Goal: Task Accomplishment & Management: Complete application form

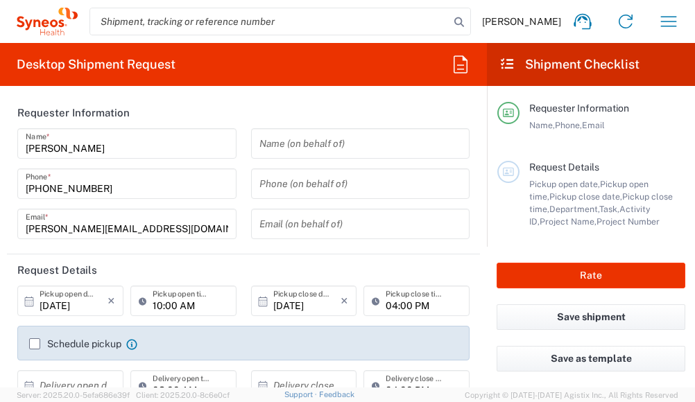
type input "[GEOGRAPHIC_DATA]"
type input "Syneos Health Poland sp. z.o.o"
type input "8480"
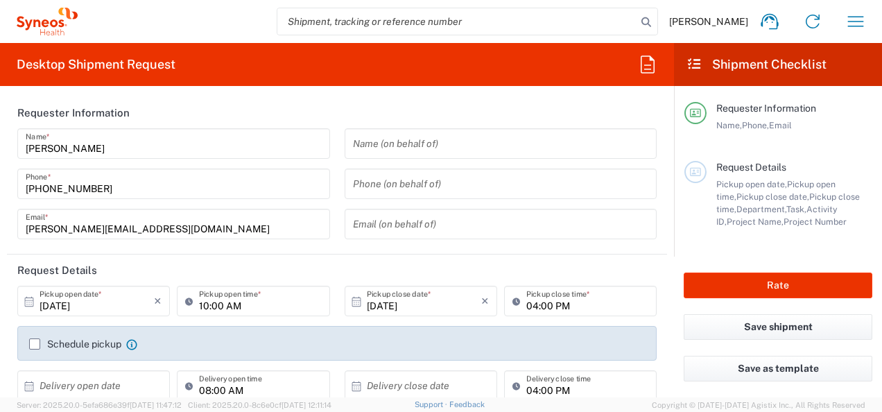
click at [222, 312] on input "10:00 AM" at bounding box center [260, 301] width 122 height 24
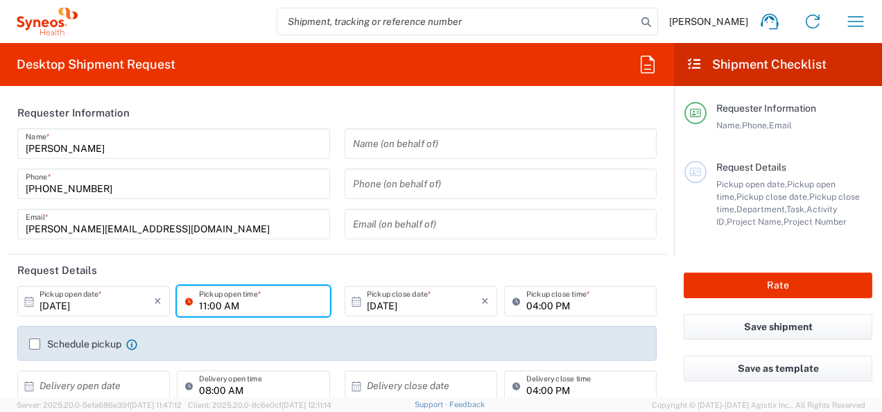
type input "11:00 AM"
click at [239, 336] on div "Schedule pickup When scheduling a pickup please be sure to meet the following c…" at bounding box center [336, 343] width 639 height 35
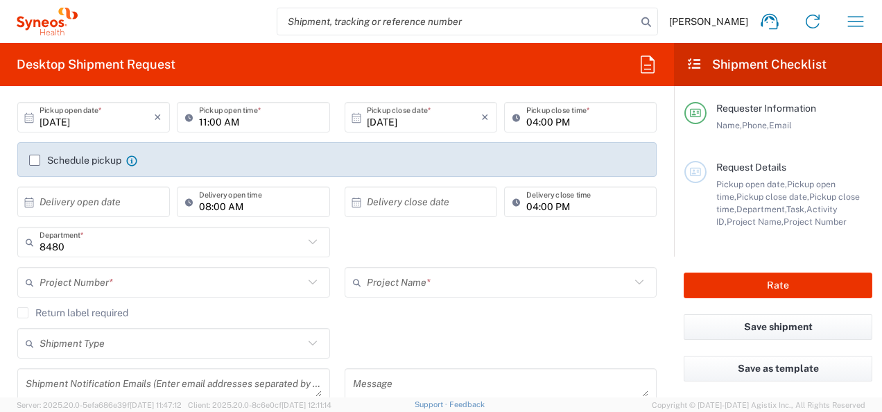
scroll to position [209, 0]
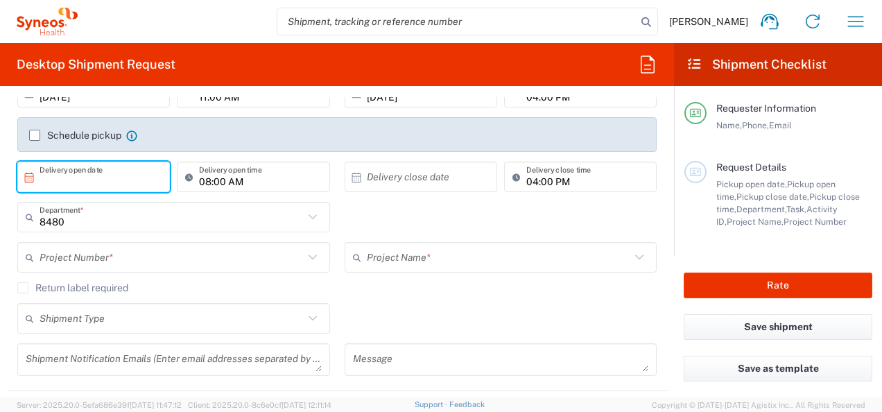
click at [122, 176] on input "text" at bounding box center [97, 177] width 114 height 24
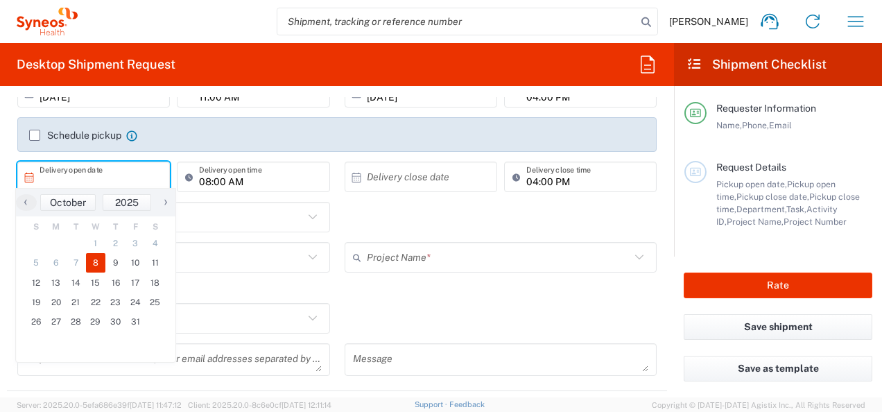
click at [98, 261] on span "8" at bounding box center [96, 262] width 20 height 19
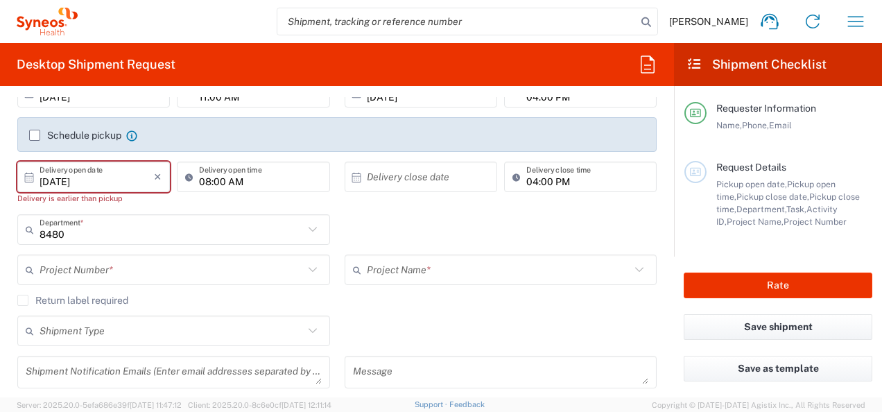
click at [40, 178] on input "[DATE]" at bounding box center [97, 177] width 114 height 24
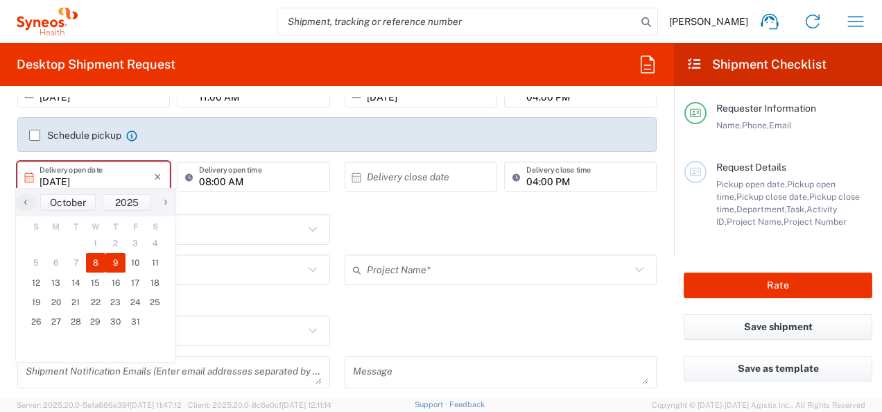
click at [119, 261] on span "9" at bounding box center [115, 262] width 20 height 19
type input "[DATE]"
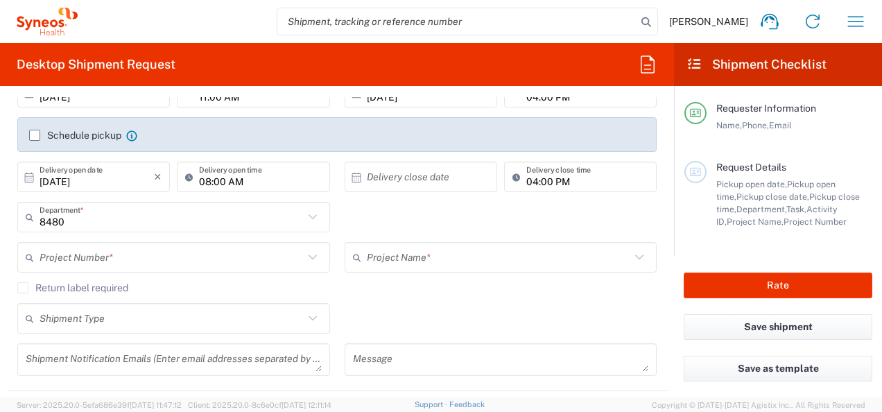
click at [203, 176] on input "08:00 AM" at bounding box center [260, 177] width 122 height 24
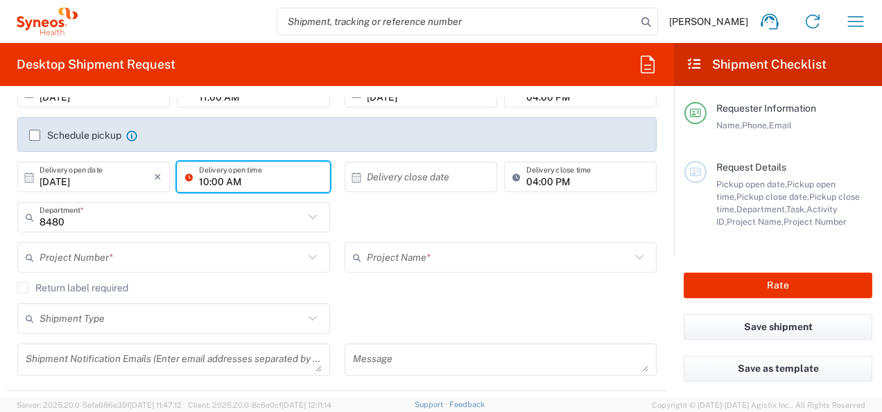
type input "10:00 AM"
click at [527, 184] on input "04:00 PM" at bounding box center [587, 177] width 122 height 24
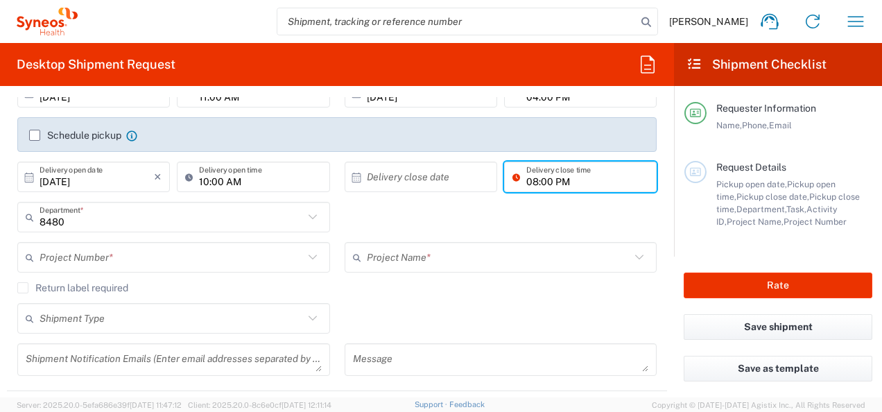
type input "08:00 PM"
click at [401, 178] on input "text" at bounding box center [424, 177] width 114 height 24
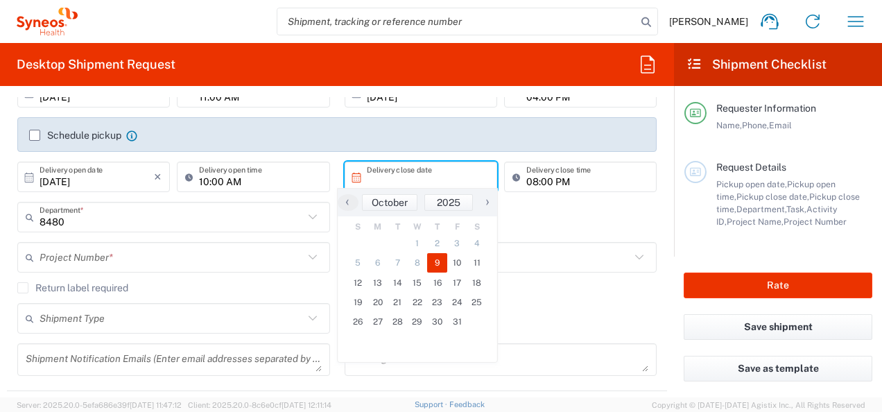
click at [434, 267] on span "9" at bounding box center [437, 262] width 20 height 19
type input "[DATE]"
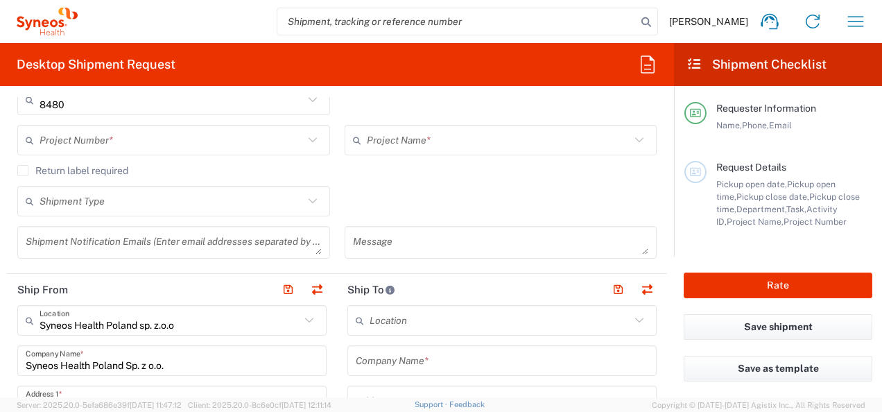
scroll to position [329, 0]
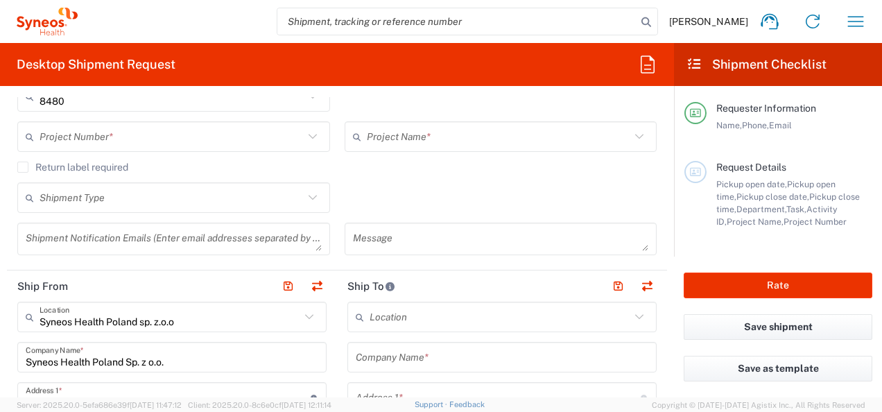
click at [196, 141] on input "text" at bounding box center [172, 137] width 264 height 24
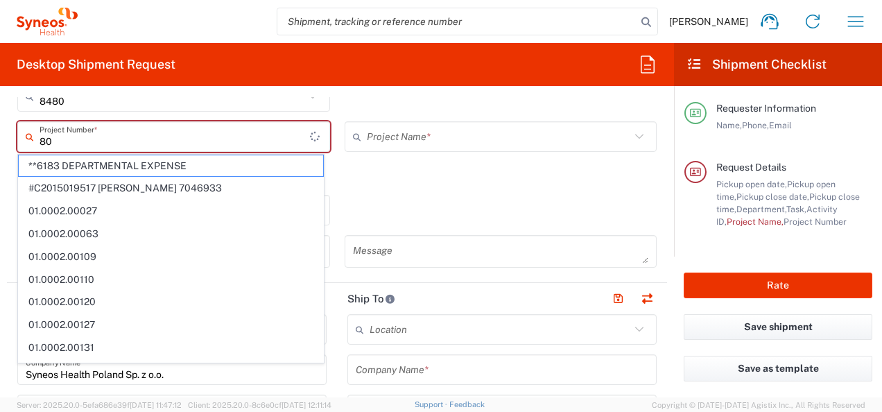
type input "8"
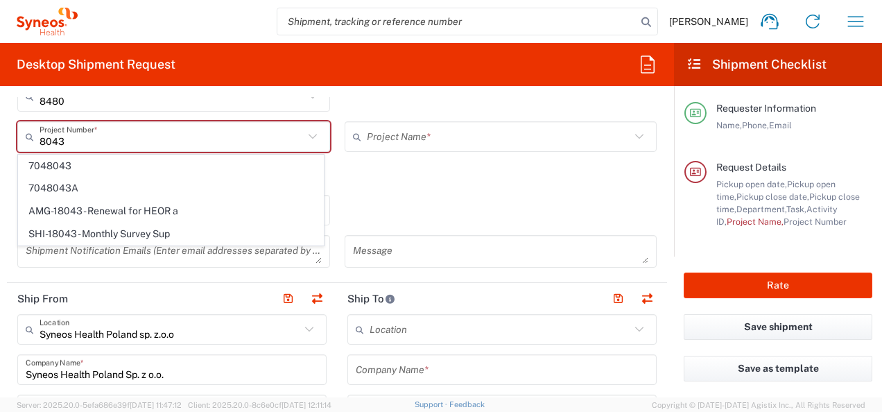
click at [75, 140] on input "8043" at bounding box center [172, 137] width 264 height 24
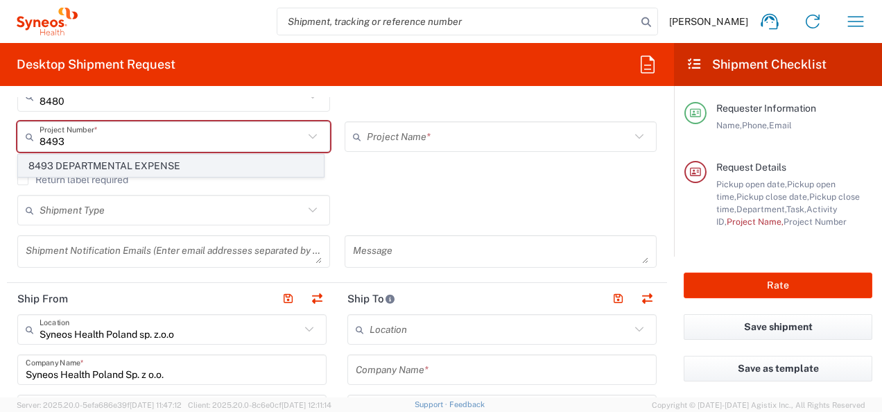
click at [80, 164] on span "8493 DEPARTMENTAL EXPENSE" at bounding box center [171, 166] width 304 height 22
type input "8493 DEPARTMENTAL EXPENSE"
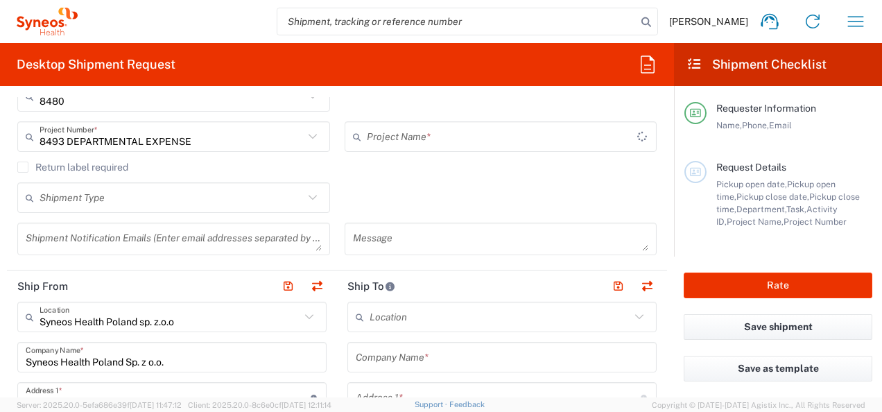
type input "8493 DEPARTMENTAL EXPENSE"
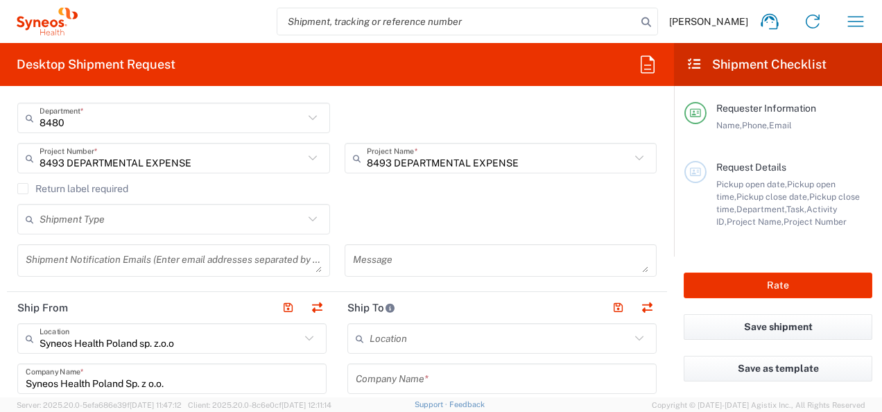
scroll to position [298, 0]
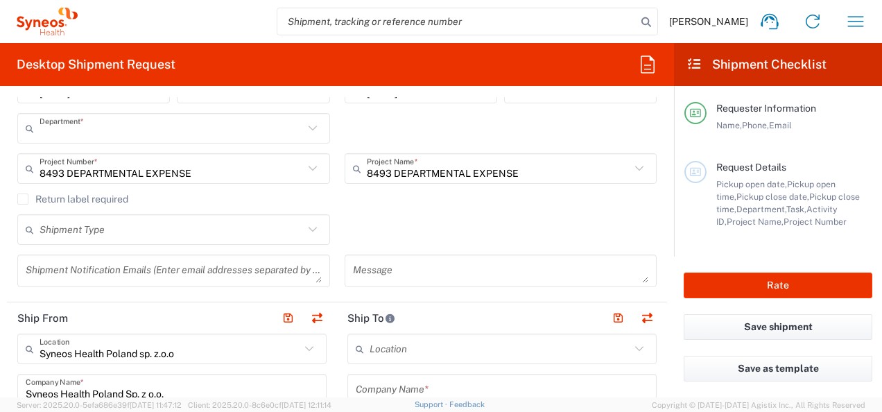
click at [232, 136] on input "text" at bounding box center [172, 129] width 264 height 24
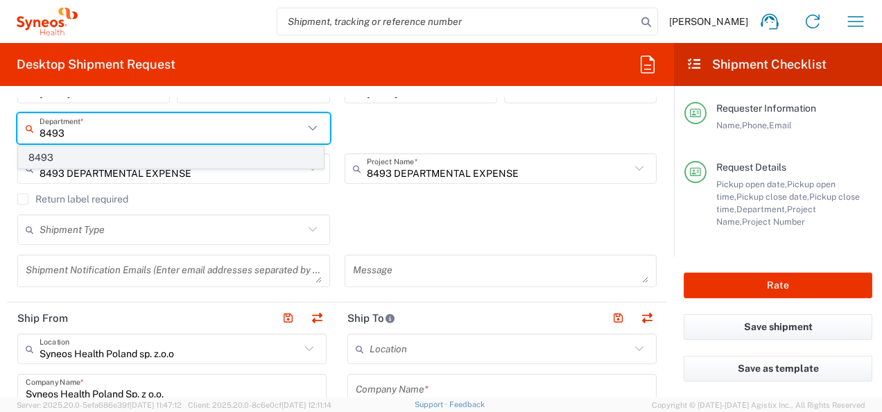
type input "8493"
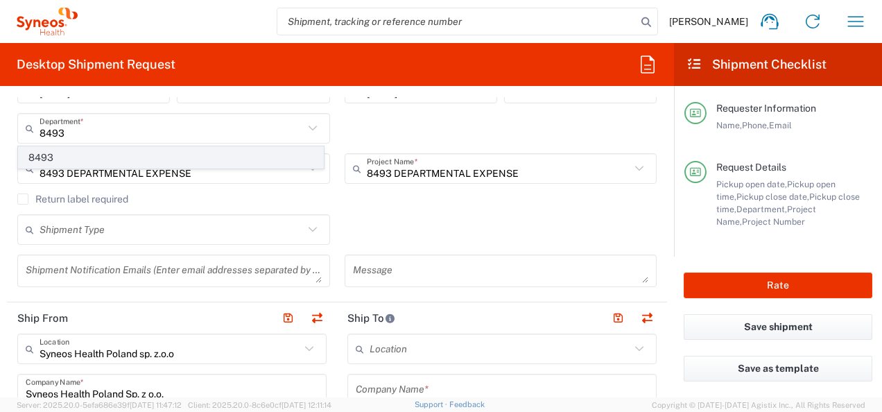
click at [123, 153] on span "8493" at bounding box center [171, 158] width 304 height 22
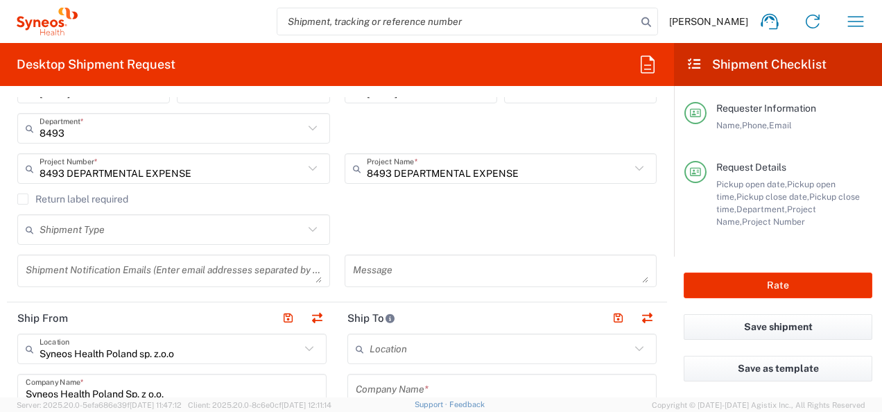
click at [182, 241] on div "Shipment Type" at bounding box center [173, 229] width 313 height 31
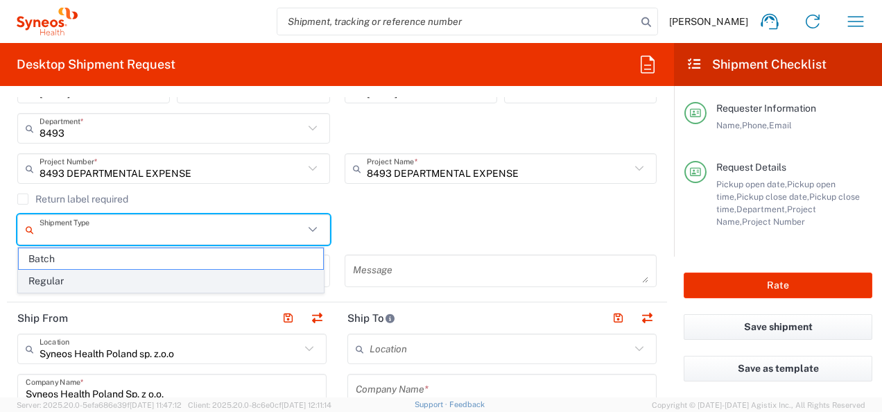
click at [153, 280] on span "Regular" at bounding box center [171, 281] width 304 height 22
type input "Regular"
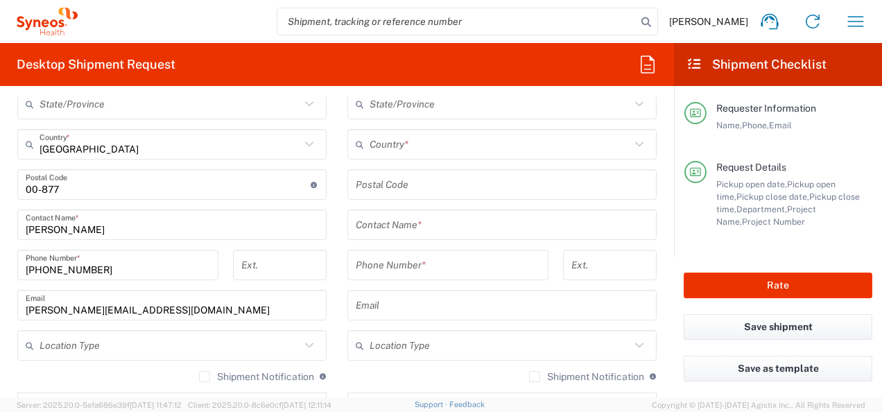
scroll to position [748, 0]
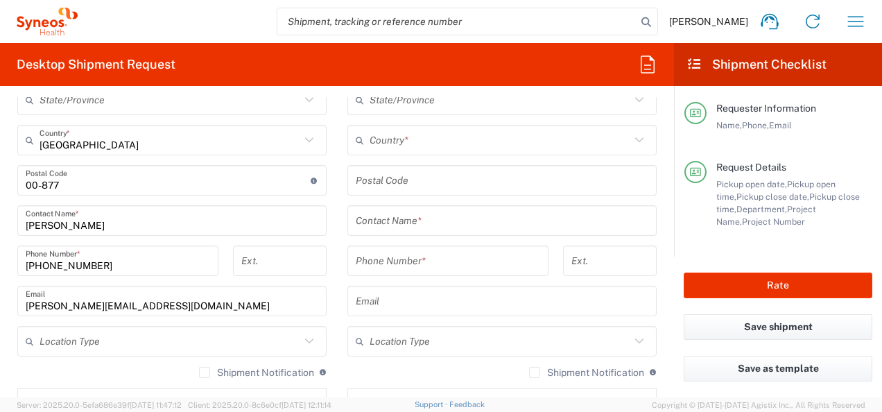
click at [232, 336] on input "text" at bounding box center [170, 341] width 261 height 24
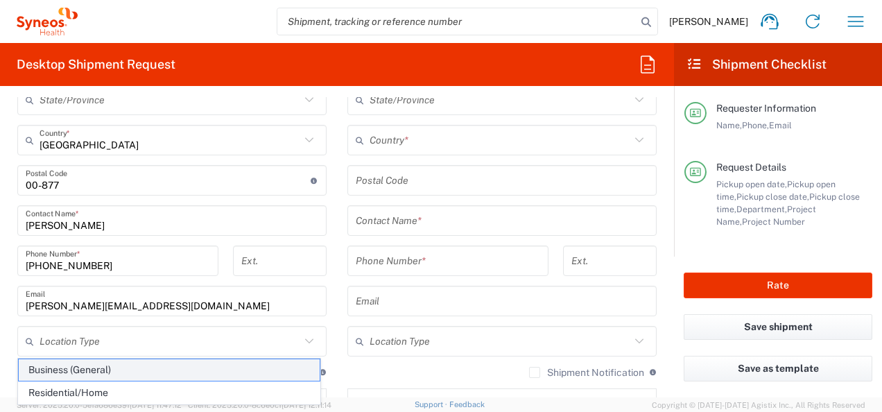
click at [194, 368] on span "Business (General)" at bounding box center [169, 370] width 301 height 22
type input "Business (General)"
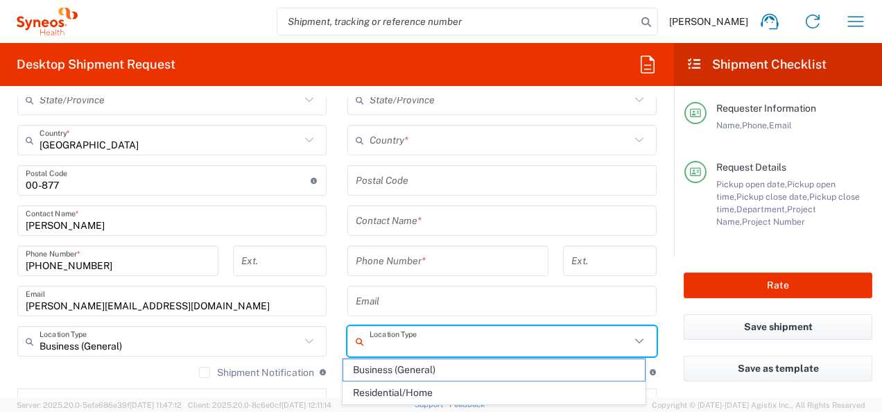
click at [428, 334] on input "text" at bounding box center [500, 341] width 261 height 24
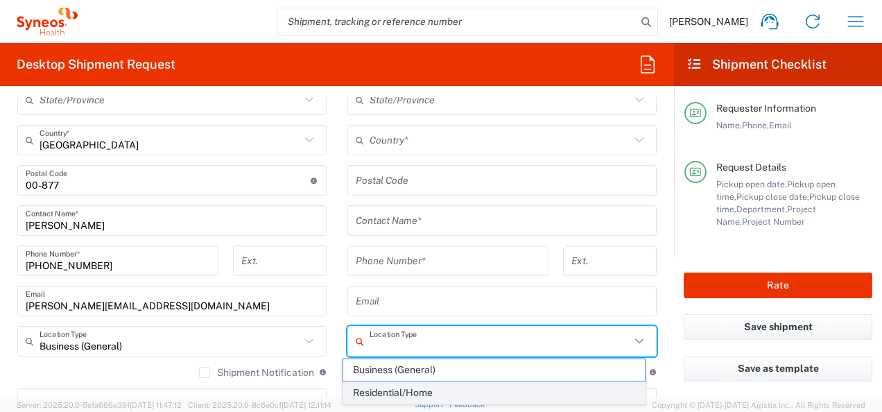
click at [420, 392] on span "Residential/Home" at bounding box center [493, 393] width 301 height 22
type input "Residential/Home"
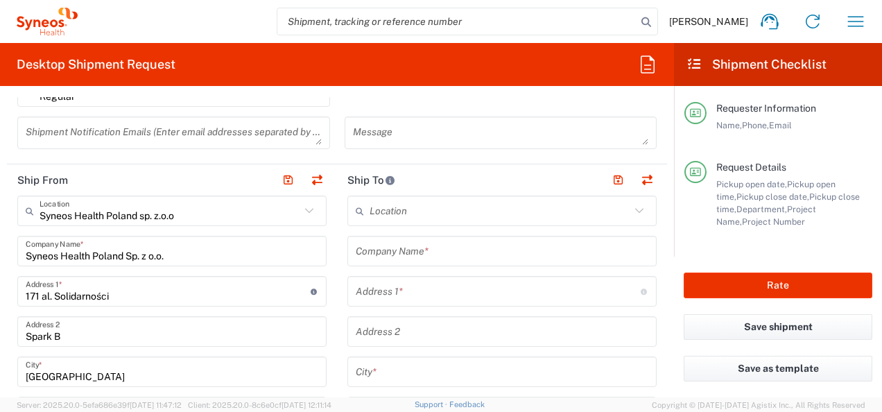
scroll to position [454, 0]
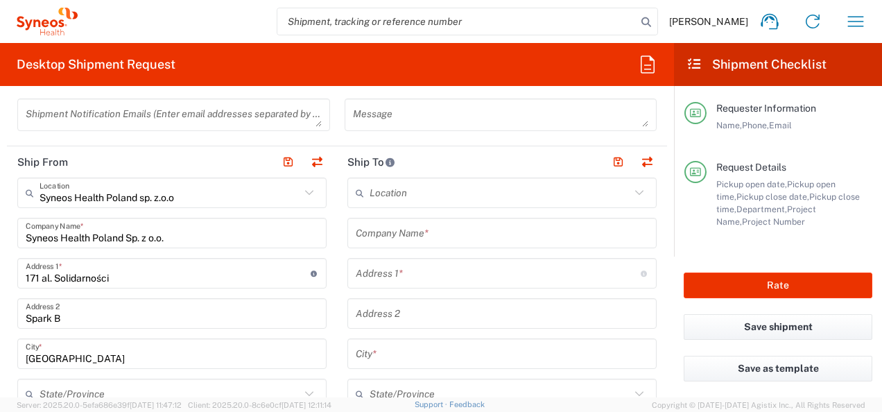
click at [447, 238] on input "text" at bounding box center [502, 233] width 293 height 24
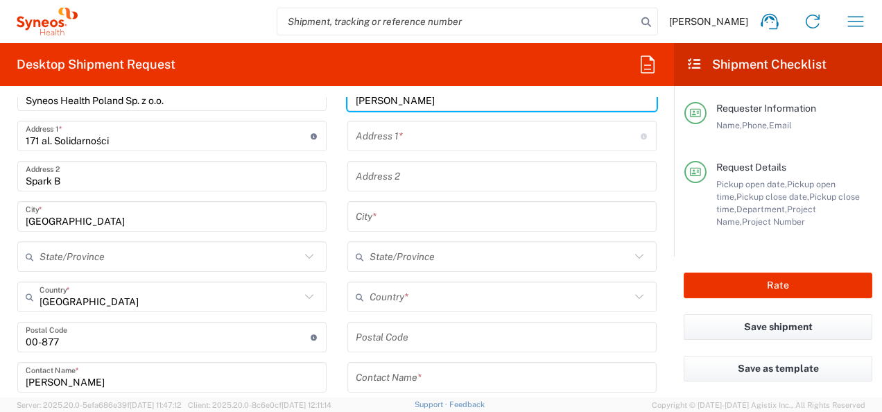
scroll to position [592, 0]
type input "Inna Hrynko"
click at [479, 295] on input "text" at bounding box center [500, 296] width 261 height 24
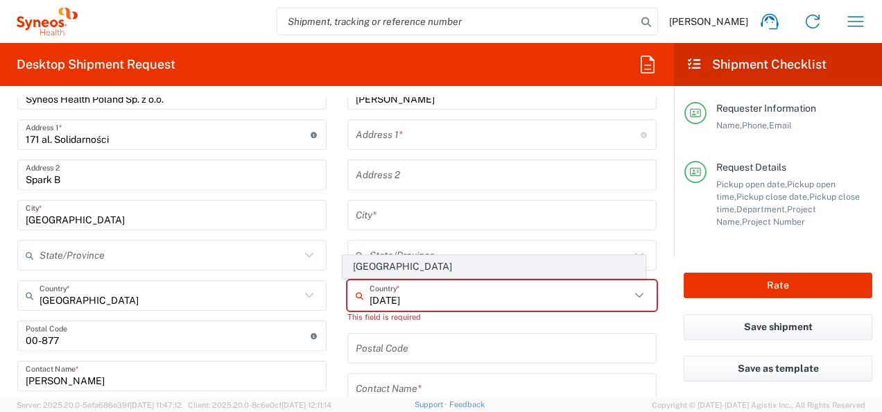
click at [373, 266] on span "[GEOGRAPHIC_DATA]" at bounding box center [493, 267] width 301 height 22
type input "[GEOGRAPHIC_DATA]"
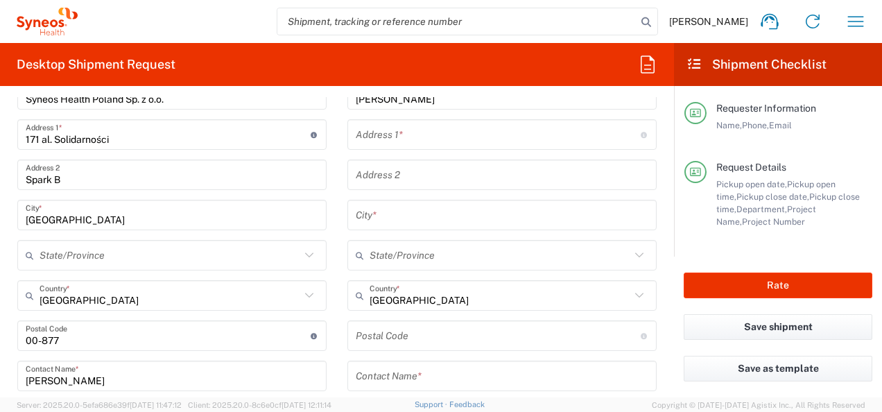
click at [377, 372] on input "text" at bounding box center [502, 376] width 293 height 24
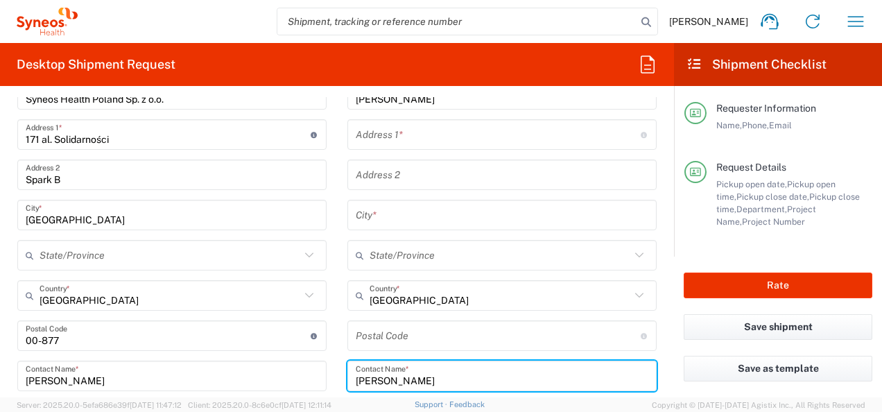
type input "Inna Hrynko"
click at [404, 132] on input "text" at bounding box center [498, 135] width 285 height 24
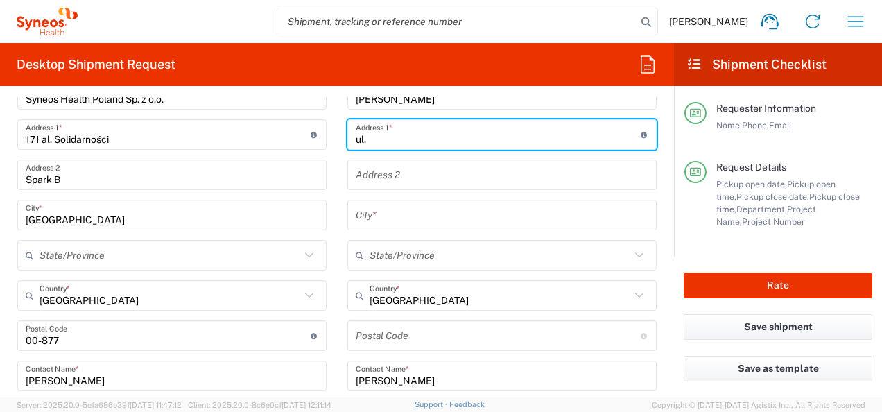
paste input "Stanislawa Worcella 3C/ 7"
type input "ul. Stanislawa Worcella 3C/ 7"
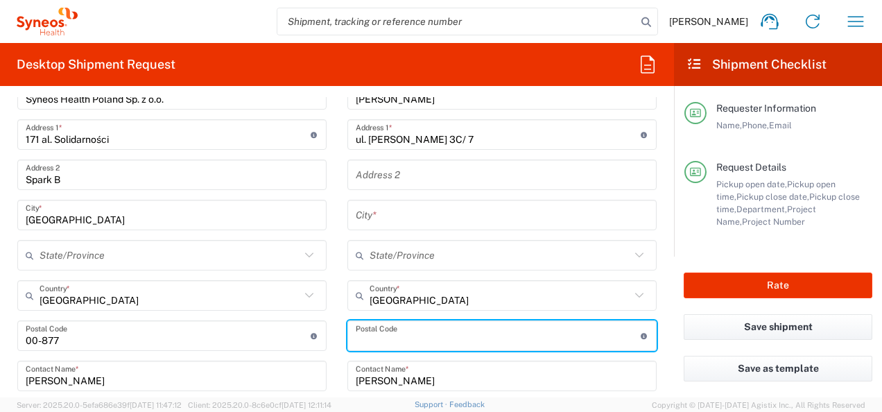
click at [393, 338] on input "undefined" at bounding box center [498, 336] width 285 height 24
type input "01-250"
click at [370, 212] on input "text" at bounding box center [502, 215] width 293 height 24
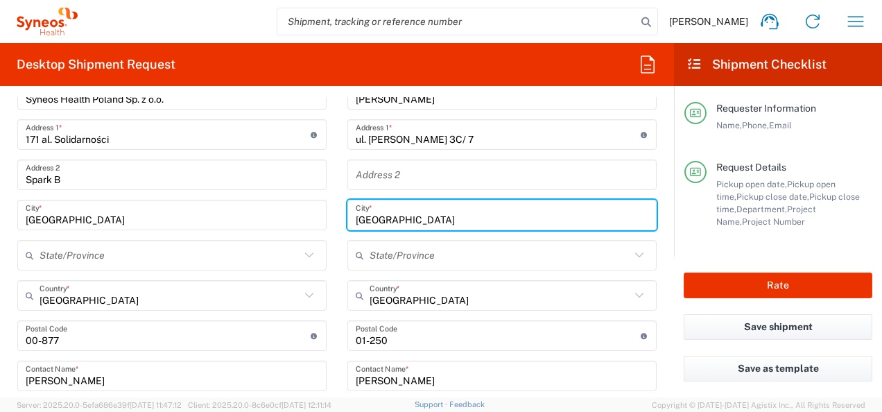
type input "[GEOGRAPHIC_DATA]"
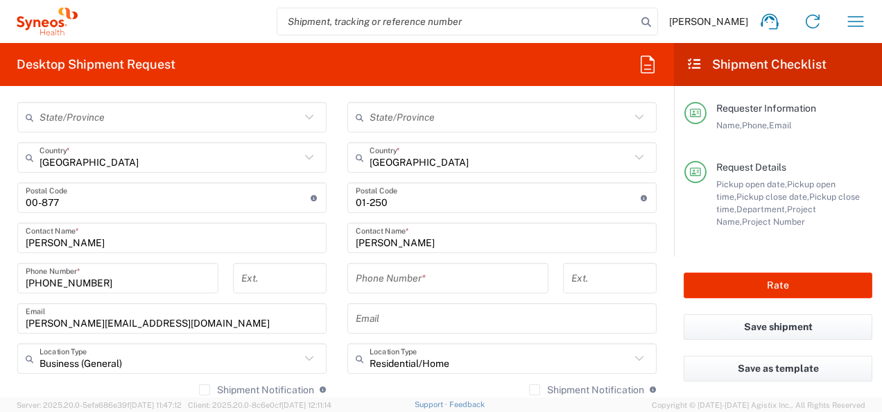
scroll to position [741, 0]
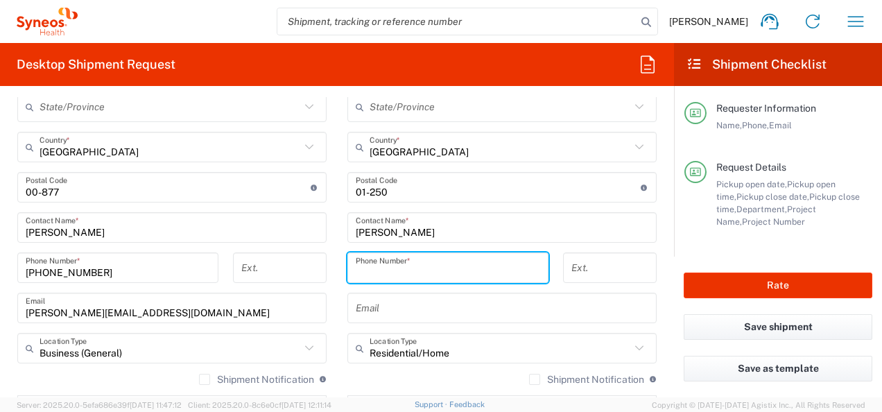
click at [529, 258] on input "tel" at bounding box center [448, 268] width 184 height 24
paste input "+48 (538) 234700"
click at [395, 271] on input "+48 (538) 234700" at bounding box center [448, 268] width 184 height 24
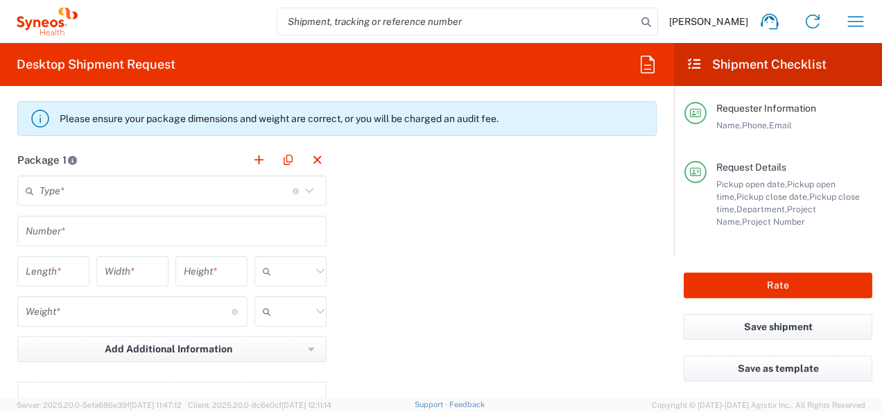
scroll to position [1208, 0]
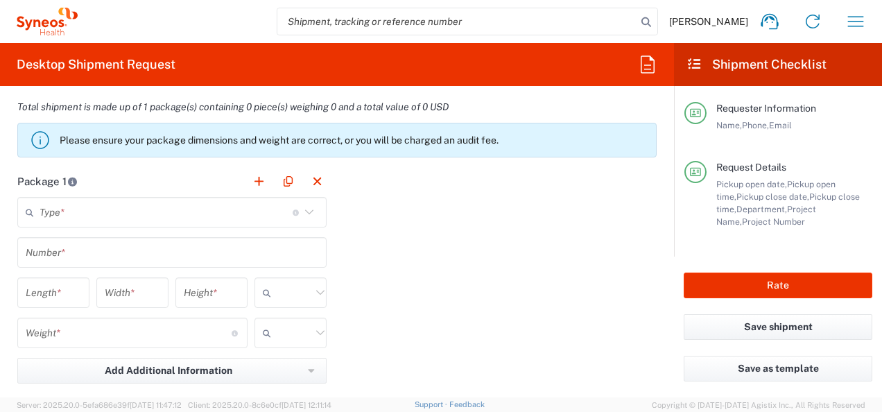
type input "+48538234700"
click at [306, 209] on icon at bounding box center [309, 211] width 8 height 5
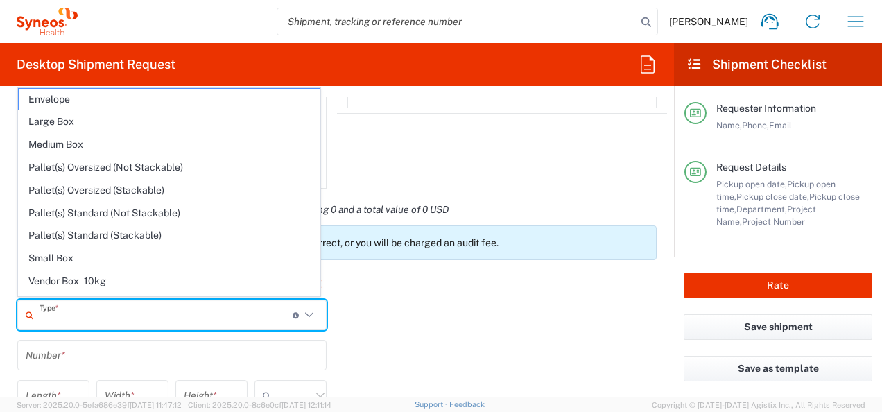
scroll to position [1099, 0]
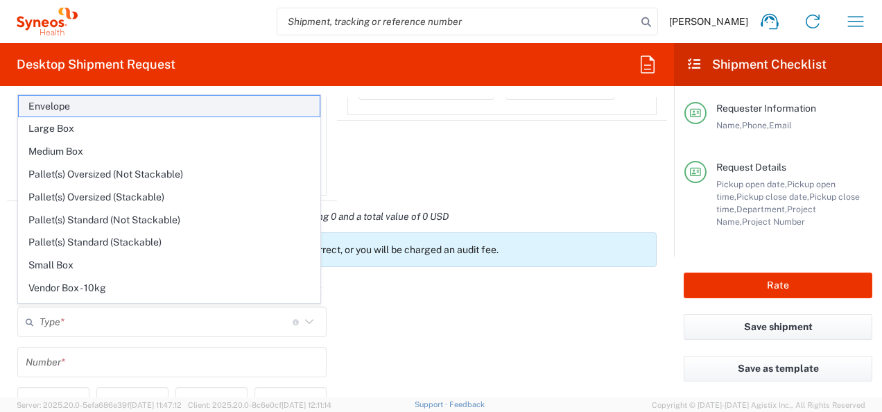
click at [277, 111] on span "Envelope" at bounding box center [169, 107] width 301 height 22
type input "Envelope"
type input "1"
type input "9.5"
type input "12.5"
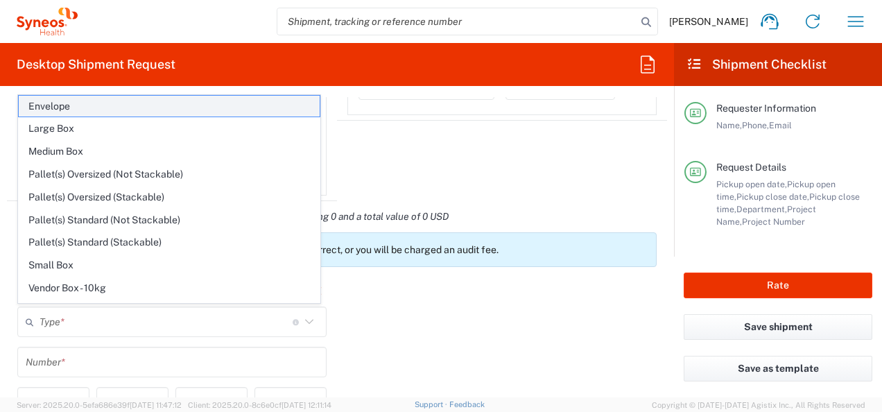
type input "0.25"
type input "in"
type input "0.45"
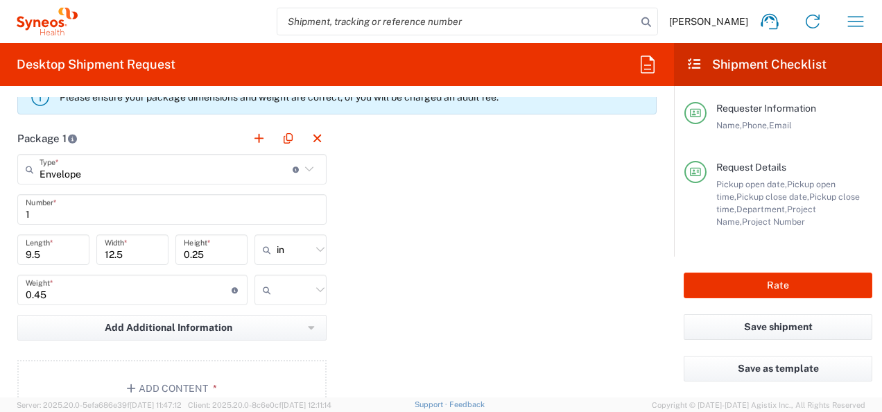
scroll to position [1262, 0]
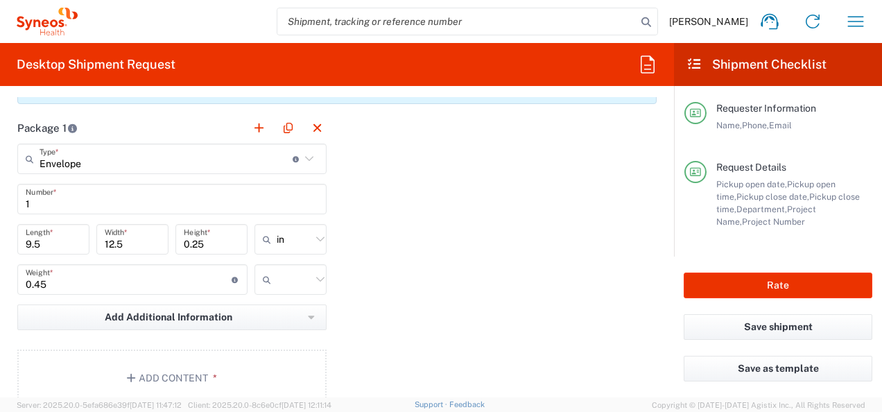
click at [317, 241] on icon at bounding box center [320, 239] width 18 height 18
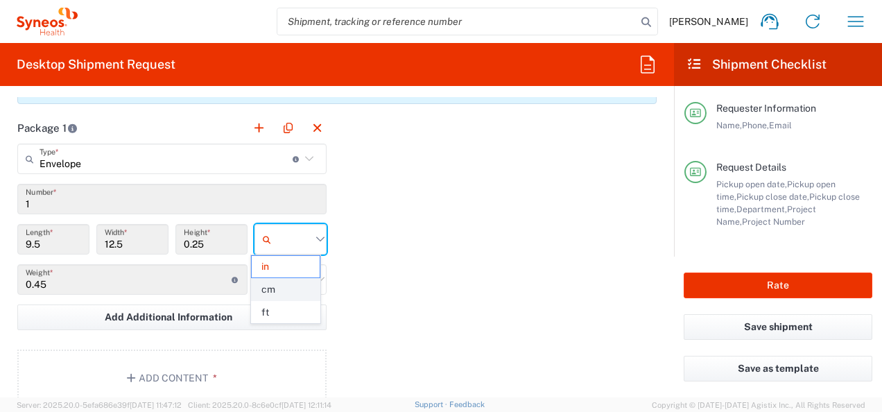
click at [294, 286] on span "cm" at bounding box center [286, 290] width 68 height 22
type input "24.13"
type input "31.75"
type input "0.64"
type input "cm"
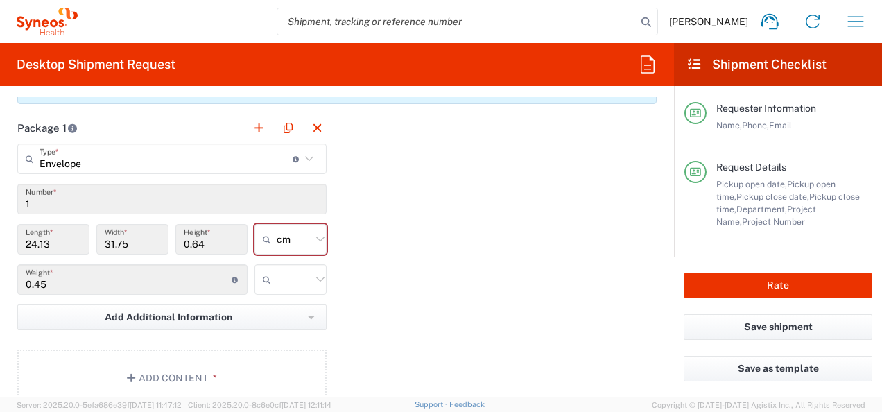
click at [312, 277] on icon at bounding box center [320, 279] width 18 height 18
click at [303, 301] on span "kgs" at bounding box center [286, 307] width 68 height 22
type input "kgs"
click at [198, 375] on button "Add Content *" at bounding box center [171, 378] width 309 height 57
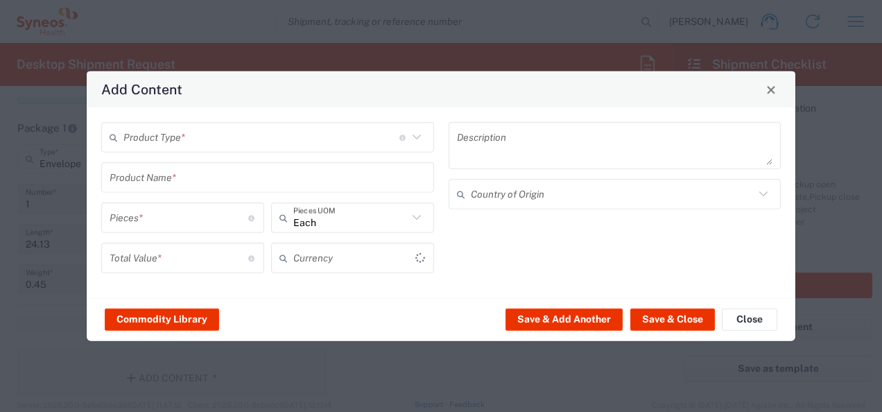
type input "US Dollar"
click at [412, 143] on icon at bounding box center [417, 137] width 18 height 18
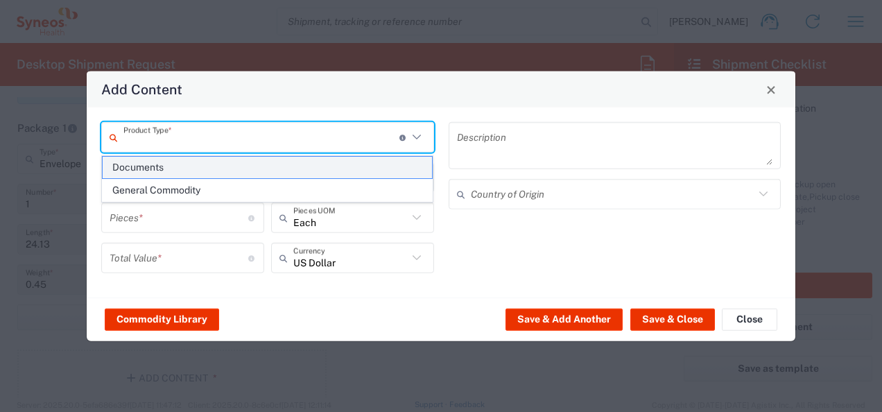
click at [372, 170] on span "Documents" at bounding box center [268, 168] width 330 height 22
type input "Documents"
type input "1"
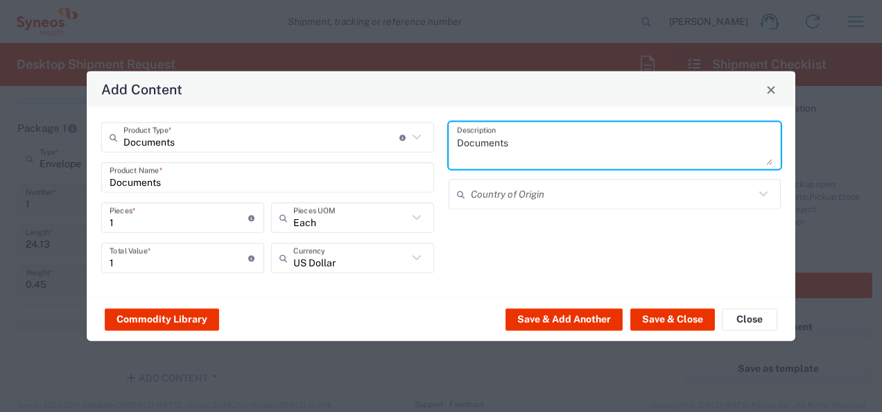
drag, startPoint x: 509, startPoint y: 146, endPoint x: 339, endPoint y: 126, distance: 171.0
click at [339, 126] on div "Documents Product Type * Document: Paper document generated internally by Syneo…" at bounding box center [441, 202] width 694 height 161
type textarea "Porozumienie"
click at [420, 257] on icon at bounding box center [417, 258] width 18 height 18
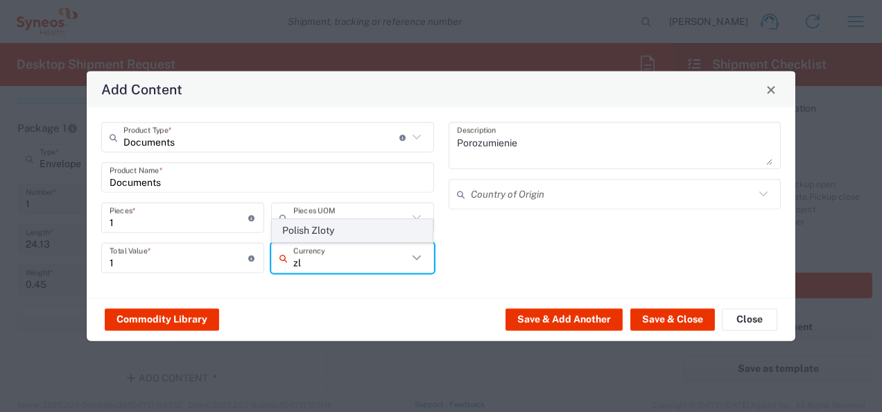
click at [380, 229] on span "Polish Zloty" at bounding box center [353, 231] width 160 height 22
type input "Polish Zloty"
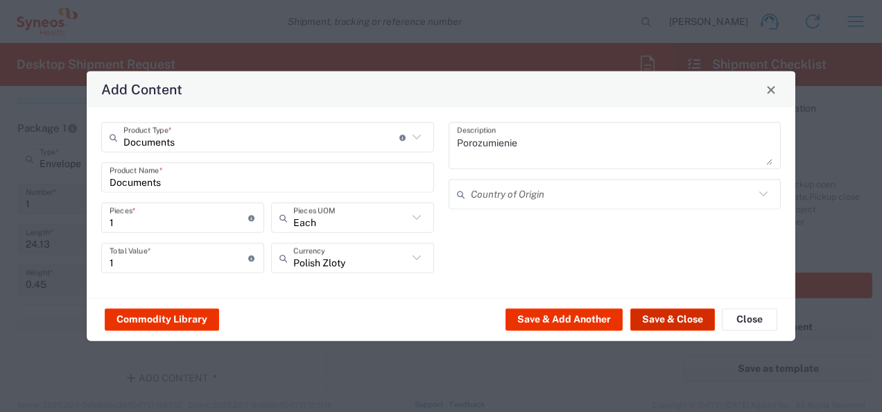
click at [676, 318] on button "Save & Close" at bounding box center [672, 319] width 85 height 22
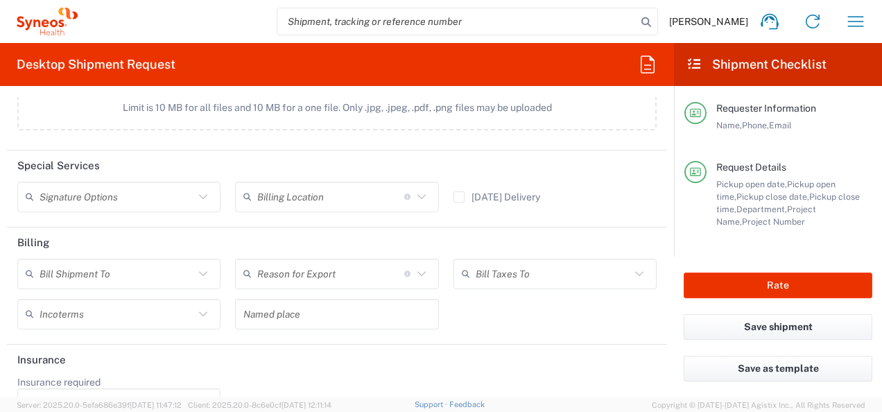
scroll to position [1835, 0]
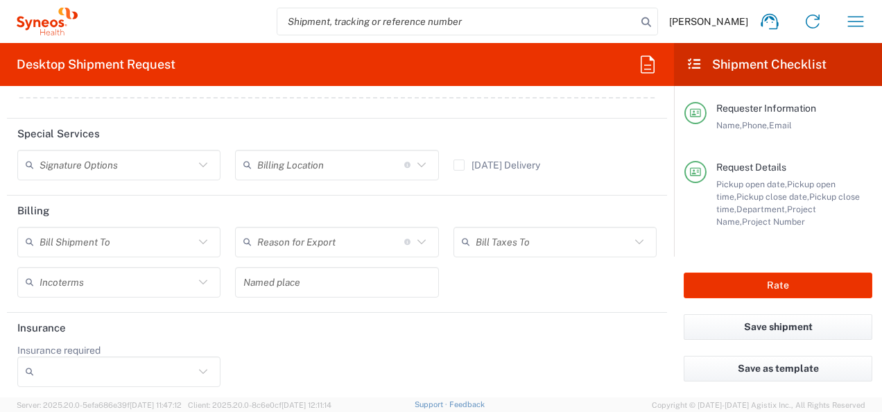
click at [209, 163] on icon at bounding box center [203, 165] width 18 height 18
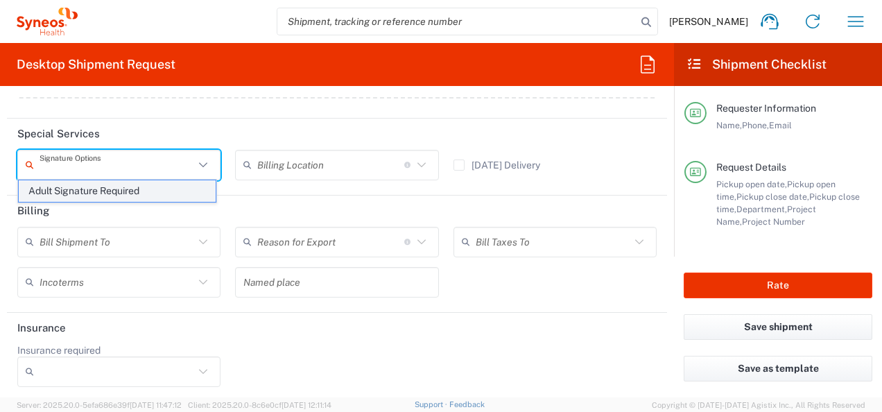
click at [185, 190] on span "Adult Signature Required" at bounding box center [117, 191] width 197 height 22
type input "Adult Signature Required"
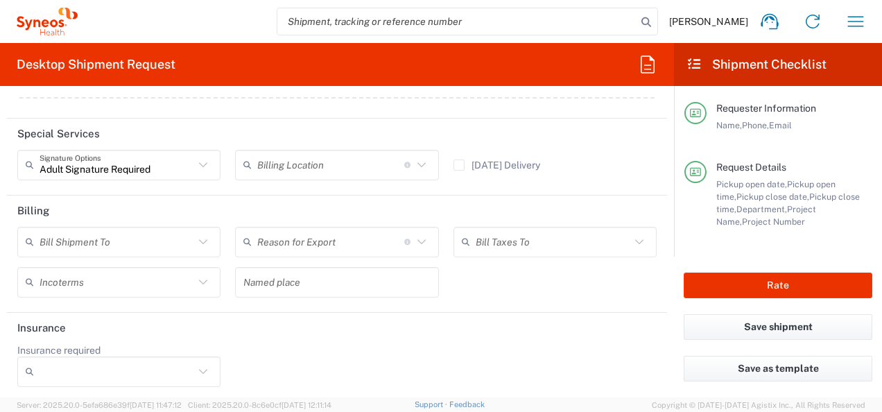
click at [198, 235] on icon at bounding box center [203, 242] width 18 height 18
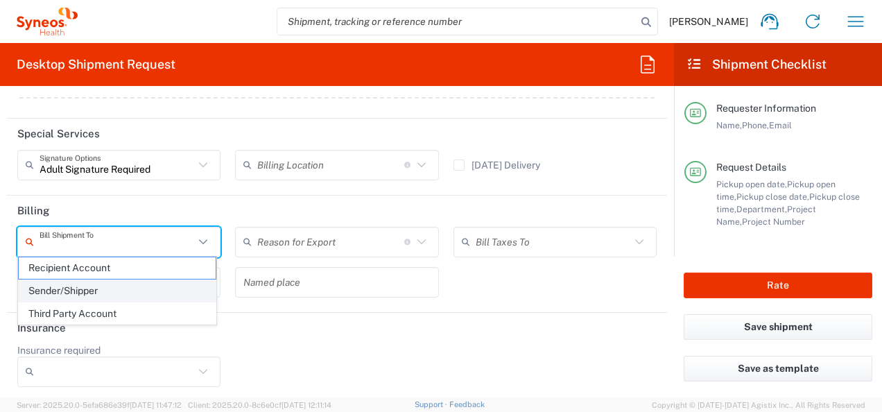
click at [173, 280] on span "Sender/Shipper" at bounding box center [117, 291] width 197 height 22
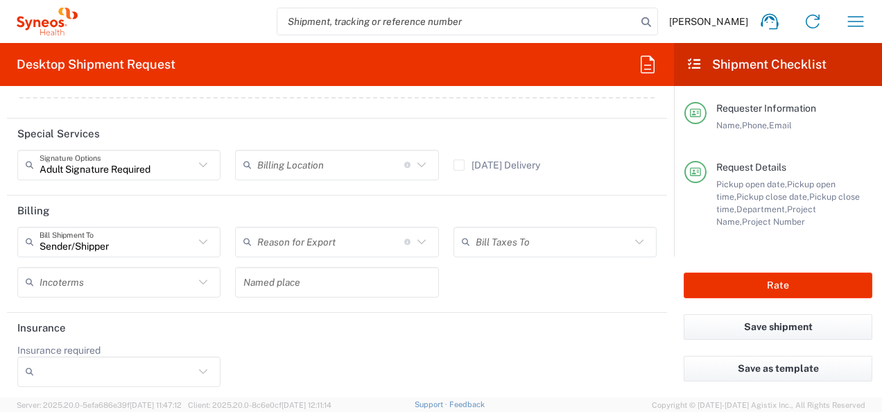
click at [199, 280] on icon at bounding box center [203, 282] width 8 height 5
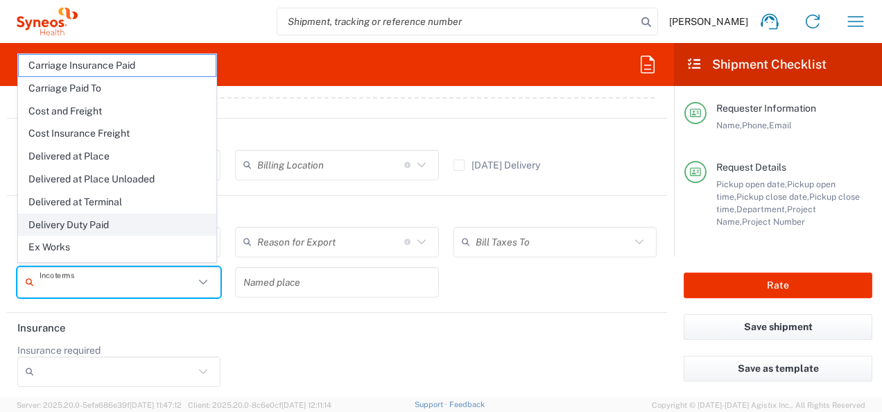
click at [155, 229] on span "Delivery Duty Paid" at bounding box center [117, 225] width 197 height 22
type input "Sender/Shipper"
type input "Delivery Duty Paid"
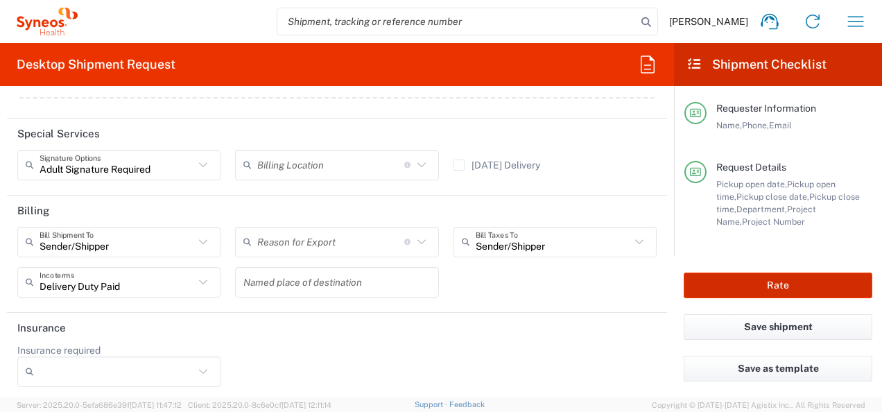
click at [694, 279] on button "Rate" at bounding box center [778, 286] width 189 height 26
type input "8493 DEPARTMENTAL EXPENSE"
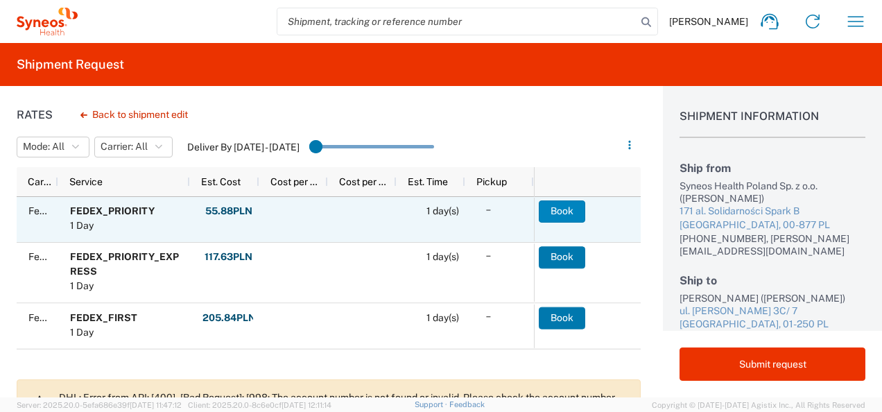
click at [556, 210] on button "Book" at bounding box center [562, 211] width 46 height 22
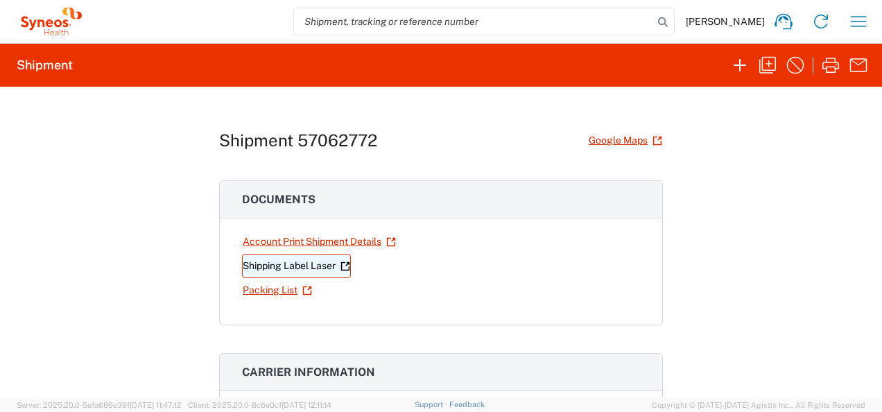
click at [316, 266] on link "Shipping Label Laser" at bounding box center [296, 266] width 109 height 24
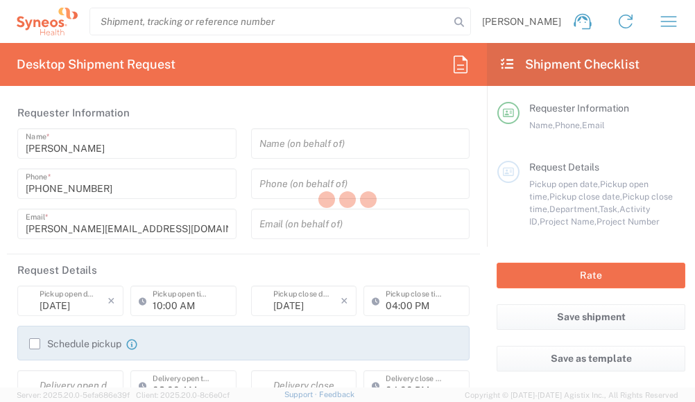
type input "Syneos Health Poland sp. z.o.o"
type input "[GEOGRAPHIC_DATA]"
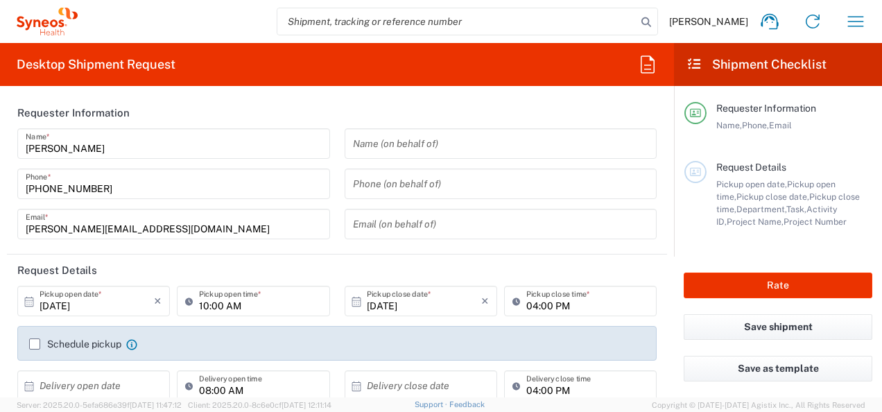
click at [205, 302] on input "10:00 AM" at bounding box center [260, 301] width 122 height 24
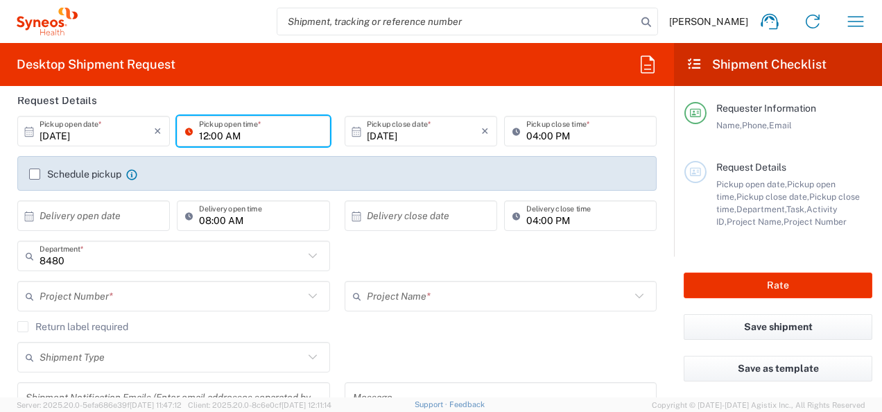
scroll to position [180, 0]
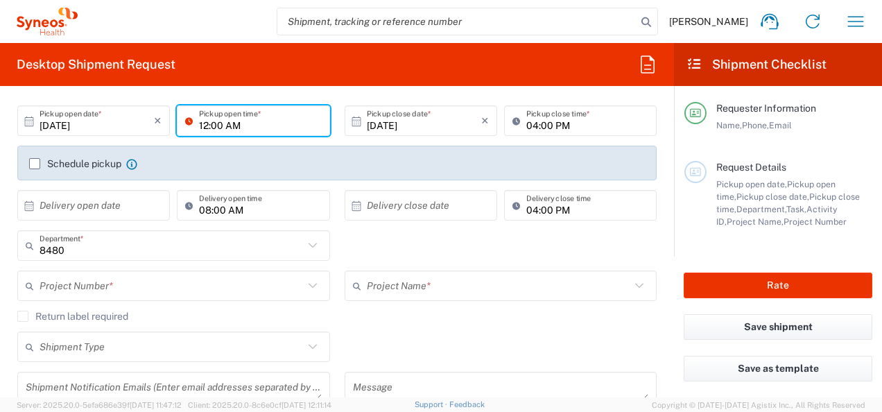
type input "12:00 AM"
click at [35, 160] on label "Schedule pickup" at bounding box center [75, 163] width 92 height 11
click at [35, 164] on input "Schedule pickup" at bounding box center [35, 164] width 0 height 0
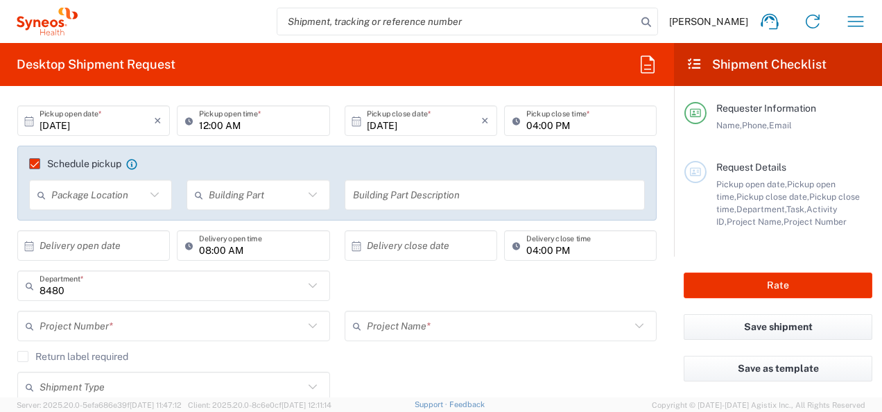
click at [67, 192] on input "text" at bounding box center [98, 195] width 94 height 24
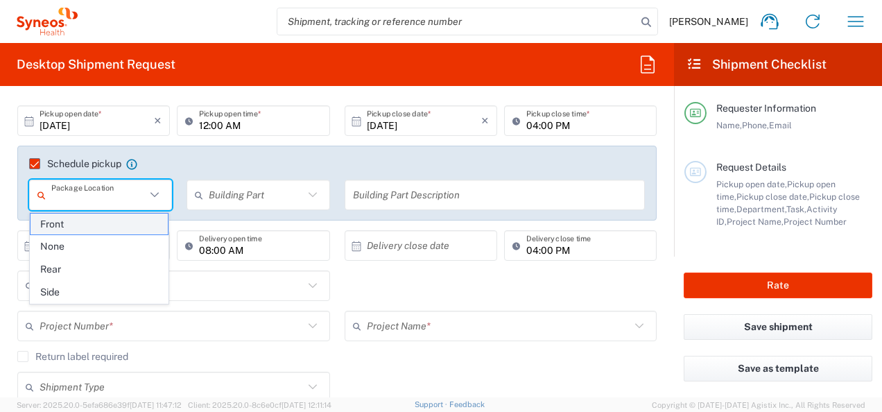
click at [65, 221] on span "Front" at bounding box center [100, 225] width 138 height 22
type input "Front"
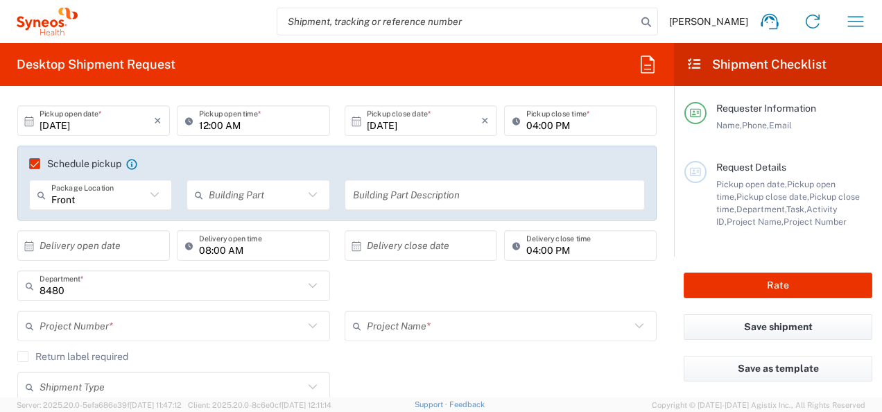
click at [267, 199] on input "text" at bounding box center [256, 195] width 94 height 24
click at [262, 232] on span "Apartment" at bounding box center [254, 225] width 138 height 22
click at [275, 200] on input "Apartment" at bounding box center [256, 195] width 94 height 24
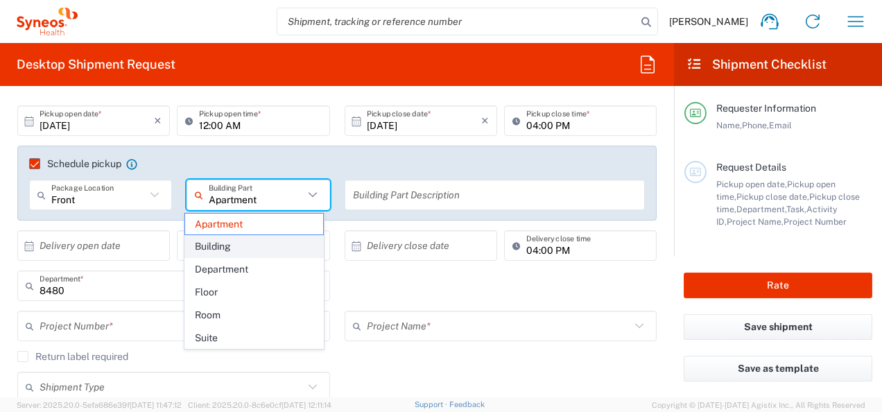
click at [265, 245] on span "Building" at bounding box center [254, 247] width 138 height 22
type input "Building"
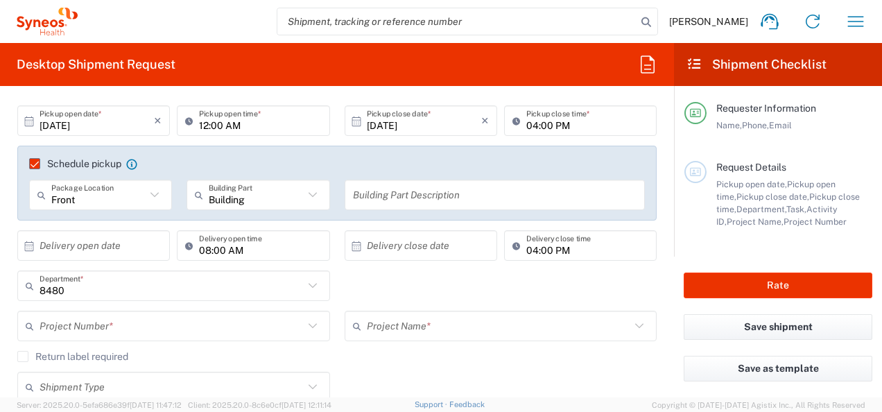
click at [397, 194] on input "text" at bounding box center [495, 195] width 284 height 24
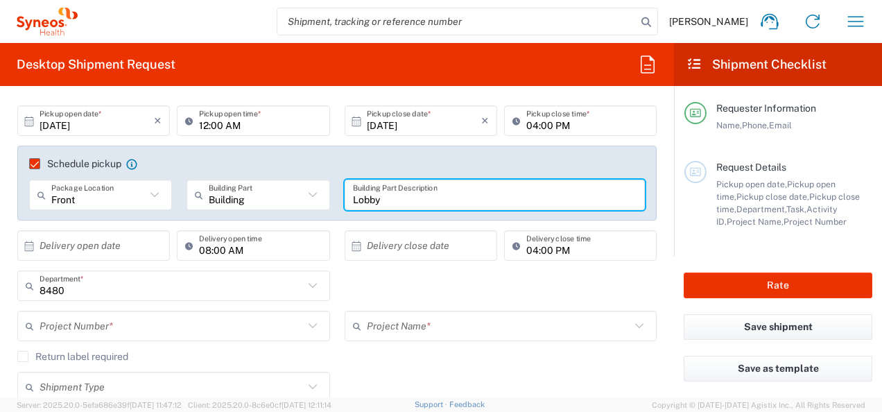
type input "Lobby"
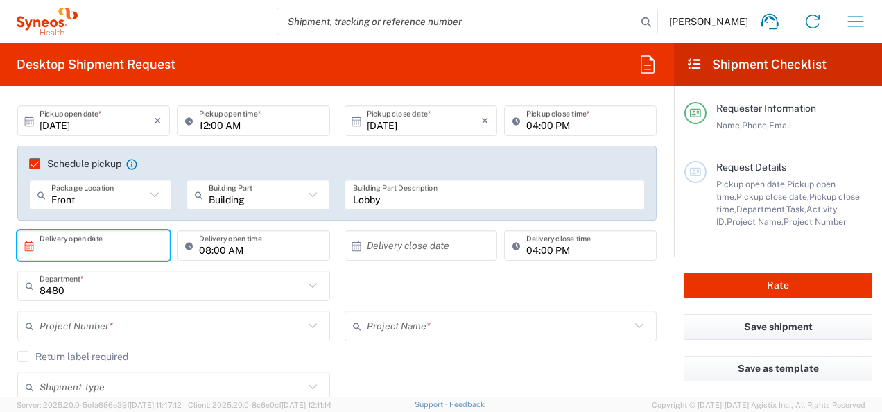
click at [133, 244] on input "text" at bounding box center [97, 246] width 114 height 24
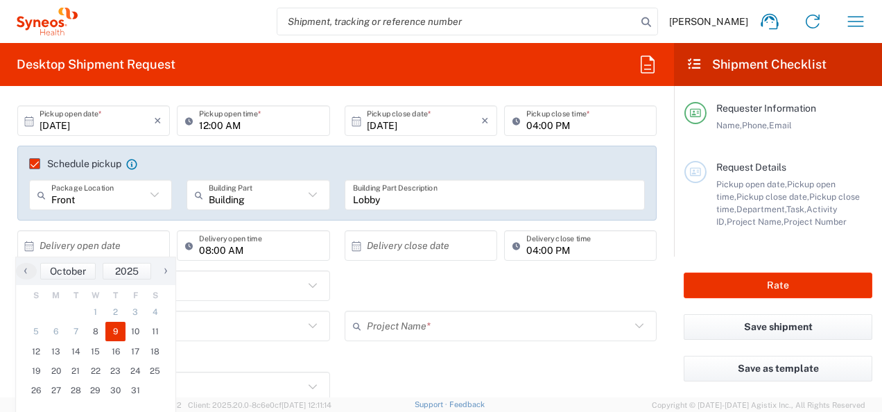
click at [118, 329] on span "9" at bounding box center [115, 331] width 20 height 19
type input "[DATE]"
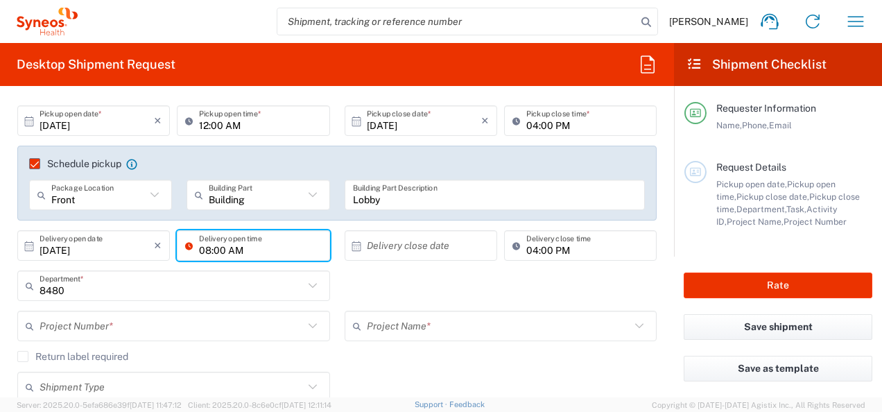
click at [207, 249] on input "08:00 AM" at bounding box center [260, 246] width 122 height 24
type input "10:00 AM"
click at [526, 252] on input "04:00 PM" at bounding box center [587, 246] width 122 height 24
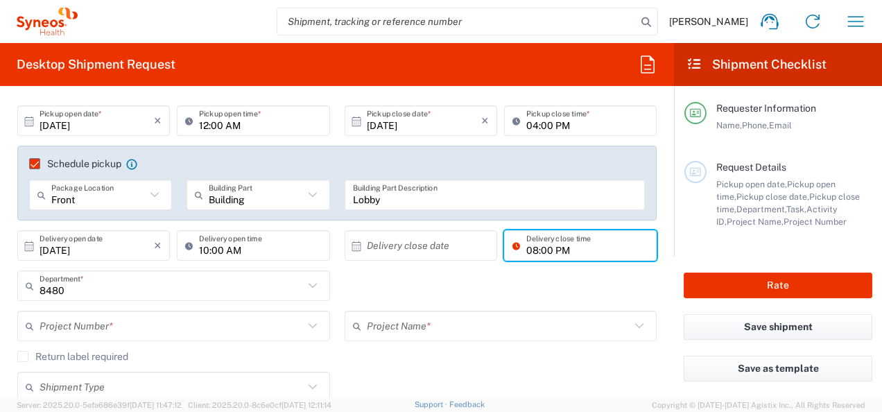
type input "08:00 PM"
click at [386, 241] on input "text" at bounding box center [424, 246] width 114 height 24
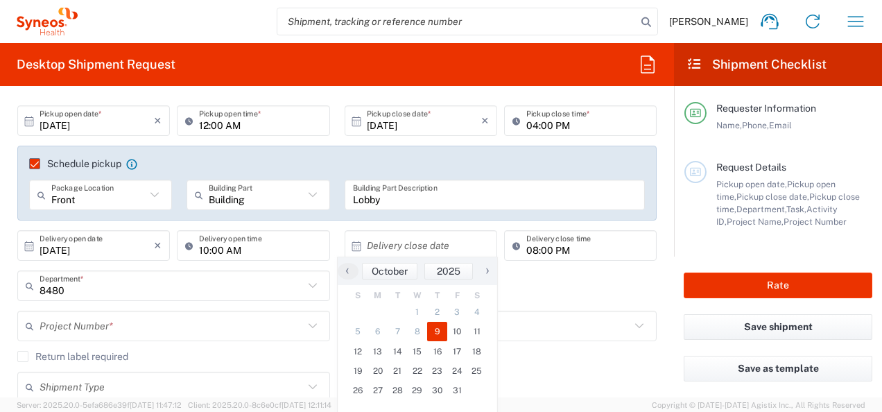
click at [439, 334] on span "9" at bounding box center [437, 331] width 20 height 19
type input "[DATE]"
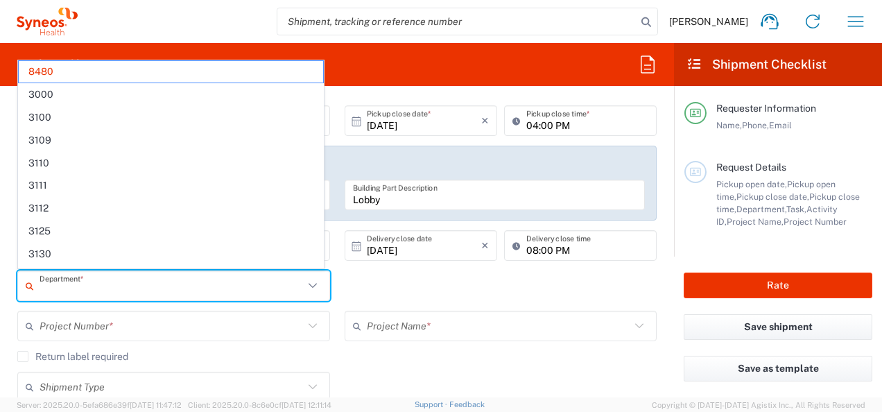
click at [180, 283] on input "text" at bounding box center [172, 286] width 264 height 24
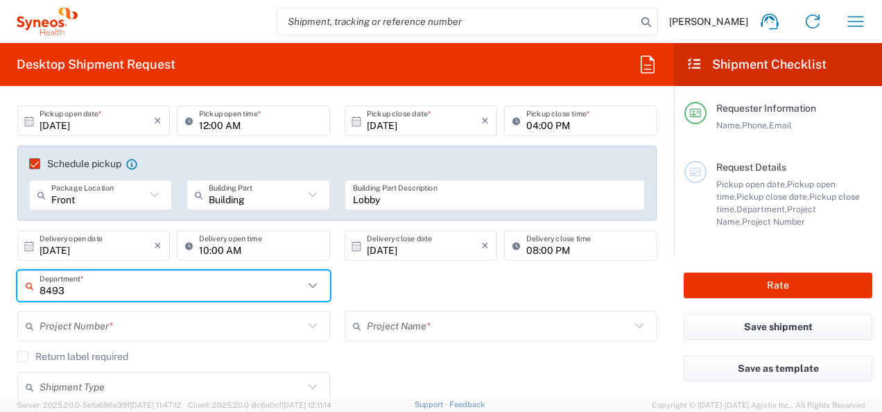
type input "8493"
click at [166, 330] on input "text" at bounding box center [172, 326] width 264 height 24
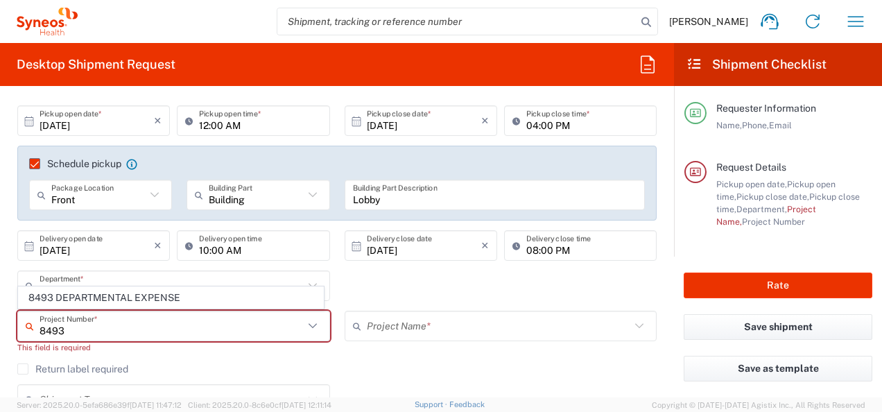
type input "8493 DEPARTMENTAL EXPENSE"
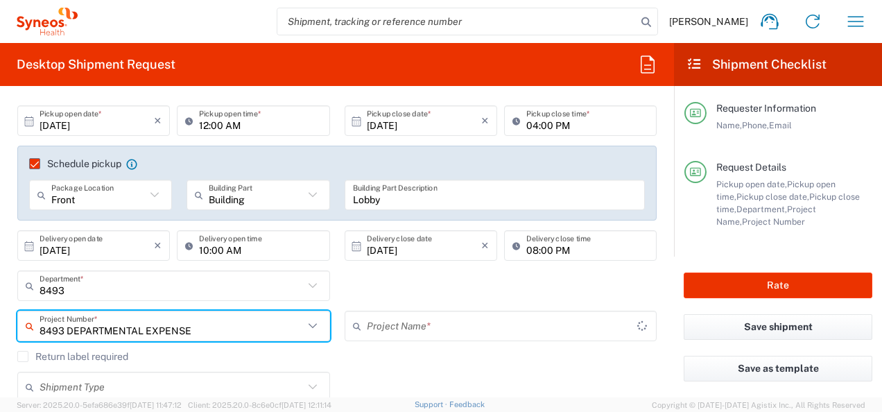
type input "8493 DEPARTMENTAL EXPENSE"
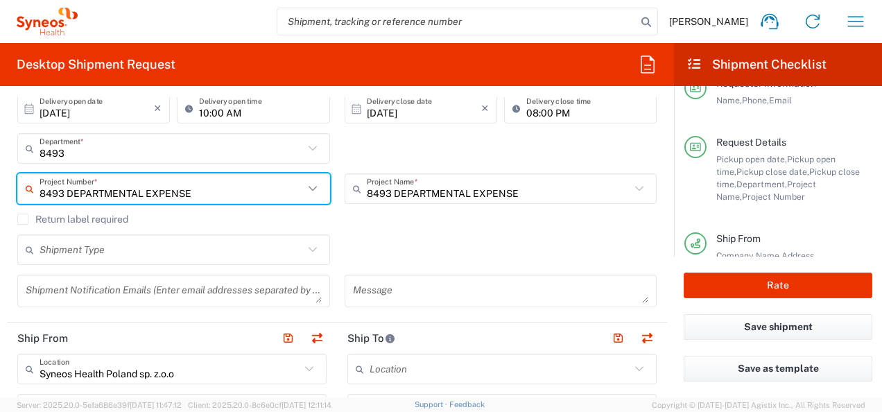
scroll to position [339, 0]
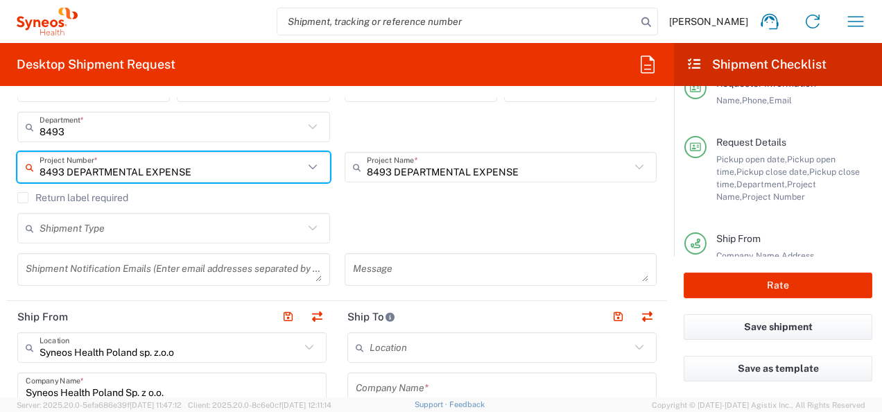
type input "8493 DEPARTMENTAL EXPENSE"
click at [312, 227] on icon at bounding box center [313, 228] width 18 height 18
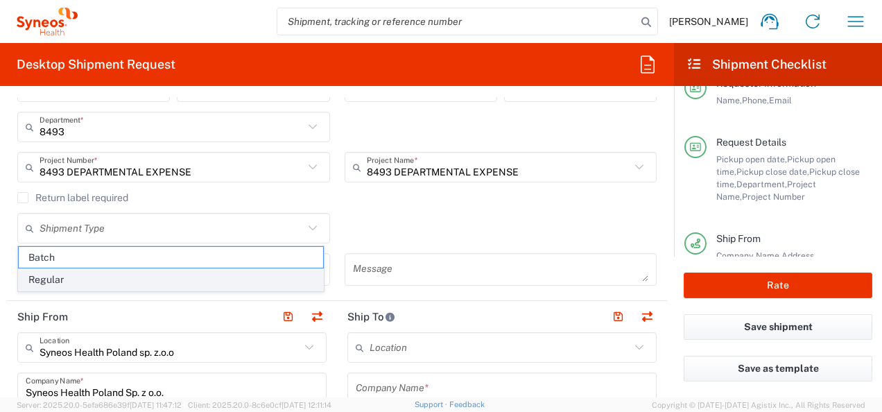
click at [215, 283] on span "Regular" at bounding box center [171, 280] width 304 height 22
type input "Regular"
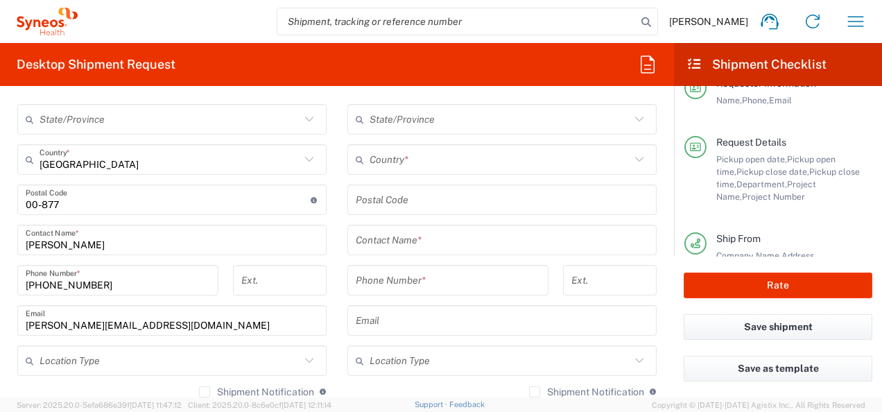
scroll to position [802, 0]
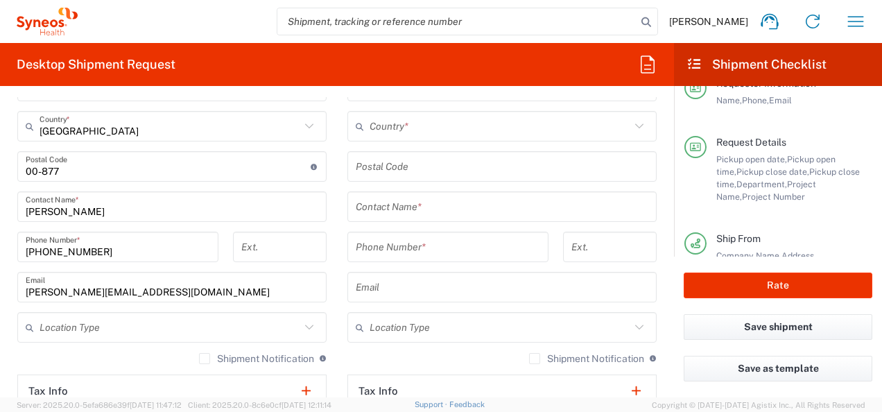
click at [305, 332] on icon at bounding box center [309, 327] width 18 height 18
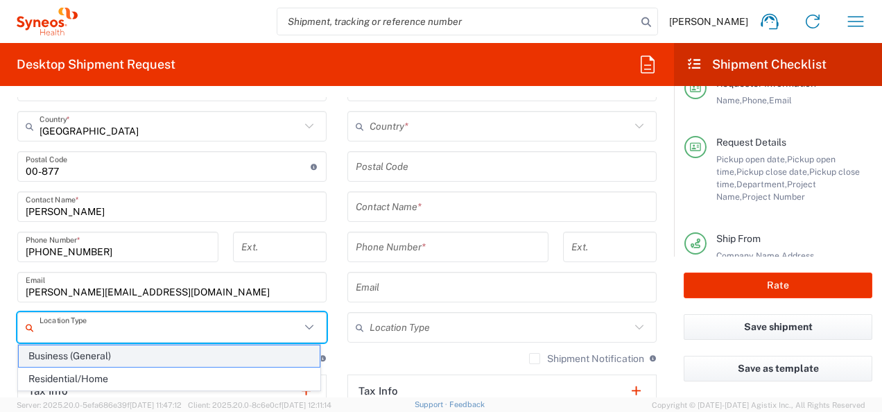
click at [239, 354] on span "Business (General)" at bounding box center [169, 356] width 301 height 22
type input "Business (General)"
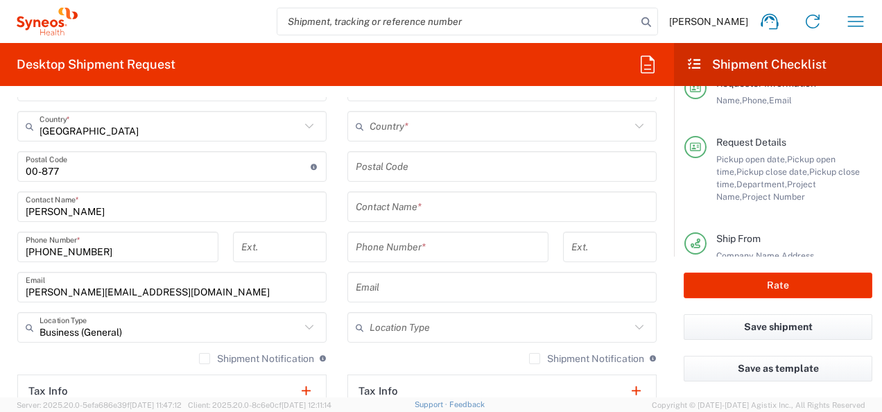
click at [387, 328] on input "text" at bounding box center [500, 328] width 261 height 24
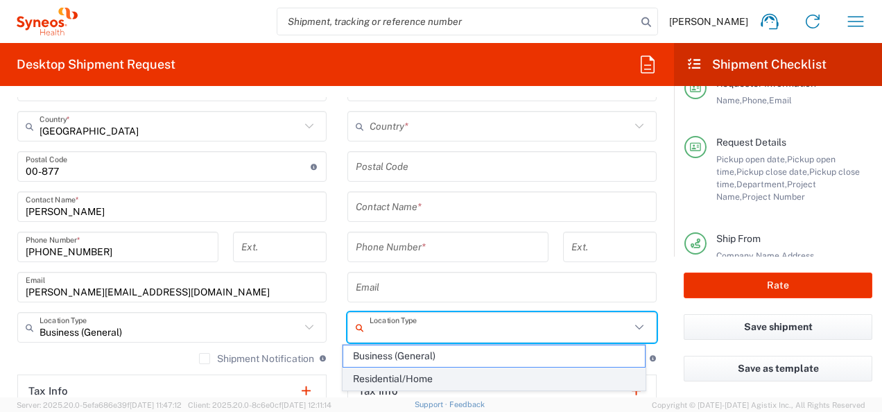
click at [383, 372] on span "Residential/Home" at bounding box center [493, 379] width 301 height 22
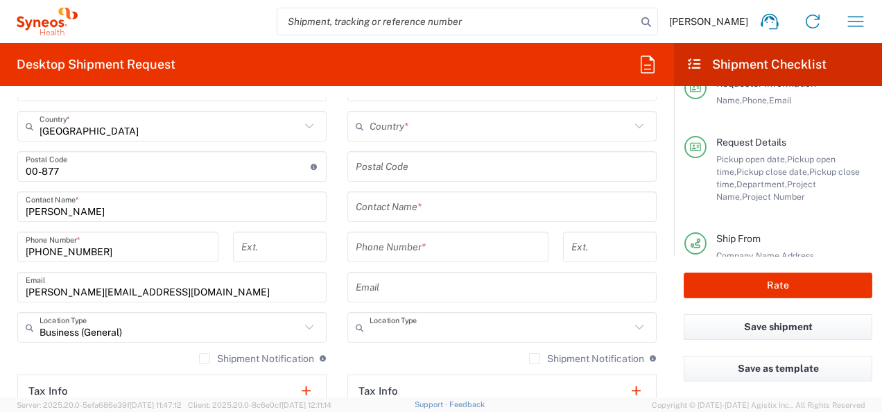
type input "Residential/Home"
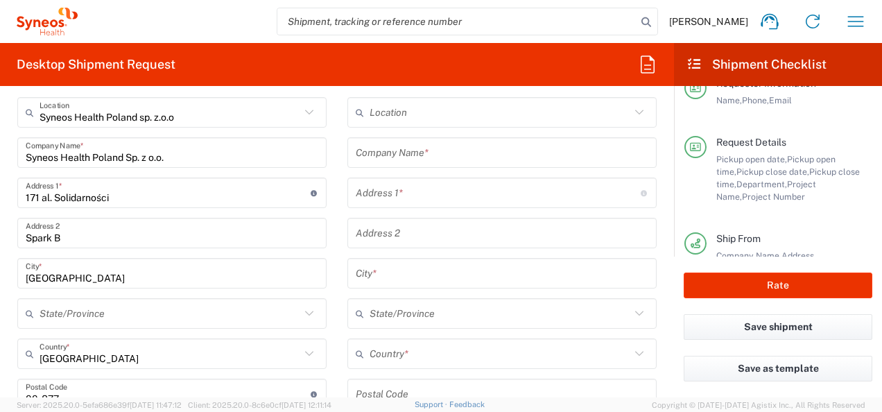
scroll to position [520, 0]
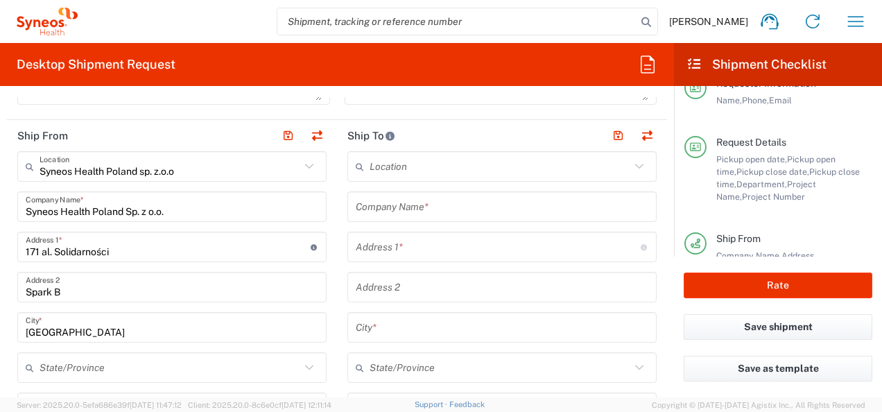
click at [470, 207] on input "text" at bounding box center [502, 207] width 293 height 24
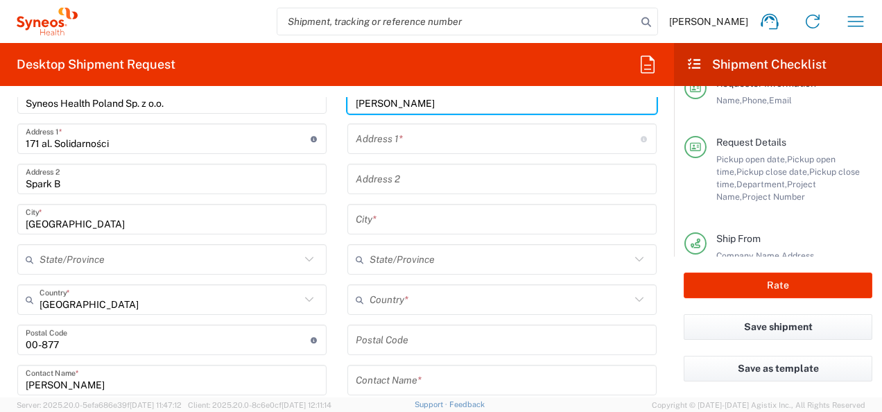
scroll to position [631, 0]
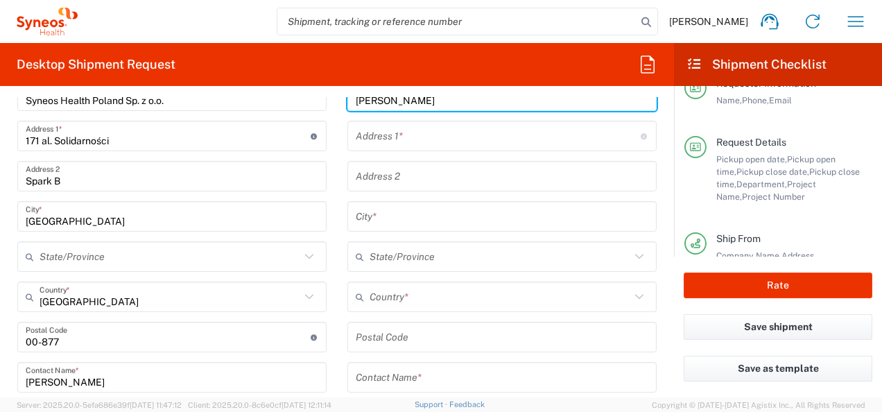
type input "Karolina Kozubek"
click at [442, 366] on input "text" at bounding box center [502, 378] width 293 height 24
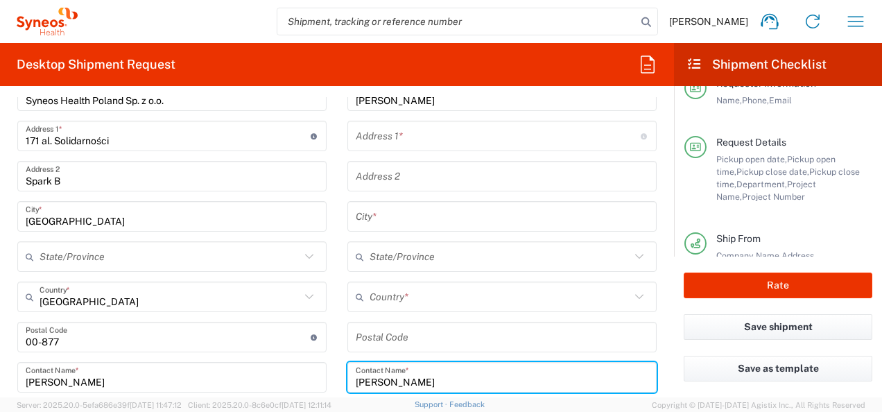
type input "Karolina Kozubek"
click at [402, 128] on input "text" at bounding box center [498, 136] width 285 height 24
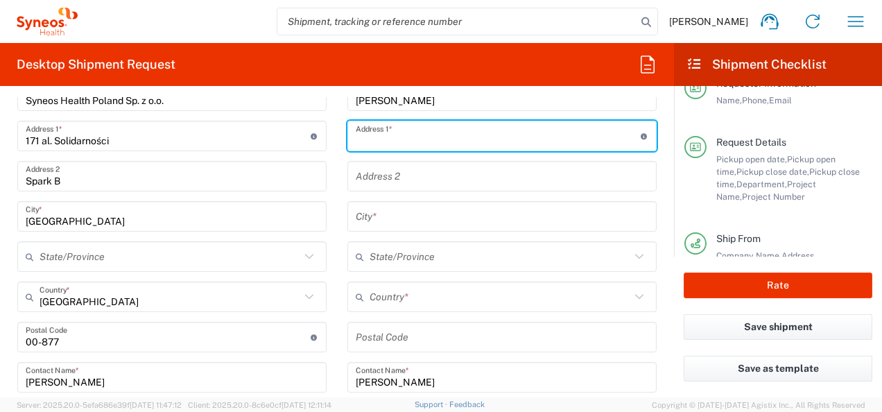
paste input "ul. Rogalskiego 3/37"
type input "ul. Rogalskiego 3/37"
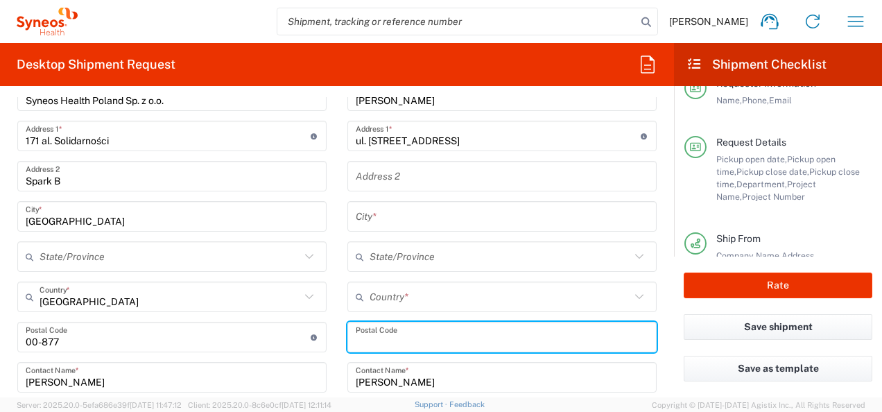
click at [402, 329] on input "undefined" at bounding box center [502, 337] width 293 height 24
type input "03-982"
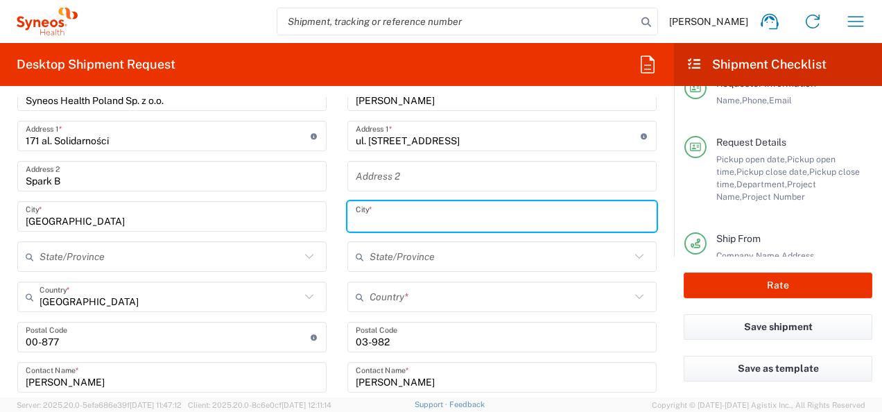
click at [377, 221] on input "text" at bounding box center [502, 217] width 293 height 24
type input "[GEOGRAPHIC_DATA]"
click at [415, 297] on input "text" at bounding box center [500, 297] width 261 height 24
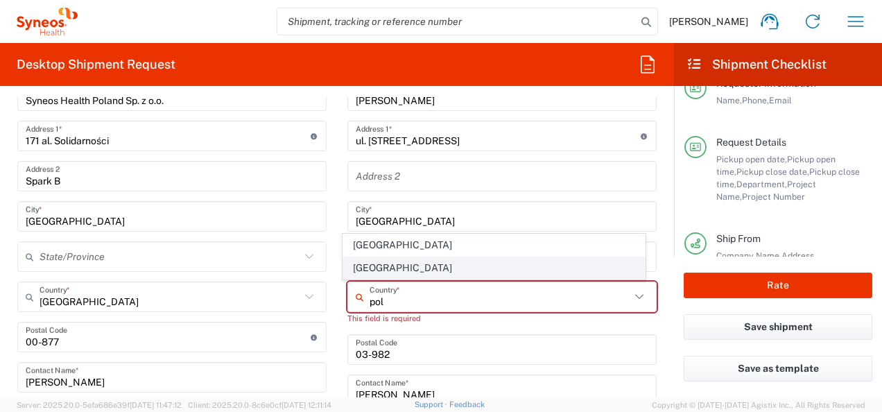
click at [368, 273] on span "[GEOGRAPHIC_DATA]" at bounding box center [493, 268] width 301 height 22
type input "[GEOGRAPHIC_DATA]"
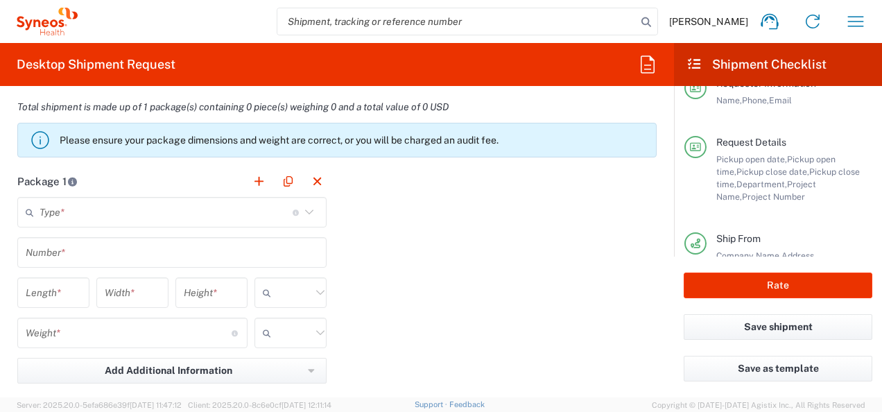
scroll to position [1259, 0]
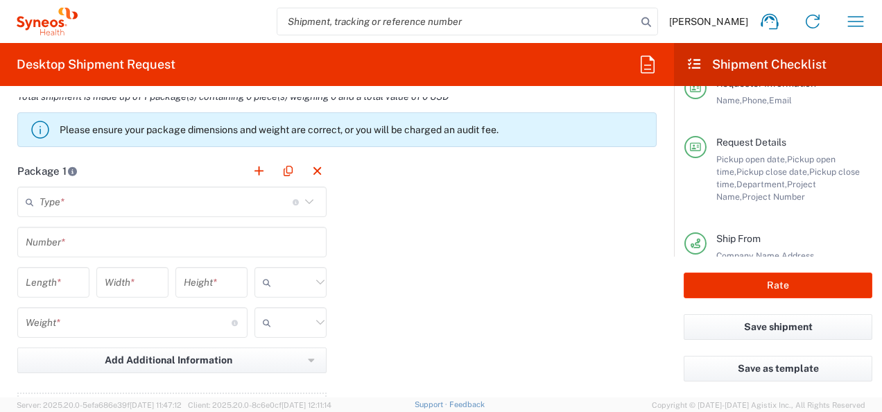
click at [300, 202] on icon at bounding box center [309, 202] width 18 height 18
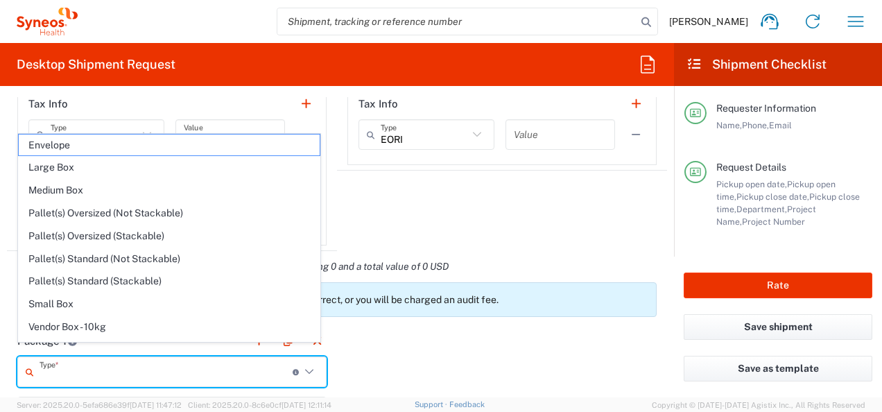
scroll to position [1075, 0]
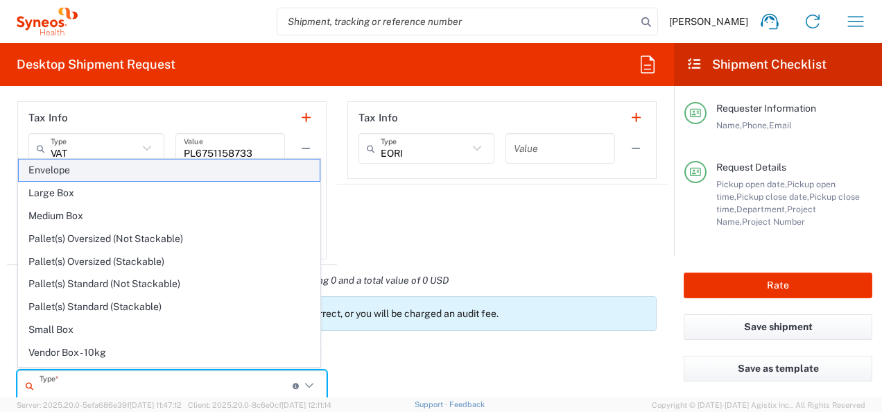
click at [216, 164] on span "Envelope" at bounding box center [169, 171] width 301 height 22
type input "Envelope"
type input "1"
type input "9.5"
type input "12.5"
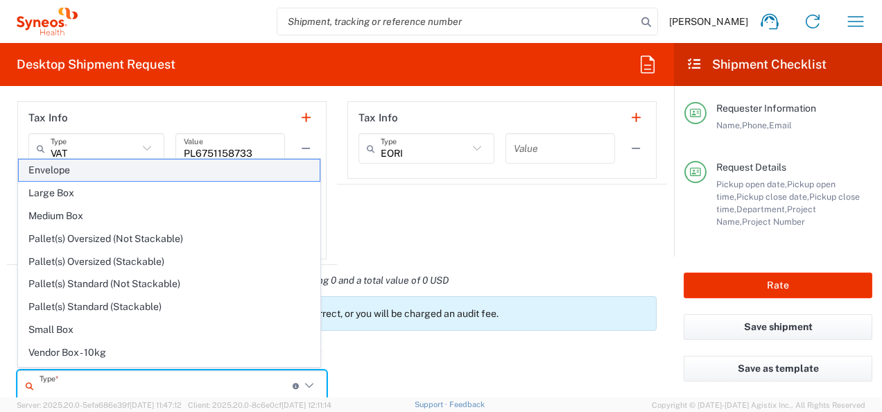
type input "0.25"
type input "in"
type input "0.45"
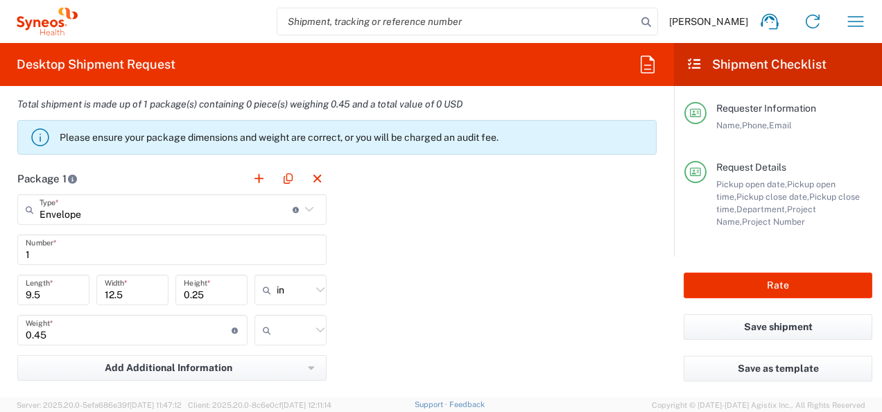
scroll to position [1266, 0]
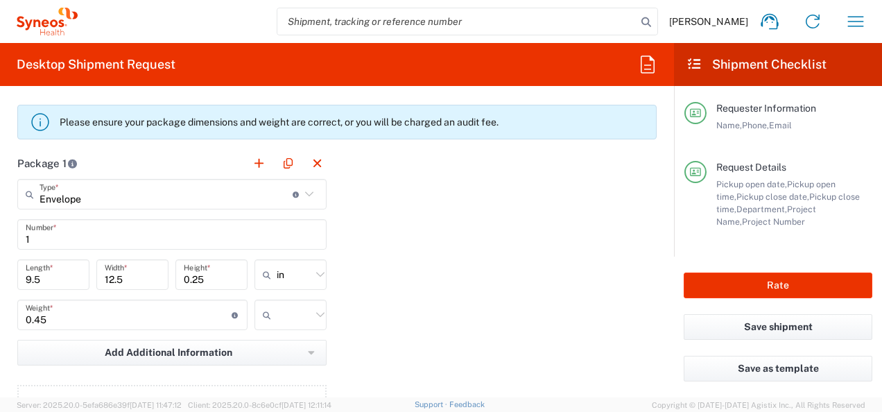
click at [313, 274] on icon at bounding box center [320, 275] width 18 height 18
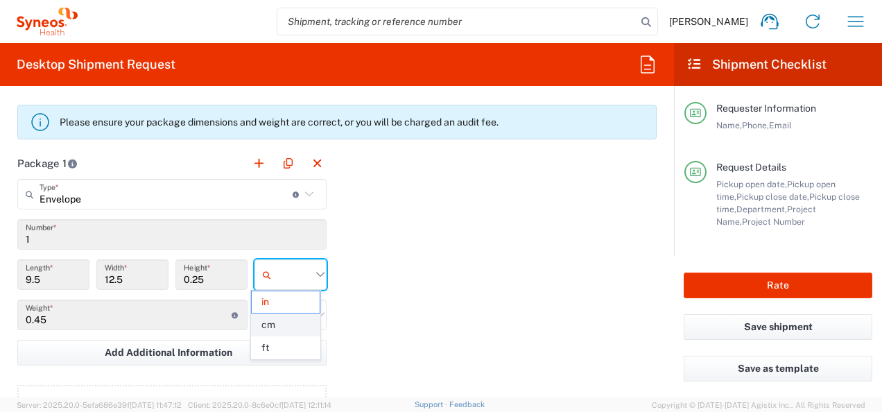
click at [292, 323] on span "cm" at bounding box center [286, 325] width 68 height 22
type input "24.13"
type input "31.75"
type input "0.64"
type input "cm"
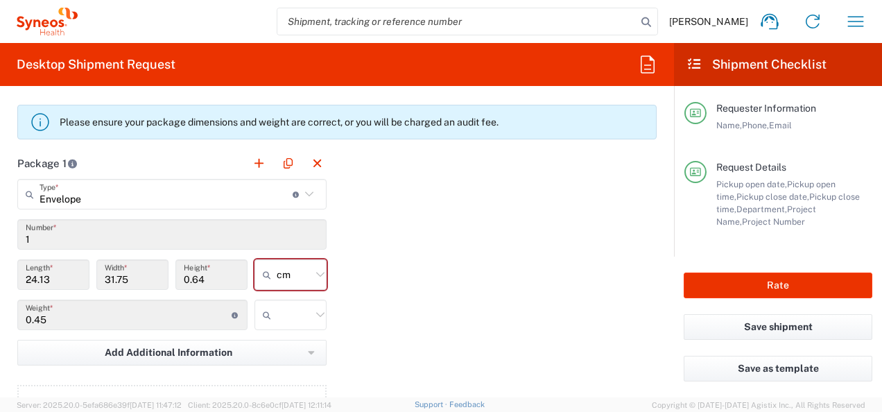
click at [312, 312] on icon at bounding box center [320, 315] width 18 height 18
click at [290, 343] on span "kgs" at bounding box center [286, 343] width 68 height 22
type input "kgs"
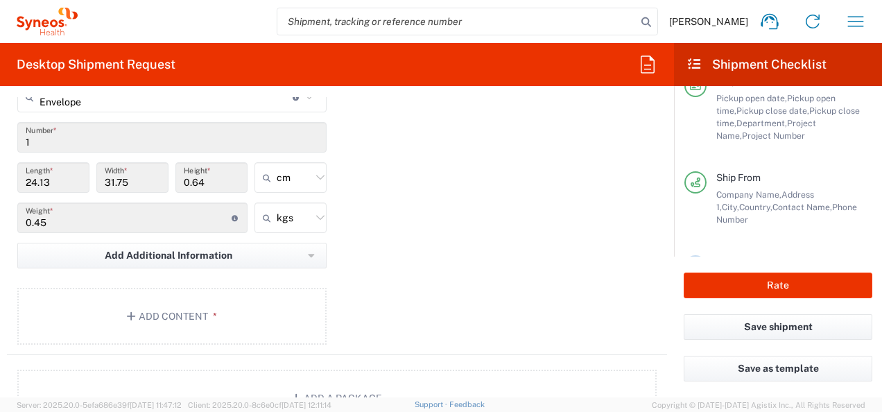
scroll to position [1367, 0]
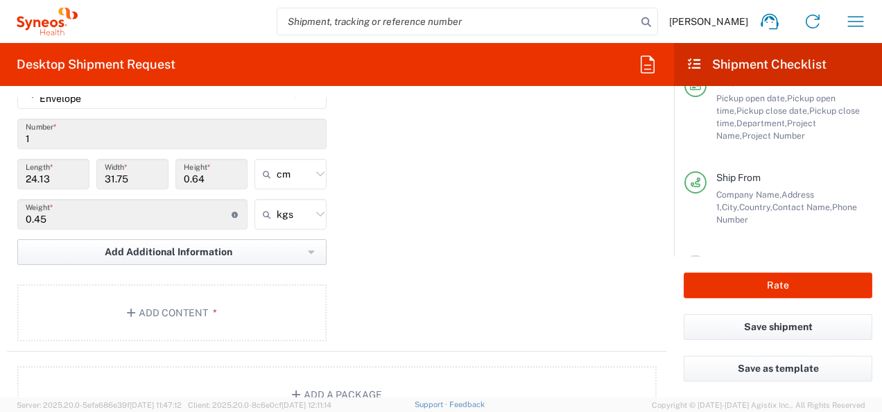
click at [176, 246] on span "Add Additional Information" at bounding box center [169, 252] width 128 height 13
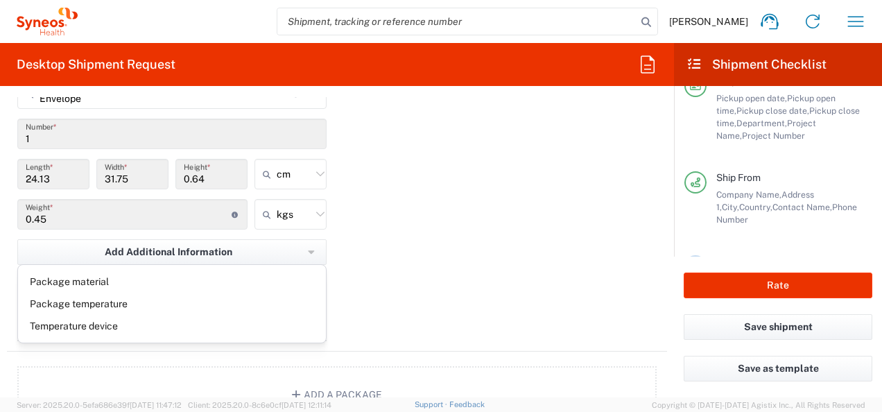
click at [452, 271] on div "Package 1 Envelope Type * Material used to package goods Envelope Large Box Med…" at bounding box center [337, 199] width 660 height 304
click at [177, 311] on button "Add Content *" at bounding box center [171, 312] width 309 height 57
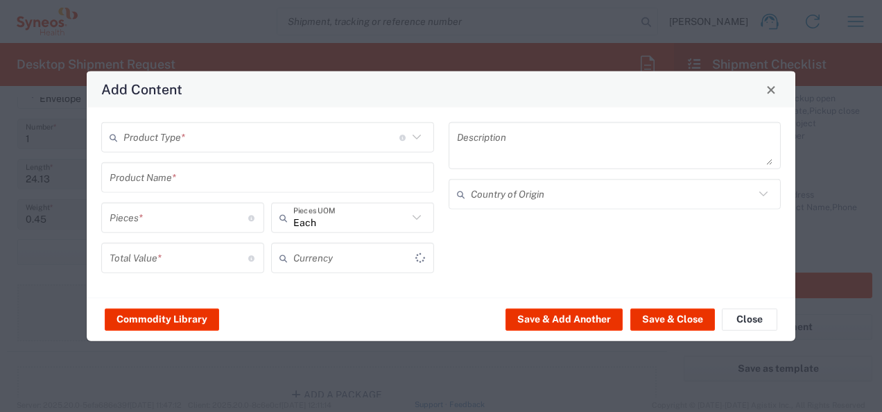
type input "US Dollar"
click at [415, 261] on icon at bounding box center [417, 258] width 18 height 18
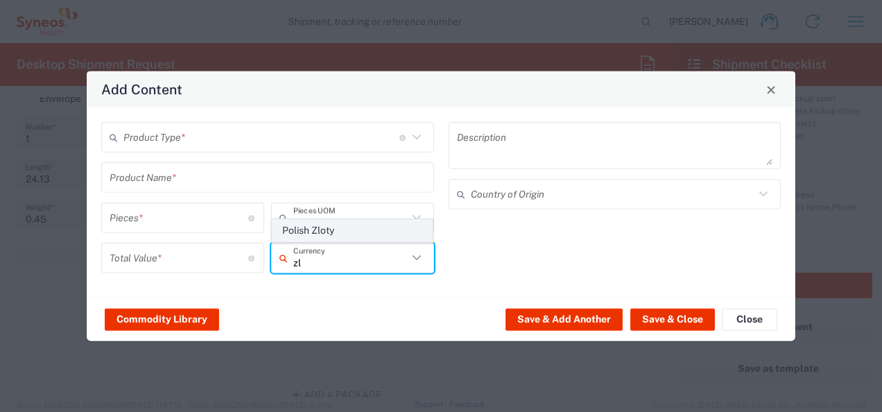
click at [341, 237] on span "Polish Zloty" at bounding box center [353, 231] width 160 height 22
type input "Polish Zloty"
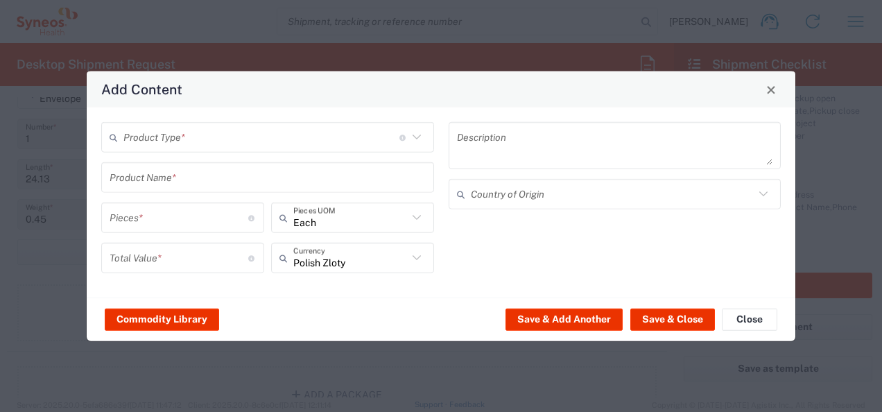
click at [509, 135] on textarea at bounding box center [615, 145] width 316 height 39
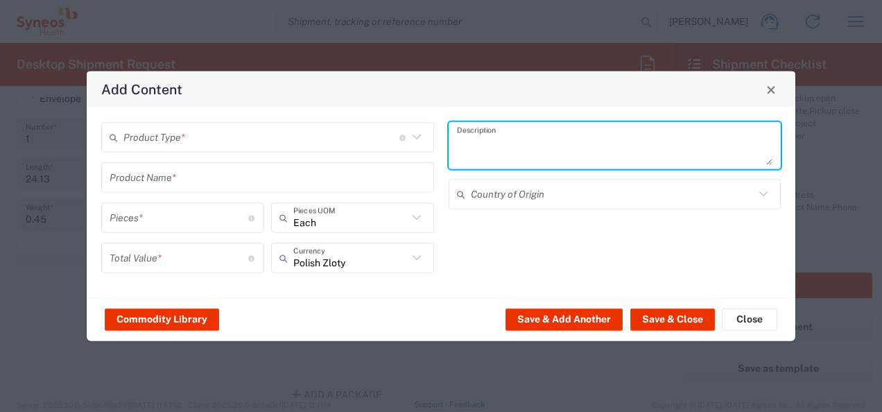
click at [415, 130] on icon at bounding box center [417, 137] width 18 height 18
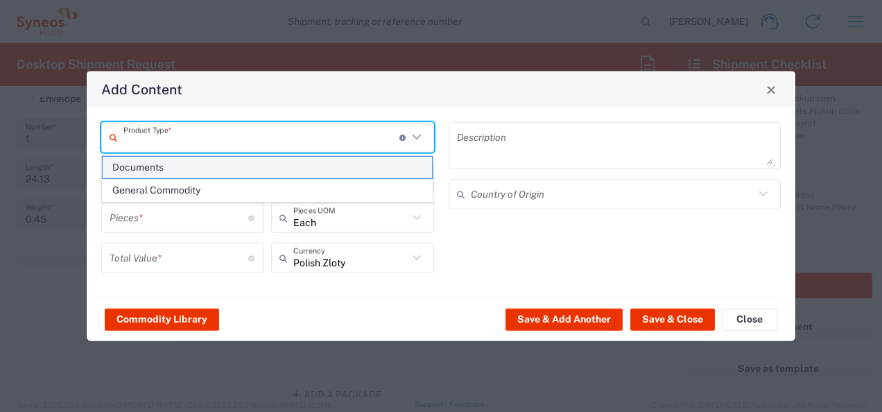
click at [368, 165] on span "Documents" at bounding box center [268, 168] width 330 height 22
type input "Documents"
type input "1"
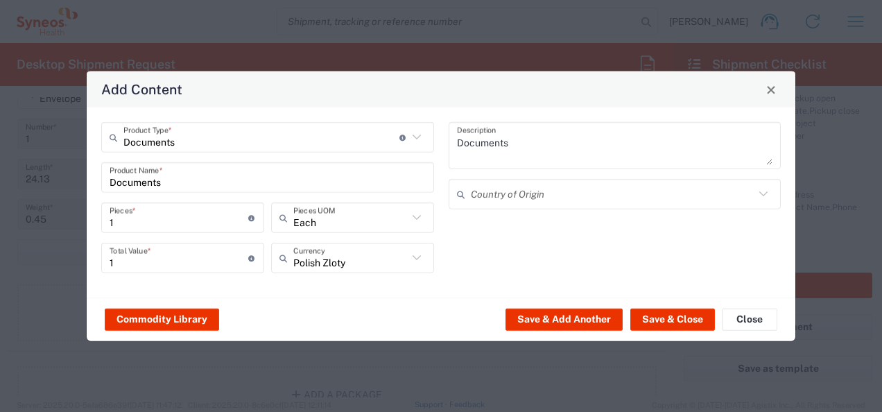
click at [526, 144] on textarea "Documents" at bounding box center [615, 145] width 316 height 39
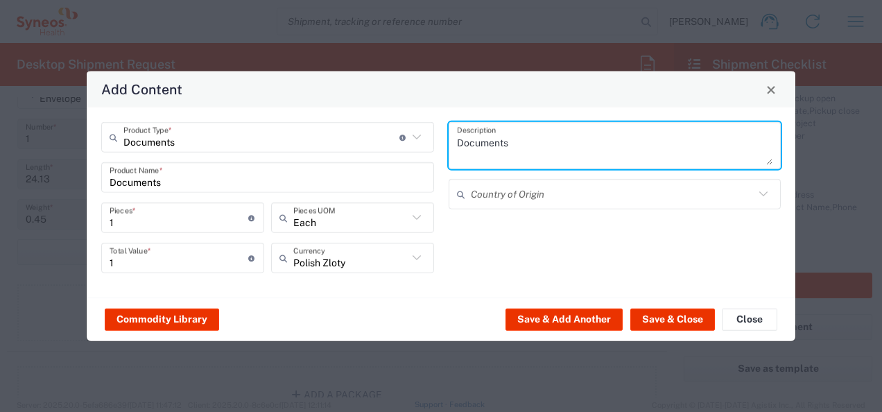
click at [457, 144] on textarea "Documents" at bounding box center [615, 145] width 316 height 39
type textarea "HR Documents"
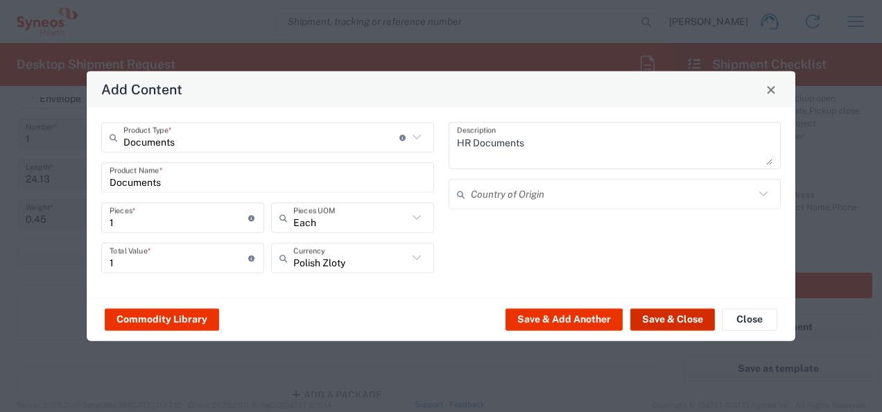
click at [662, 320] on button "Save & Close" at bounding box center [672, 319] width 85 height 22
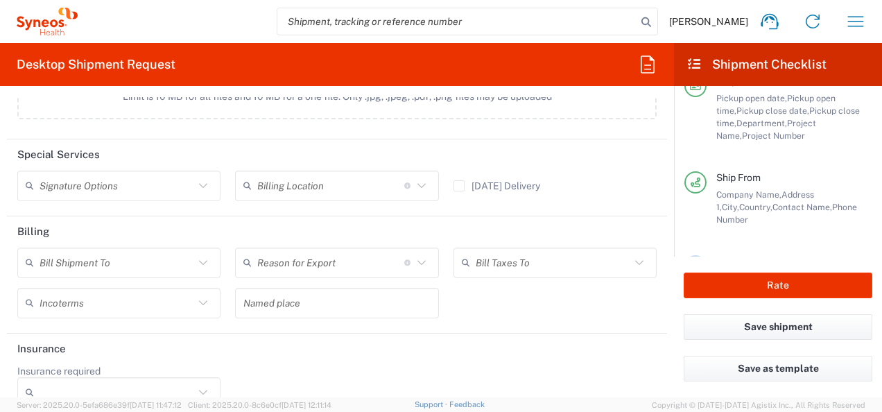
scroll to position [1875, 0]
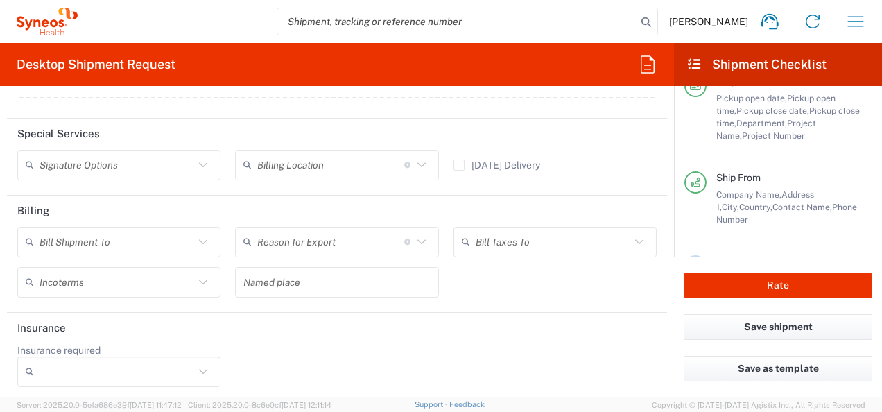
click at [198, 165] on icon at bounding box center [203, 165] width 18 height 18
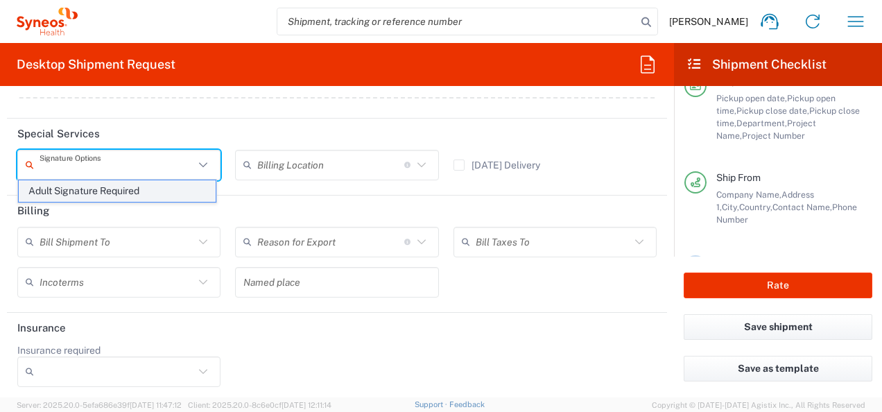
click at [174, 184] on span "Adult Signature Required" at bounding box center [117, 191] width 197 height 22
type input "Adult Signature Required"
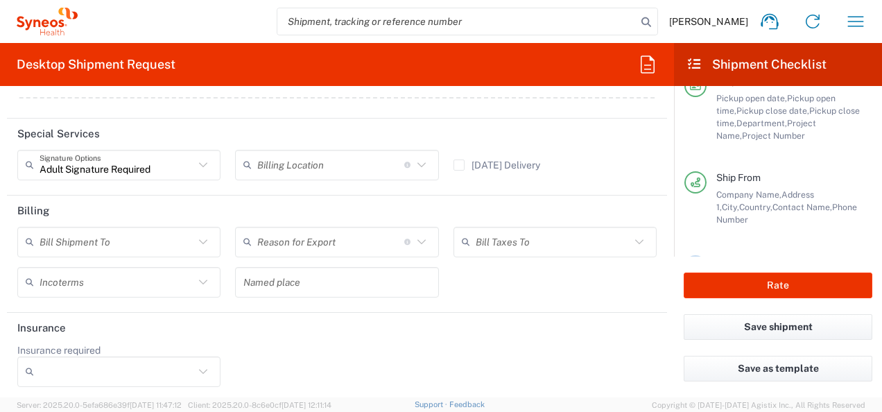
click at [161, 237] on input "text" at bounding box center [117, 242] width 155 height 24
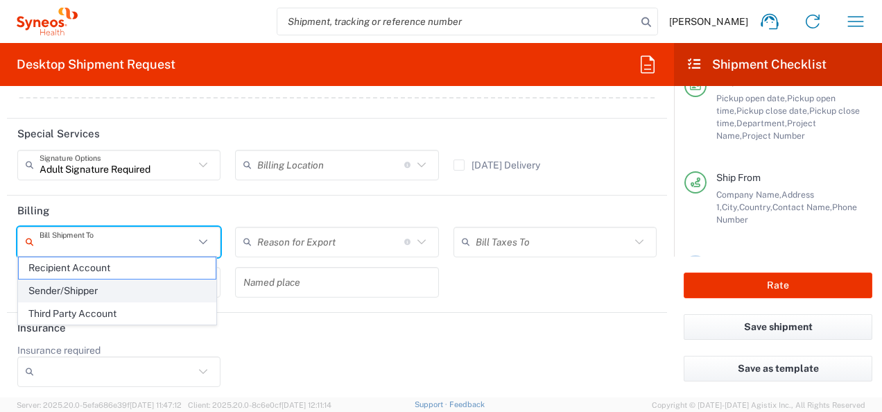
click at [147, 284] on span "Sender/Shipper" at bounding box center [117, 291] width 197 height 22
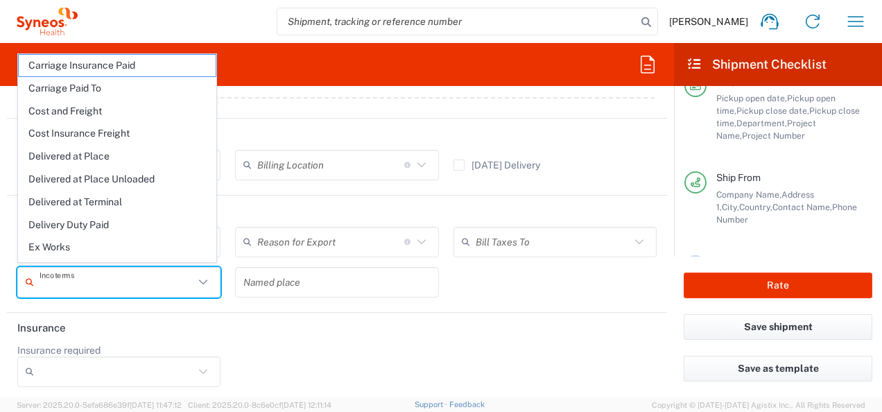
click at [154, 286] on input "text" at bounding box center [117, 282] width 155 height 24
click at [135, 229] on span "Delivery Duty Paid" at bounding box center [117, 225] width 197 height 22
type input "Sender/Shipper"
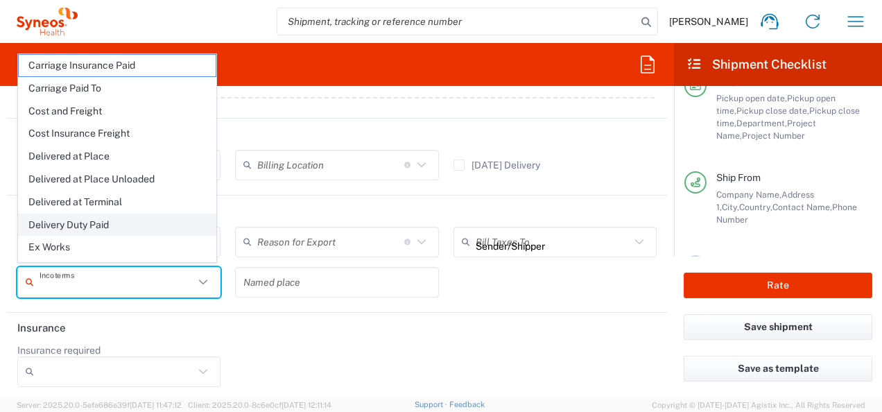
type input "Delivery Duty Paid"
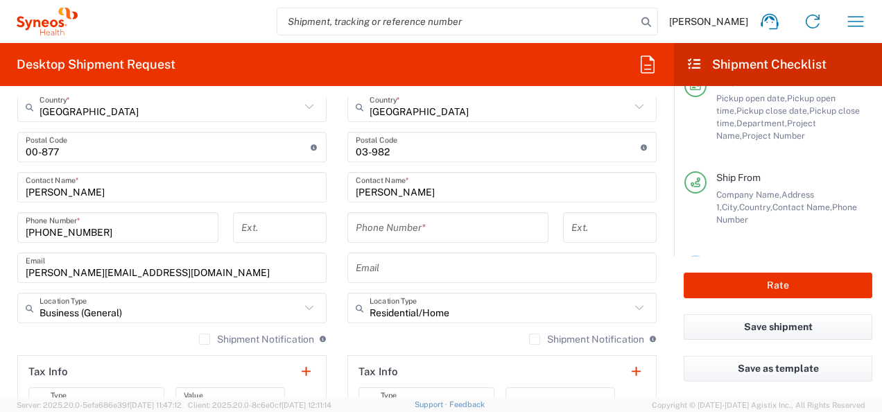
scroll to position [810, 0]
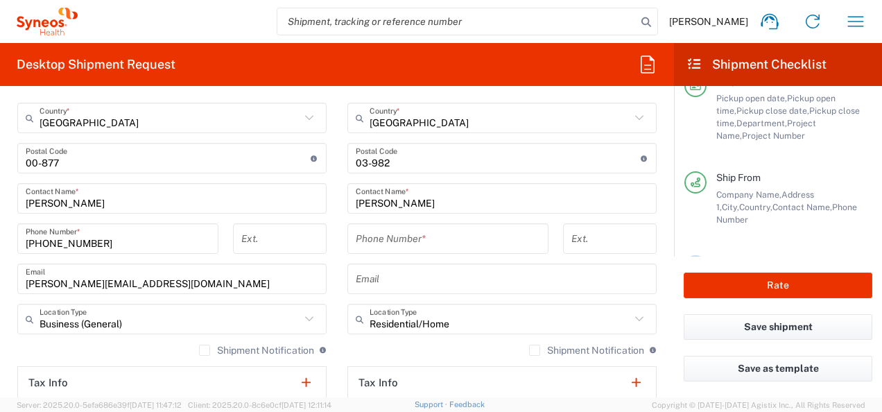
click at [504, 239] on input "tel" at bounding box center [448, 239] width 184 height 24
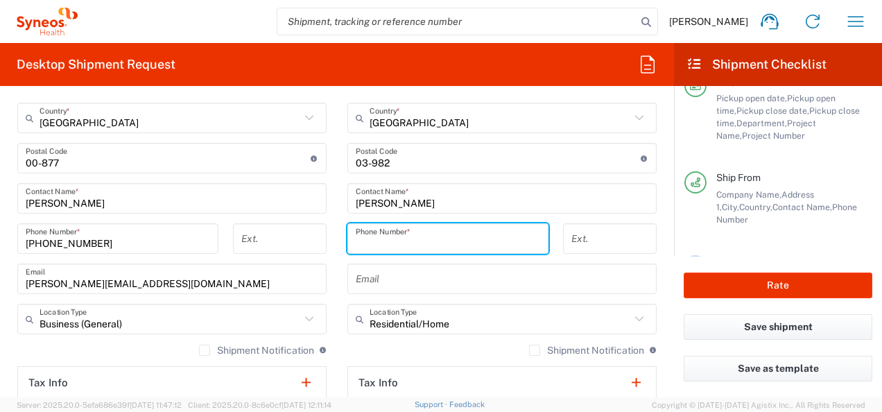
paste input "+48 (538) 305556"
click at [394, 241] on input "+48 (538) 305556" at bounding box center [448, 239] width 184 height 24
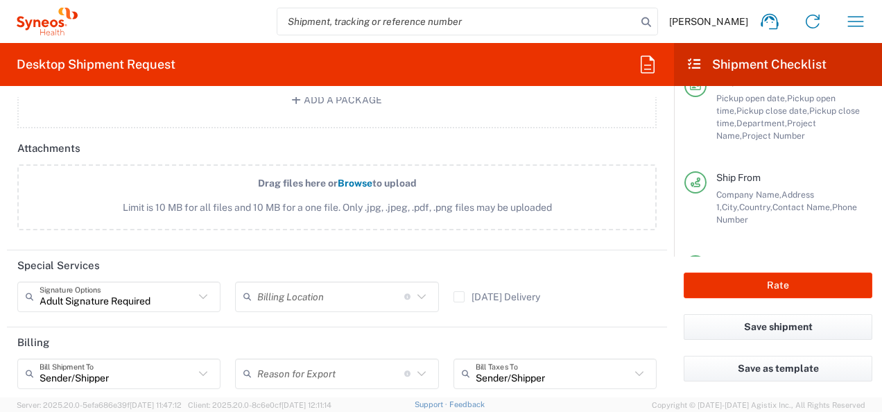
scroll to position [1875, 0]
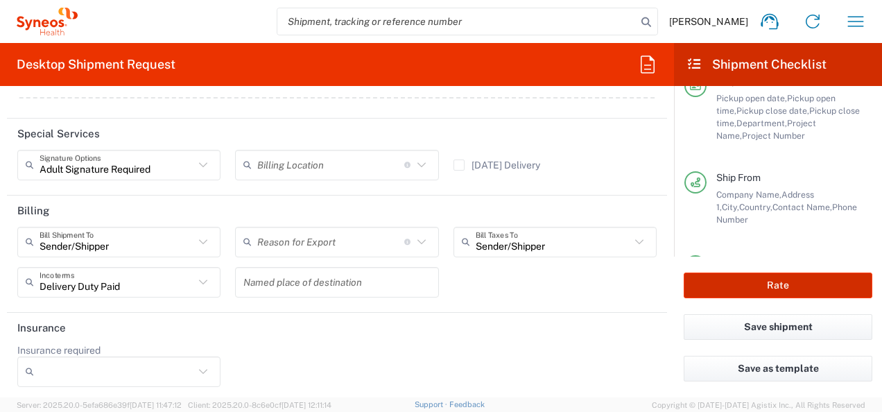
type input "+48538305556"
click at [694, 289] on button "Rate" at bounding box center [778, 286] width 189 height 26
type input "8493 DEPARTMENTAL EXPENSE"
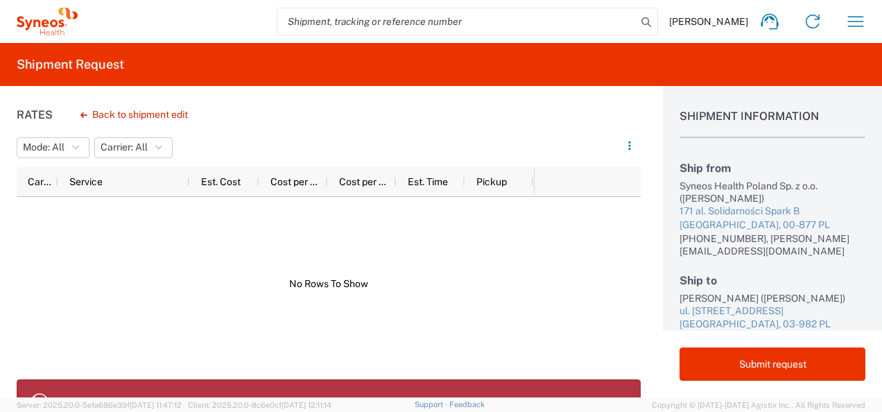
click at [377, 306] on div at bounding box center [275, 284] width 517 height 174
click at [115, 116] on button "Back to shipment edit" at bounding box center [134, 115] width 130 height 24
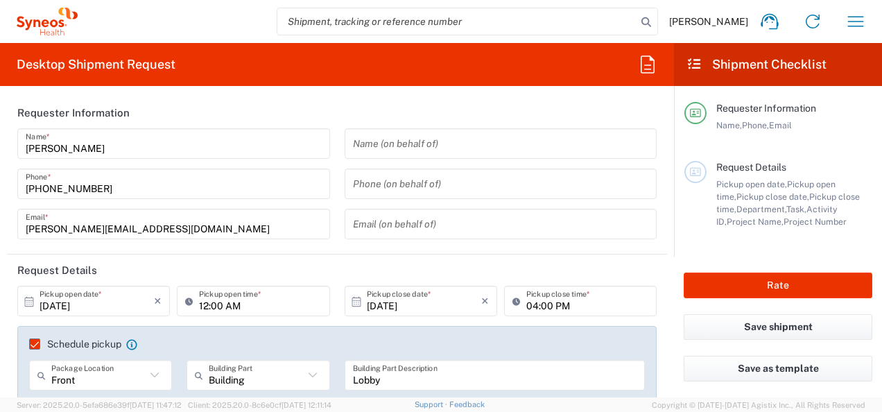
type input "8493 DEPARTMENTAL EXPENSE"
type input "Envelope"
type input "8493"
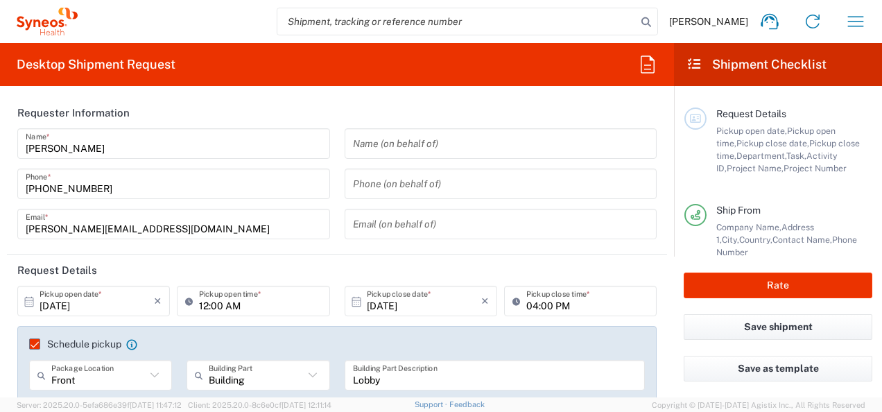
click at [203, 307] on input "12:00 AM" at bounding box center [260, 301] width 122 height 24
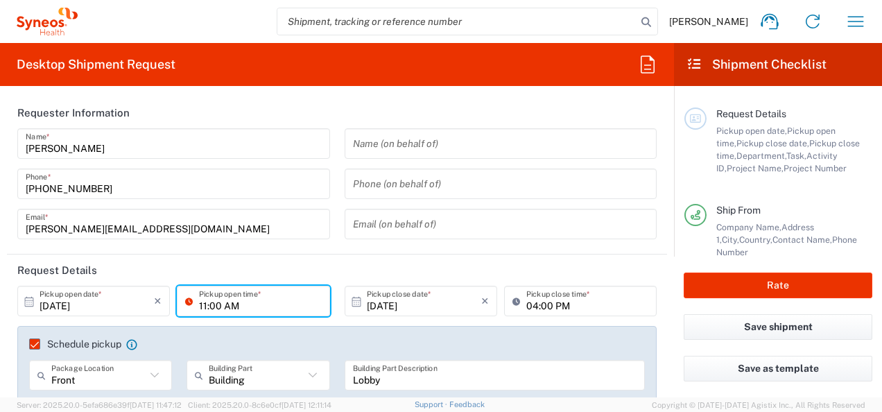
click at [237, 305] on input "11:00 AM" at bounding box center [260, 301] width 122 height 24
type input "11:00 AM"
click at [408, 222] on input "text" at bounding box center [501, 224] width 296 height 24
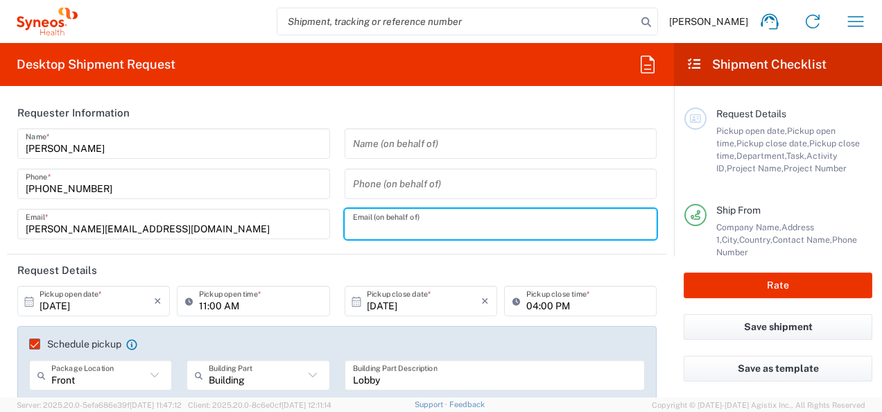
click at [694, 163] on span "Project Name," at bounding box center [755, 168] width 57 height 10
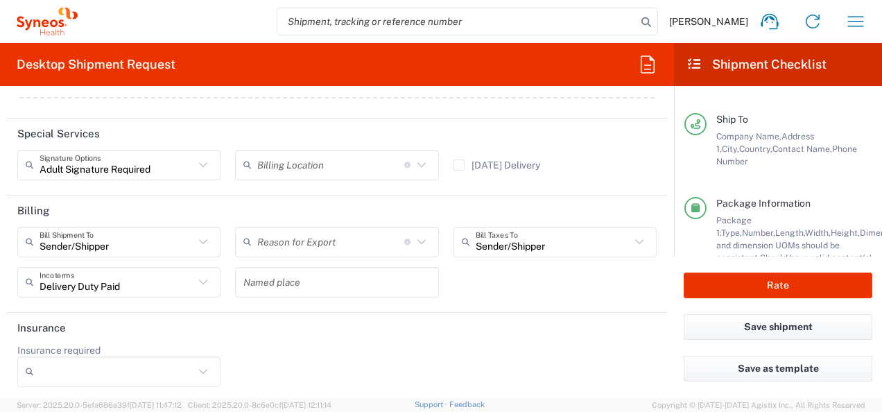
scroll to position [276, 0]
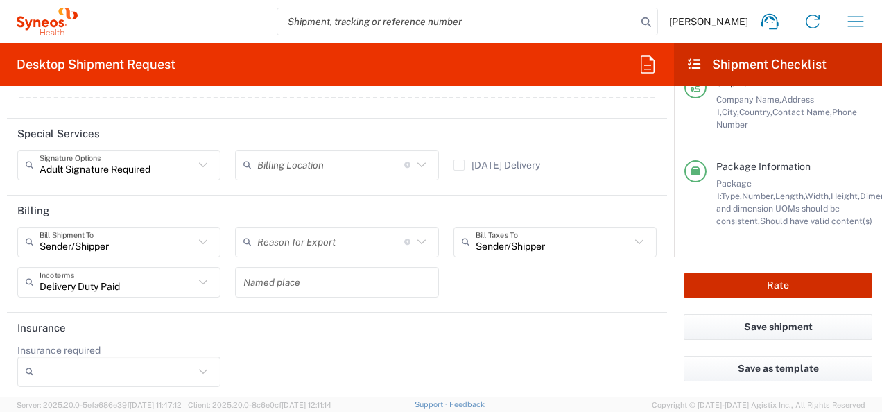
click at [694, 286] on button "Rate" at bounding box center [778, 286] width 189 height 26
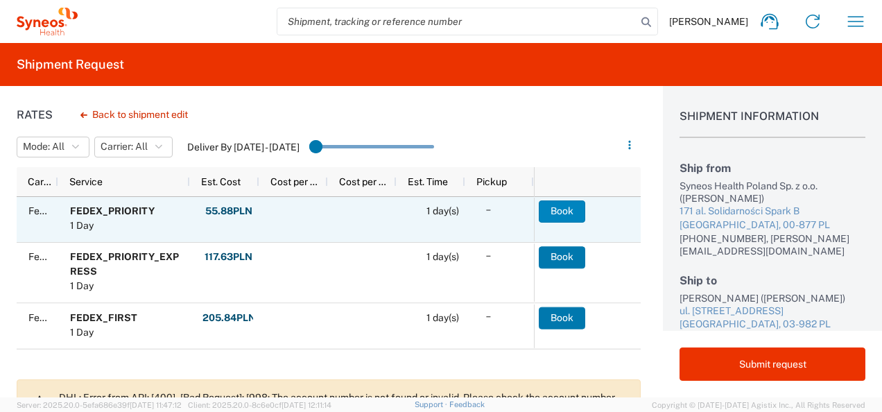
click at [566, 214] on button "Book" at bounding box center [562, 211] width 46 height 22
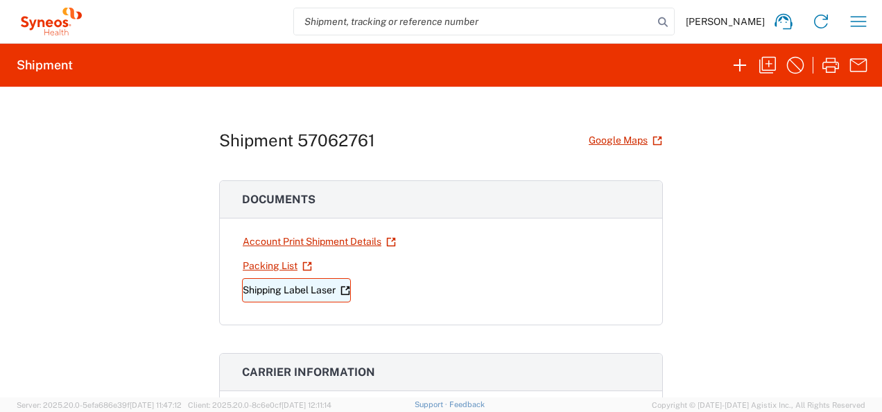
click at [277, 287] on link "Shipping Label Laser" at bounding box center [296, 290] width 109 height 24
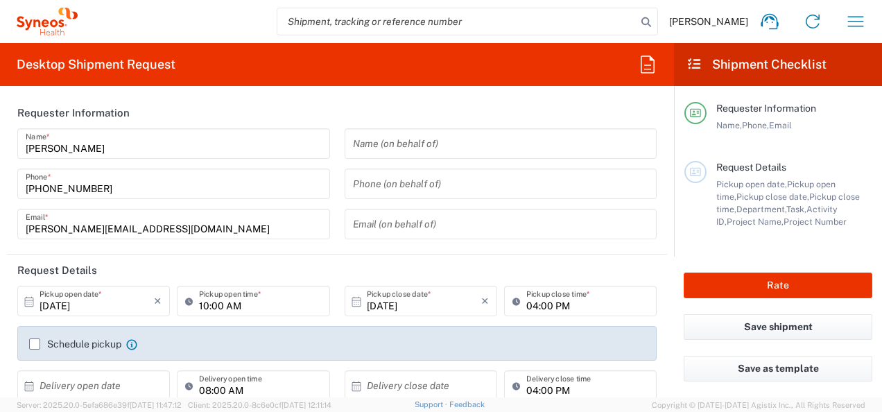
type input "8480"
type input "[GEOGRAPHIC_DATA]"
type input "Syneos Health Poland sp. z.o.o"
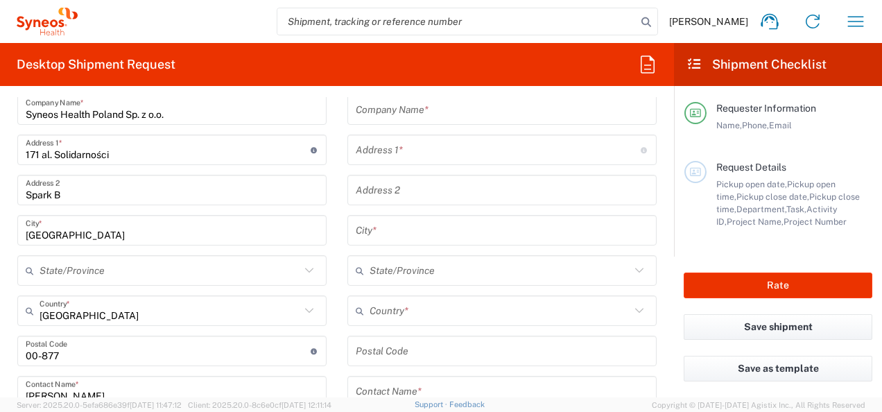
scroll to position [556, 0]
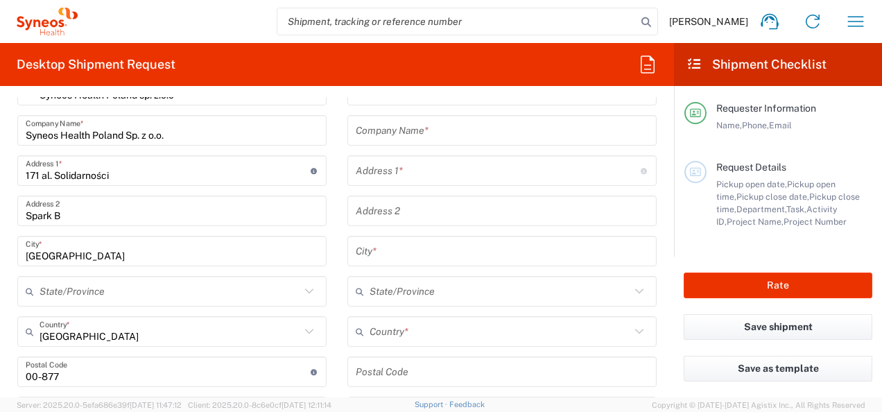
click at [563, 173] on input "text" at bounding box center [498, 171] width 285 height 24
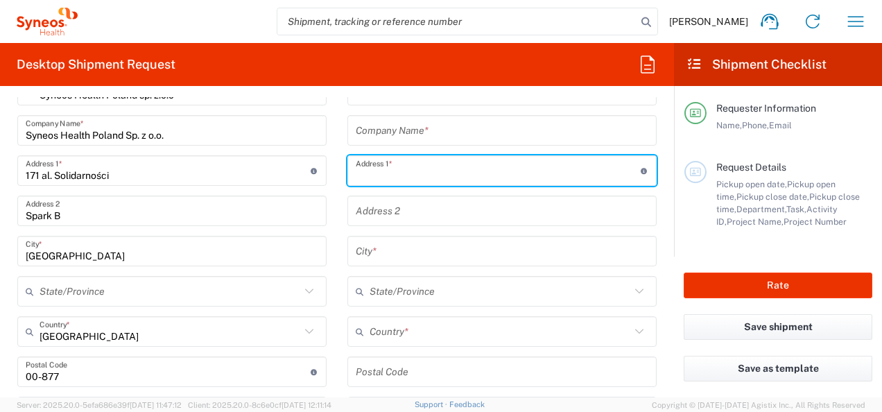
paste input "Marcina [STREET_ADDRESS]"
click at [462, 171] on input "Marcina [STREET_ADDRESS]" at bounding box center [498, 171] width 285 height 24
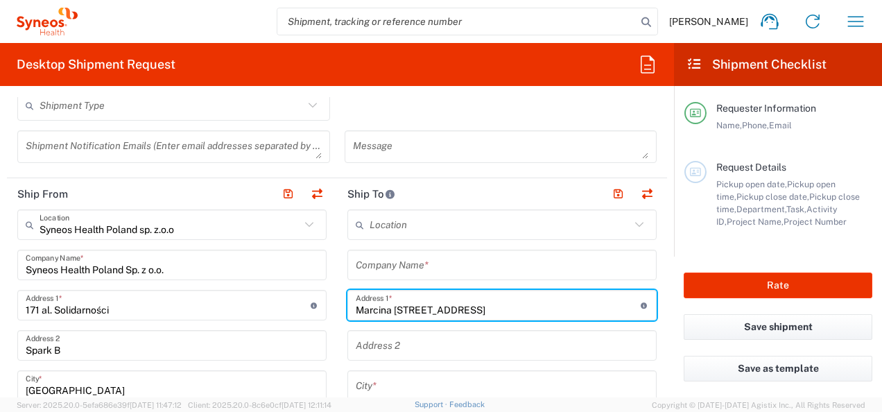
scroll to position [429, 0]
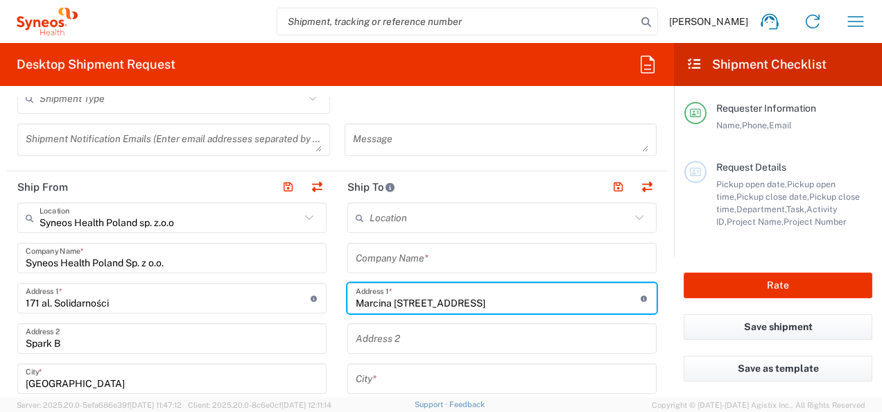
type input "Marcina [STREET_ADDRESS]"
click at [495, 262] on input "text" at bounding box center [502, 258] width 293 height 24
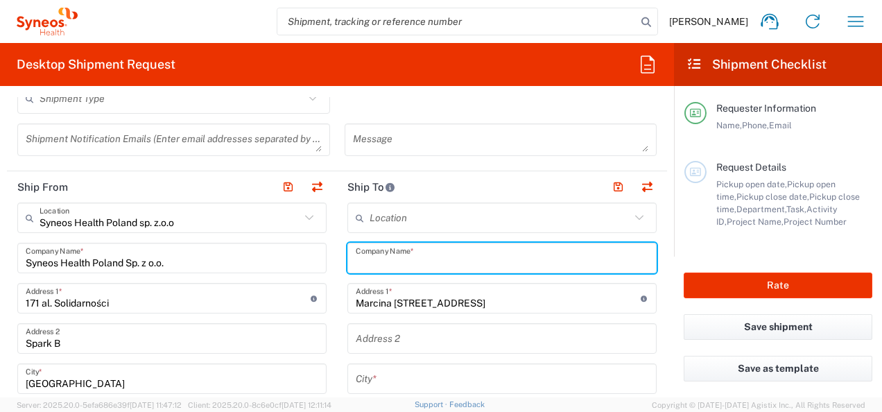
paste input "Volha Puchynskaya"
type input "Volha Puchynskaya"
click at [658, 194] on form "Requester Information [PERSON_NAME] Name * [PHONE_NUMBER] Phone * [PERSON_NAME]…" at bounding box center [337, 247] width 674 height 300
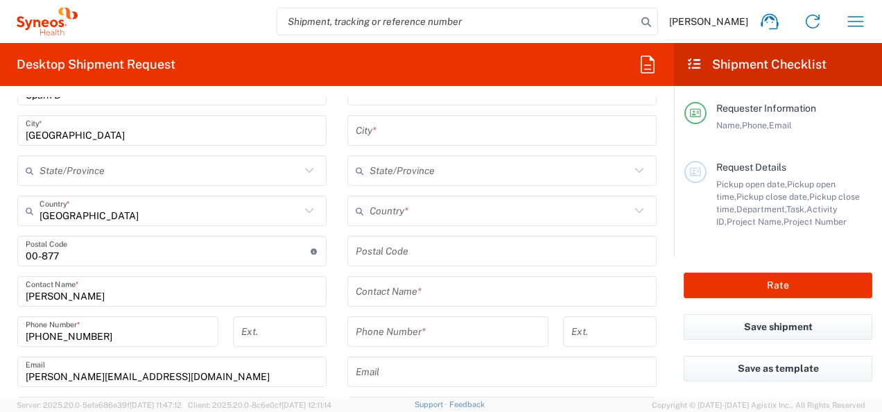
scroll to position [694, 0]
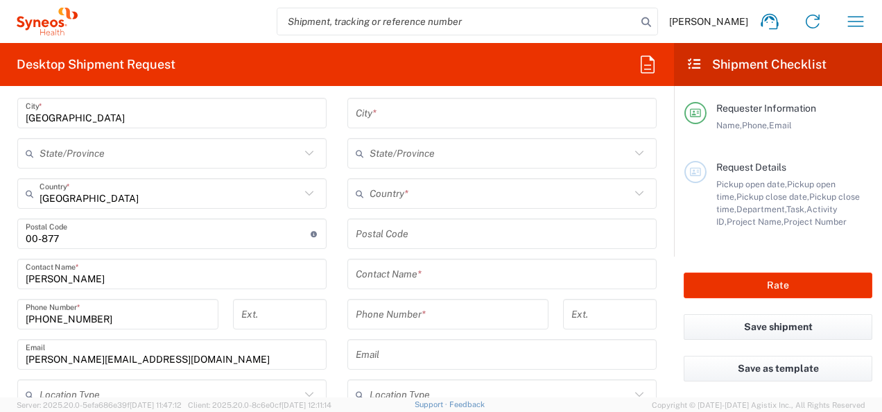
click at [457, 280] on input "text" at bounding box center [502, 274] width 293 height 24
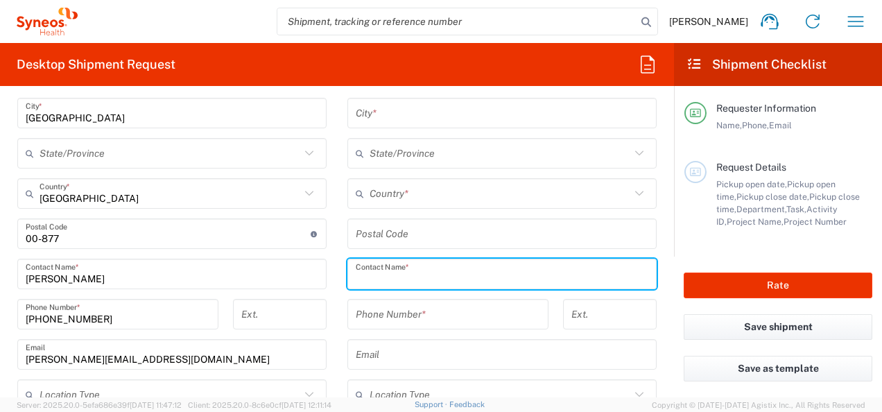
paste input "Volha Puchynskaya"
type input "Volha Puchynskaya"
click at [448, 309] on input "tel" at bounding box center [448, 314] width 184 height 24
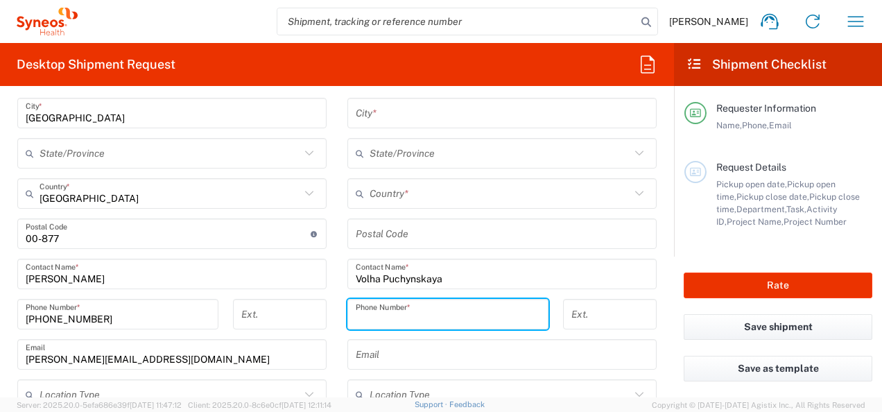
paste input "48 571861876"
click at [348, 318] on div "[PHONE_NUMBER] Phone Number *" at bounding box center [447, 314] width 201 height 31
click at [356, 316] on input "48 571861876" at bounding box center [448, 314] width 184 height 24
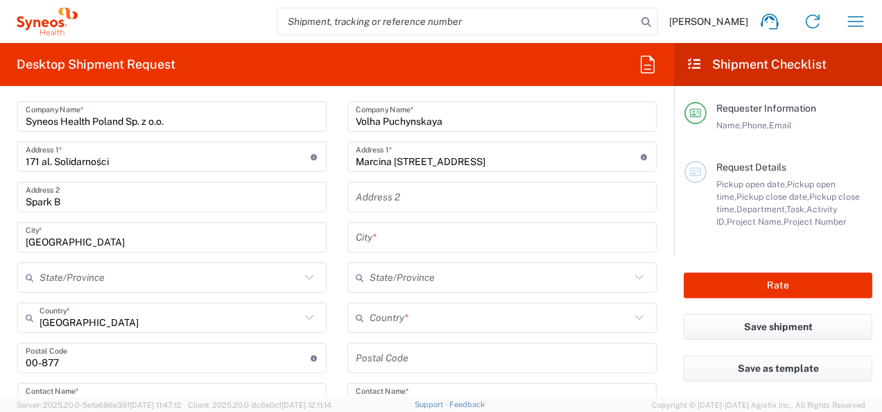
scroll to position [560, 0]
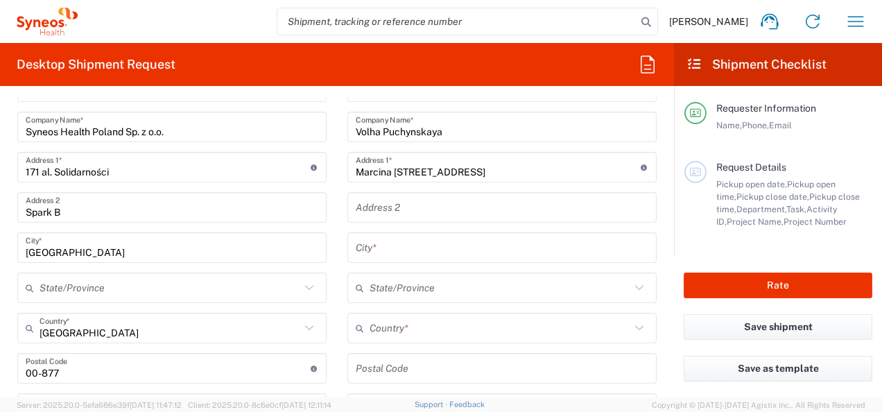
type input "[PHONE_NUMBER]"
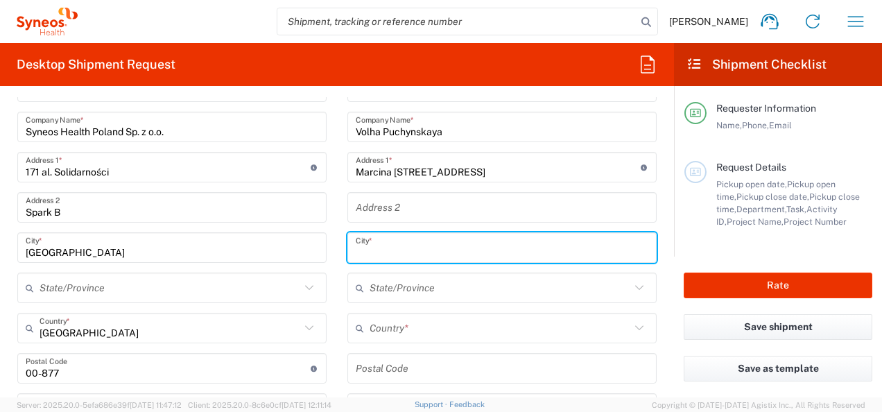
click at [478, 247] on input "text" at bounding box center [502, 248] width 293 height 24
type input "[GEOGRAPHIC_DATA]"
click at [400, 356] on input "undefined" at bounding box center [502, 368] width 293 height 24
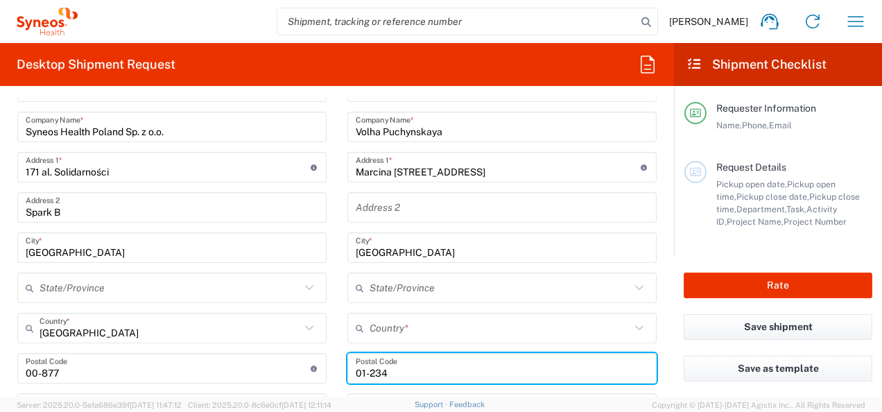
type input "01-234"
click at [370, 325] on input "text" at bounding box center [500, 328] width 261 height 24
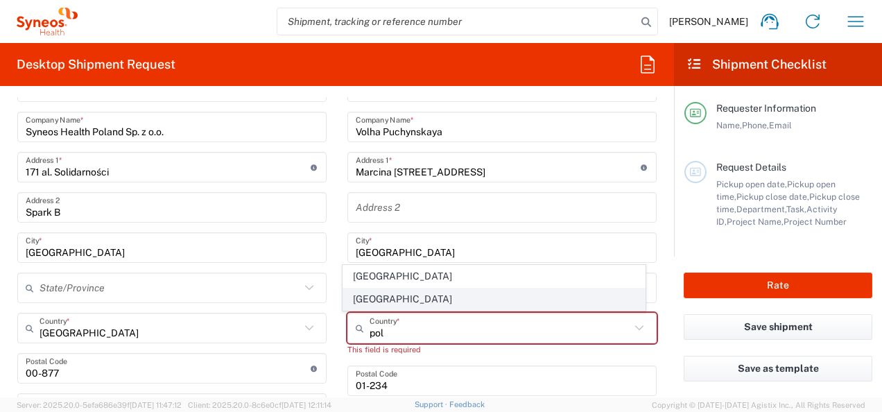
click at [366, 302] on span "[GEOGRAPHIC_DATA]" at bounding box center [493, 300] width 301 height 22
type input "[GEOGRAPHIC_DATA]"
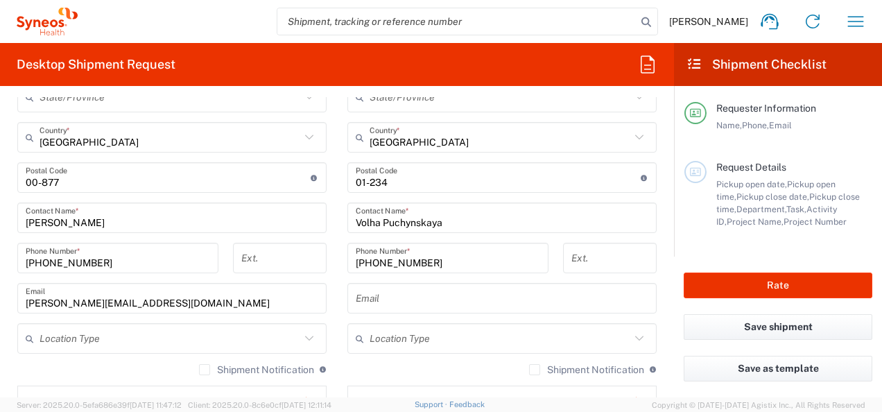
scroll to position [768, 0]
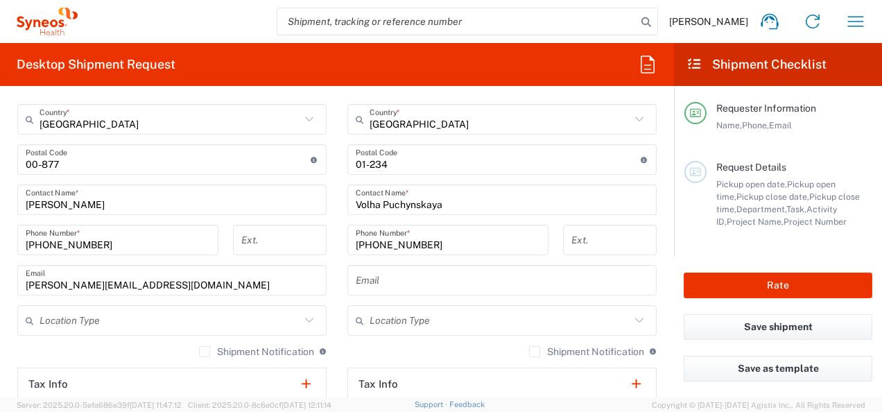
click at [302, 326] on icon at bounding box center [309, 320] width 18 height 18
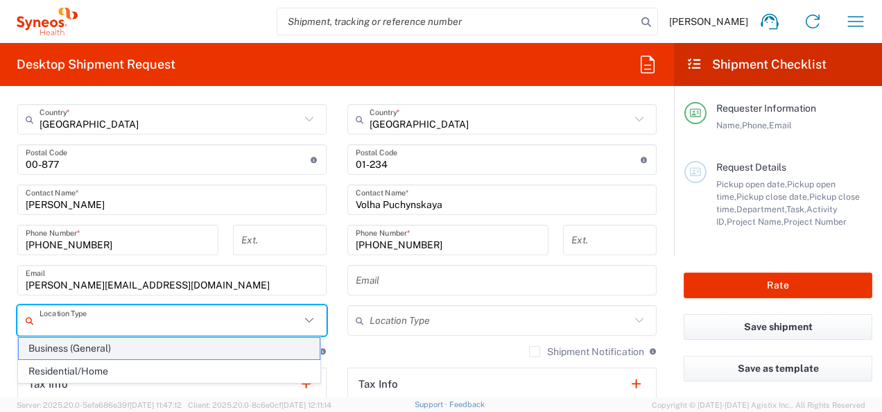
click at [264, 348] on span "Business (General)" at bounding box center [169, 349] width 301 height 22
type input "Business (General)"
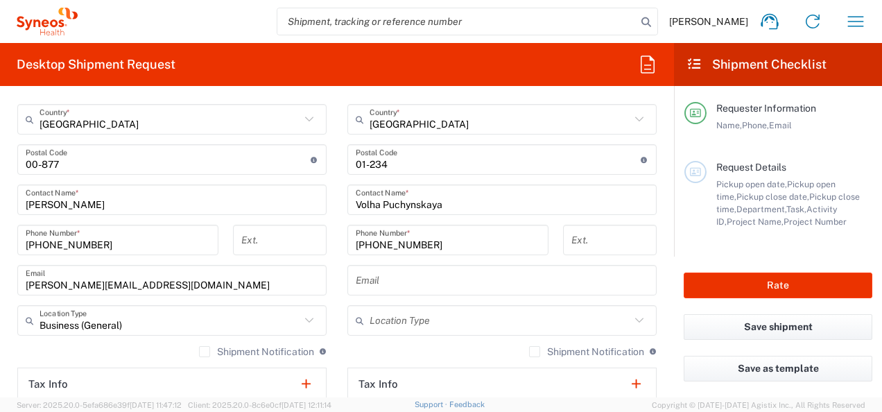
click at [381, 320] on input "text" at bounding box center [500, 321] width 261 height 24
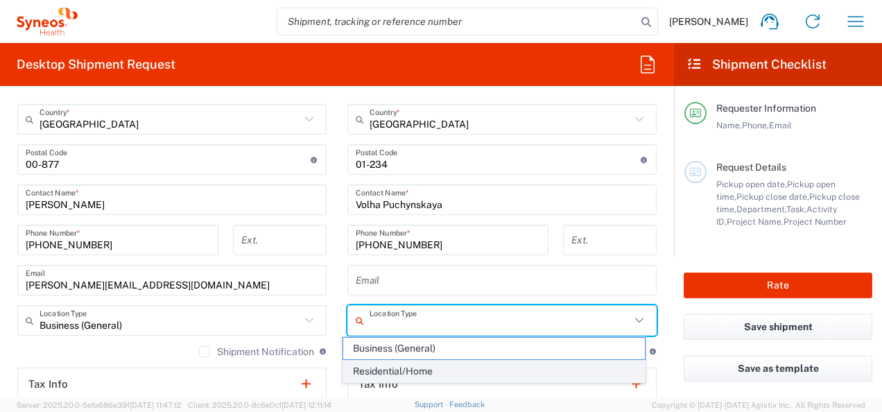
click at [361, 365] on span "Residential/Home" at bounding box center [493, 372] width 301 height 22
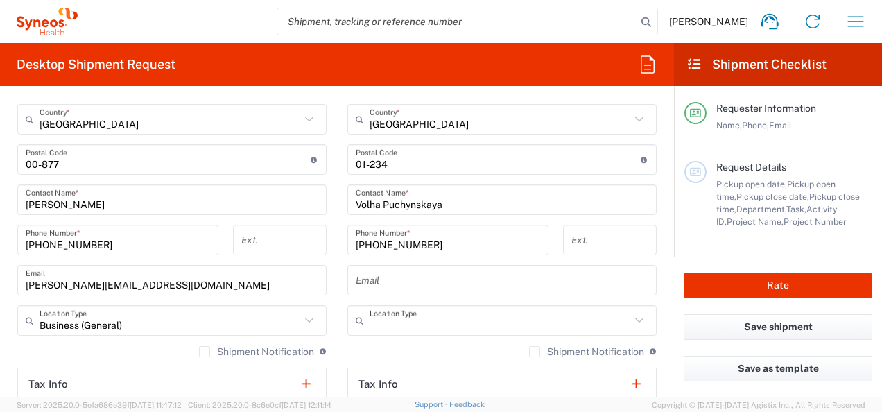
type input "Residential/Home"
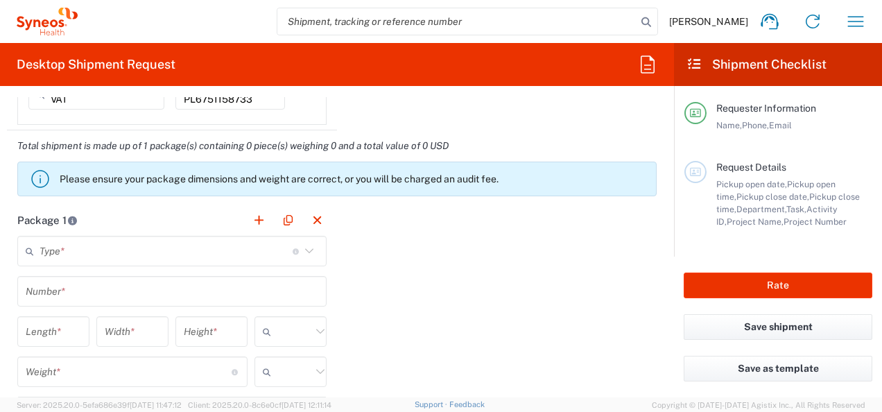
scroll to position [1165, 0]
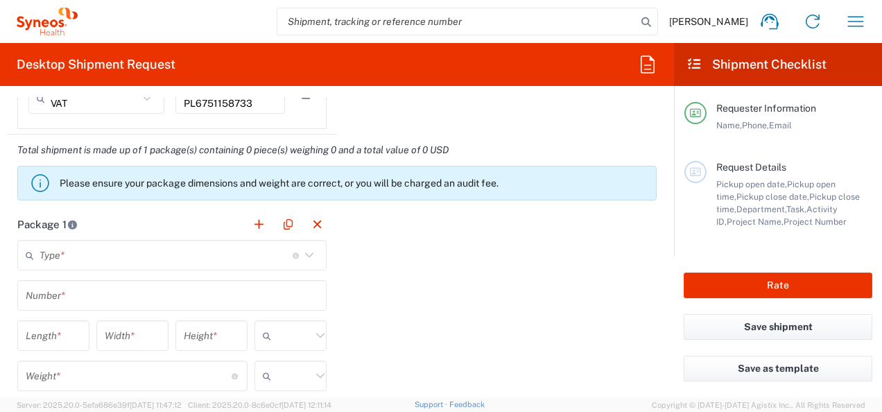
click at [305, 258] on icon at bounding box center [309, 255] width 18 height 18
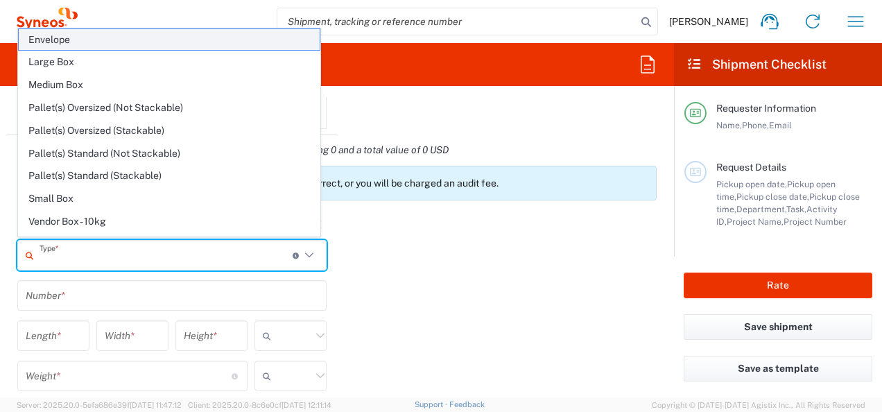
click at [256, 39] on span "Envelope" at bounding box center [169, 40] width 301 height 22
type input "Envelope"
type input "1"
type input "9.5"
type input "12.5"
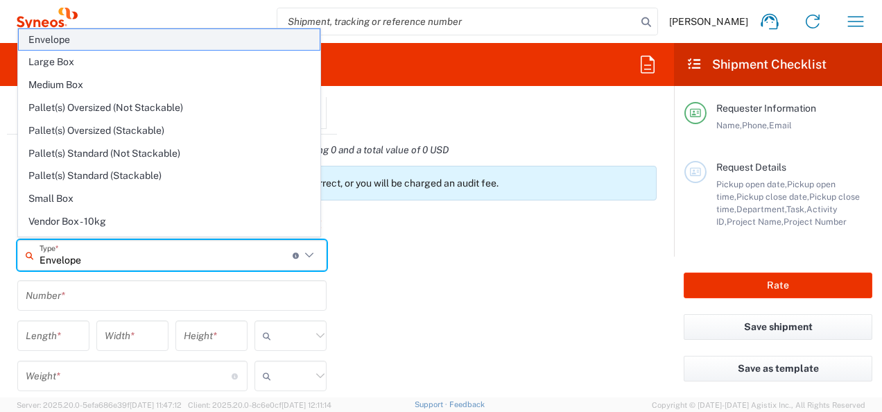
type input "0.25"
type input "in"
type input "0.45"
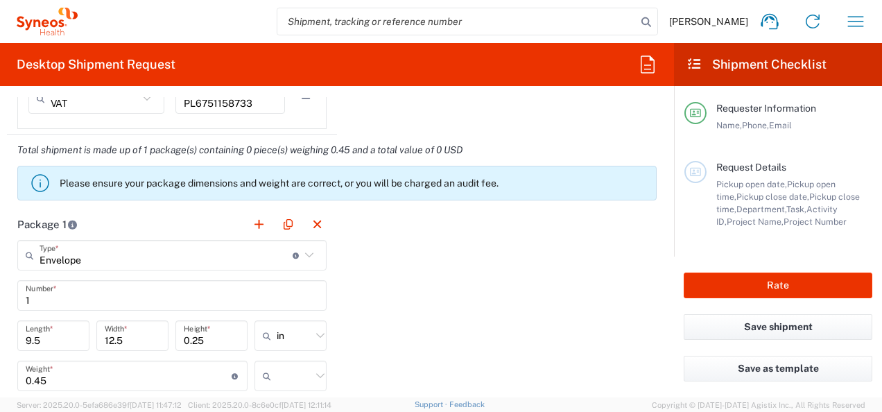
click at [318, 335] on icon at bounding box center [320, 336] width 18 height 18
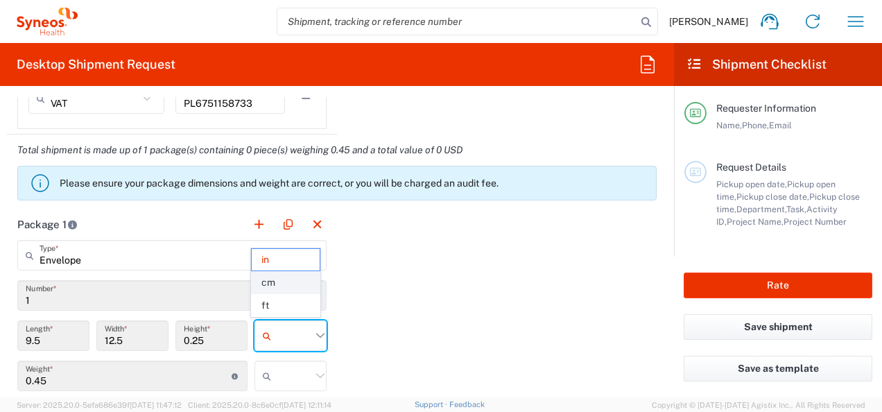
click at [295, 289] on span "cm" at bounding box center [286, 283] width 68 height 22
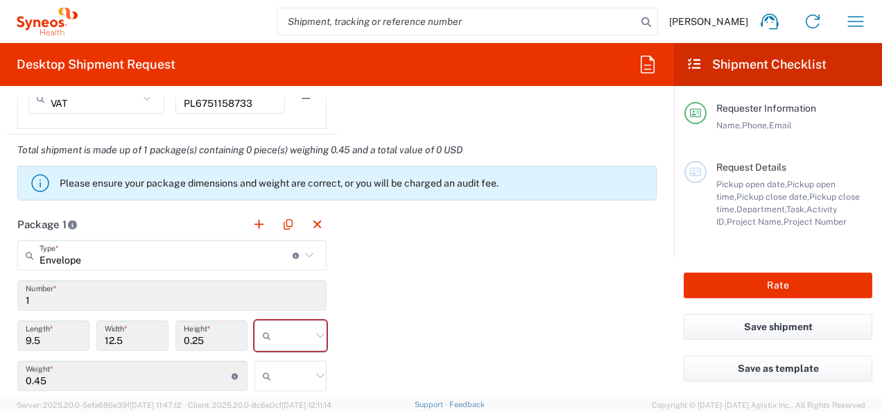
type input "24.13"
type input "31.75"
type input "0.64"
type input "cm"
click at [319, 375] on icon at bounding box center [320, 376] width 18 height 18
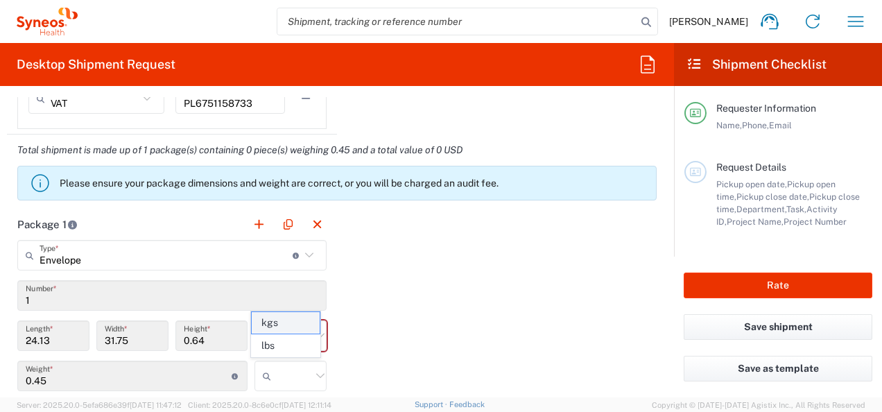
click at [289, 325] on span "kgs" at bounding box center [286, 323] width 68 height 22
type input "kgs"
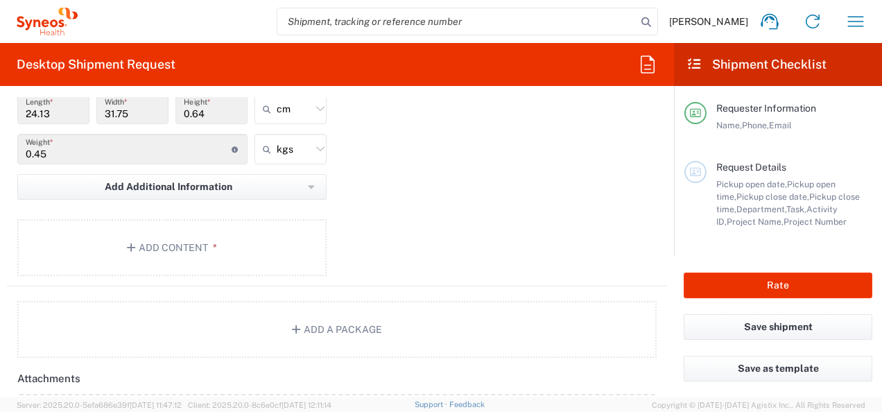
scroll to position [1395, 0]
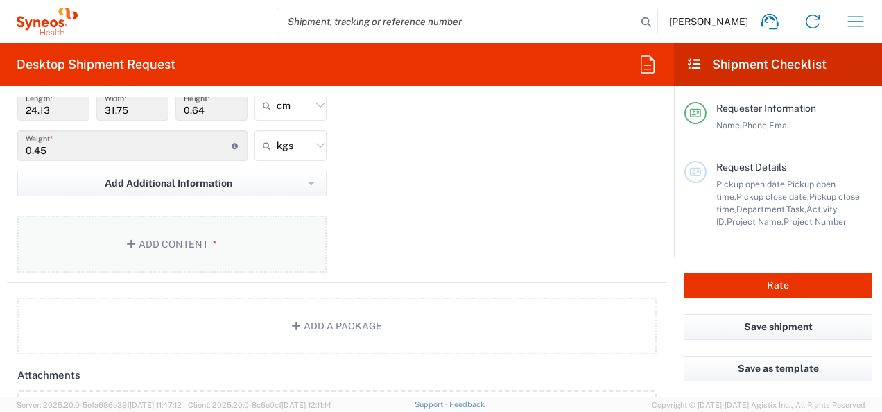
click at [169, 245] on button "Add Content *" at bounding box center [171, 244] width 309 height 57
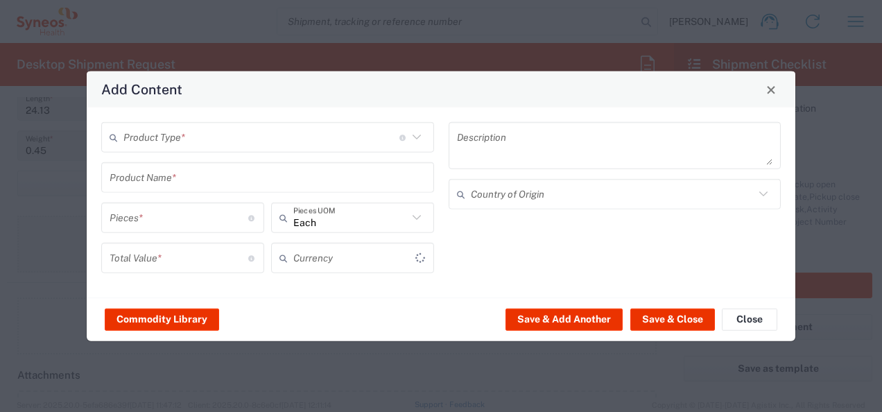
type input "US Dollar"
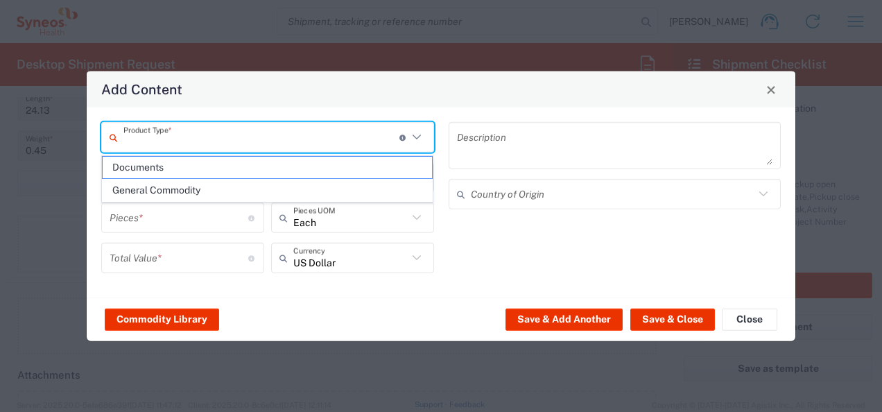
click at [252, 141] on input "text" at bounding box center [261, 137] width 276 height 24
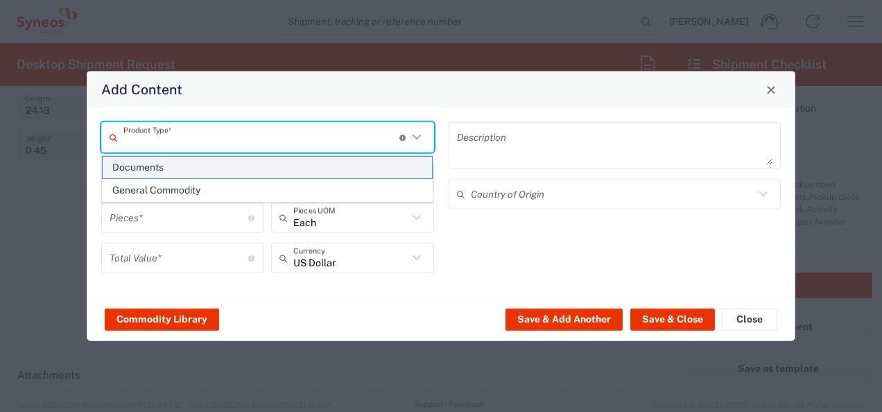
click at [226, 164] on span "Documents" at bounding box center [268, 168] width 330 height 22
type input "Documents"
type input "1"
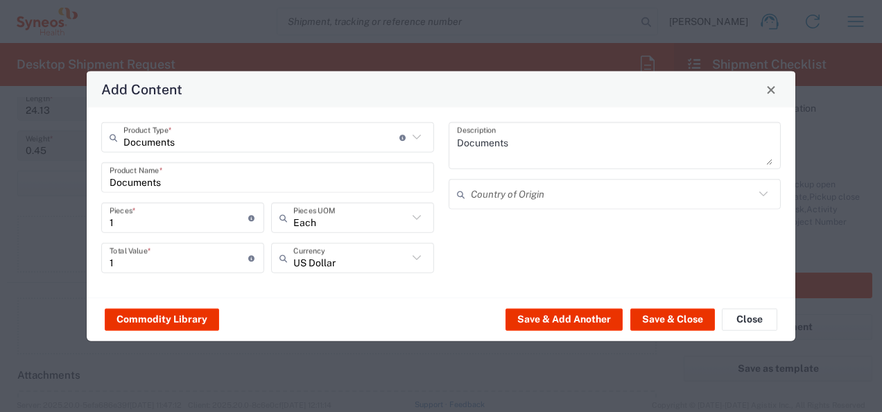
click at [458, 142] on textarea "Documents" at bounding box center [615, 145] width 316 height 39
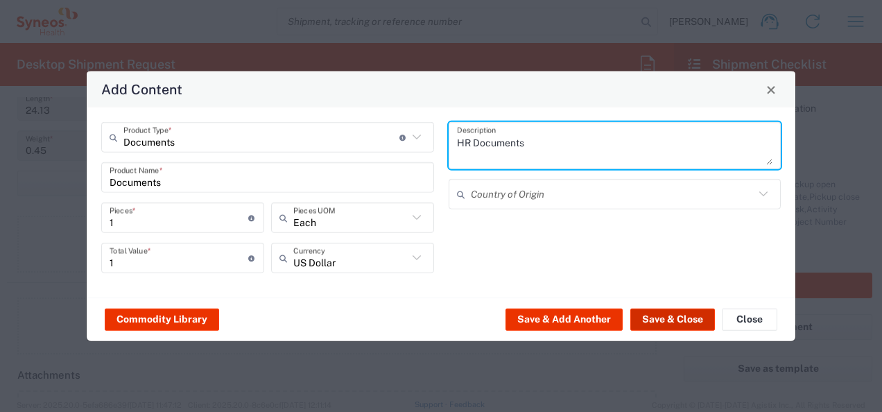
type textarea "HR Documents"
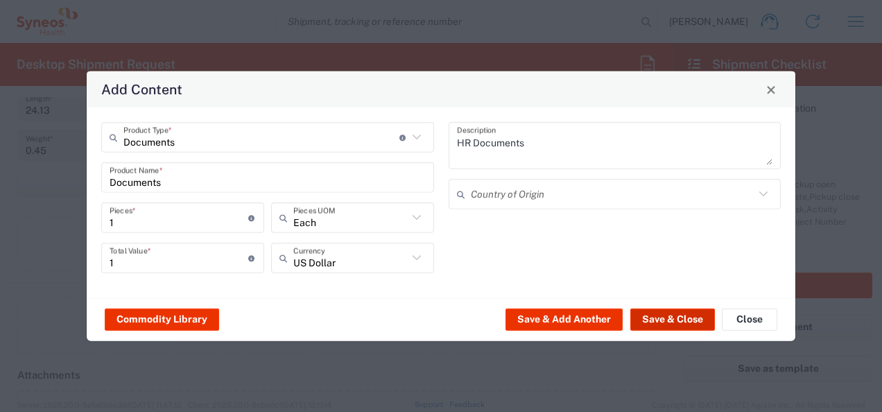
click at [647, 310] on button "Save & Close" at bounding box center [672, 319] width 85 height 22
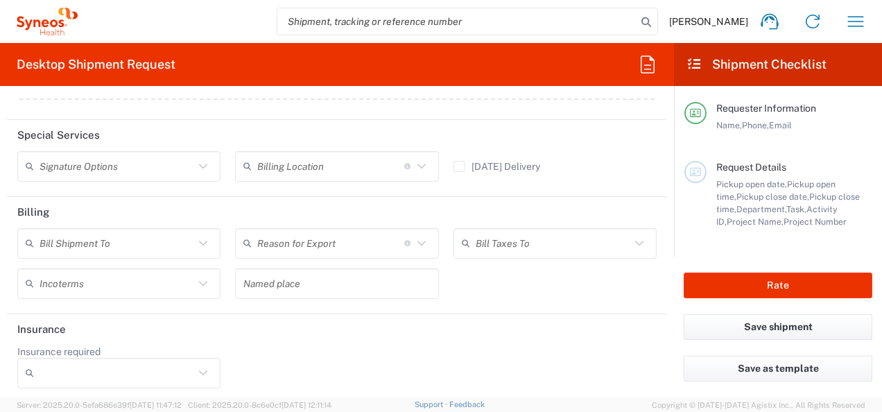
scroll to position [1835, 0]
click at [199, 169] on icon at bounding box center [203, 165] width 18 height 18
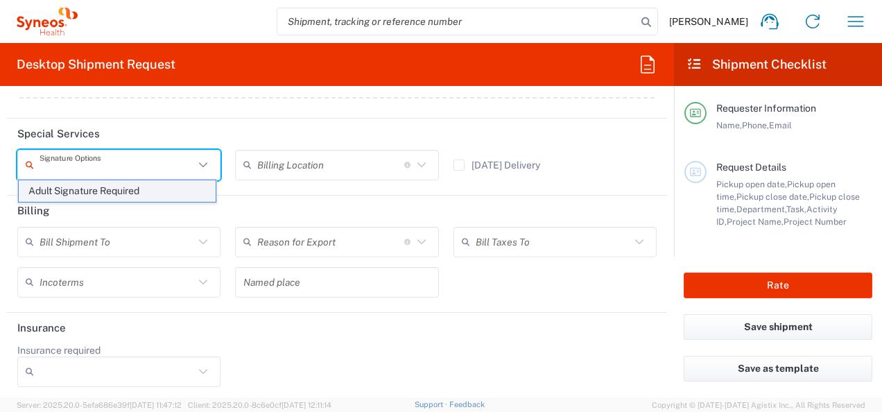
click at [161, 188] on span "Adult Signature Required" at bounding box center [117, 191] width 197 height 22
type input "Adult Signature Required"
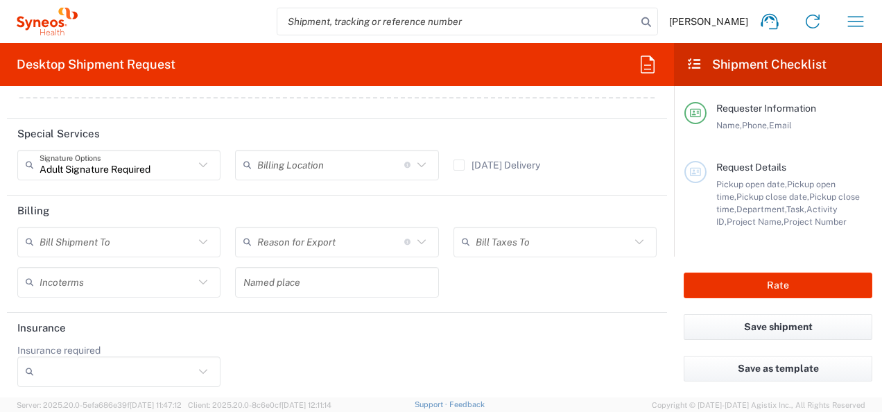
click at [200, 237] on icon at bounding box center [203, 242] width 18 height 18
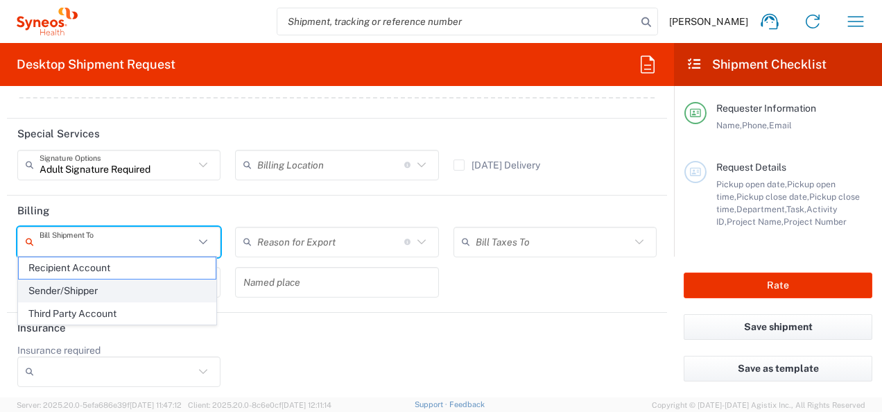
click at [154, 288] on span "Sender/Shipper" at bounding box center [117, 291] width 197 height 22
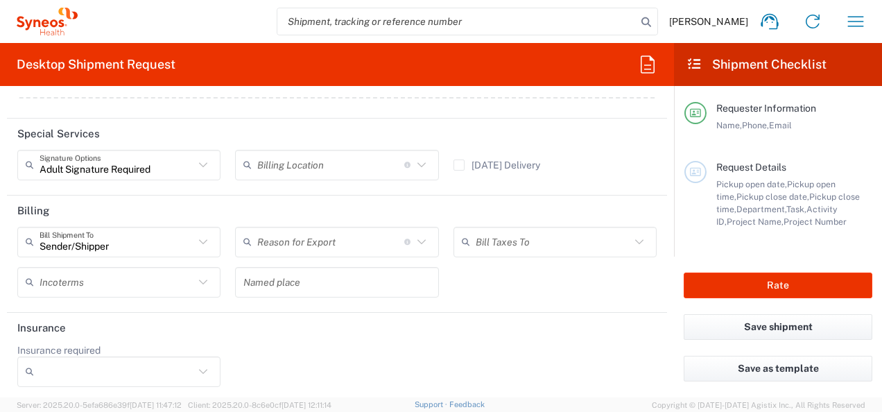
click at [200, 286] on icon at bounding box center [203, 282] width 18 height 18
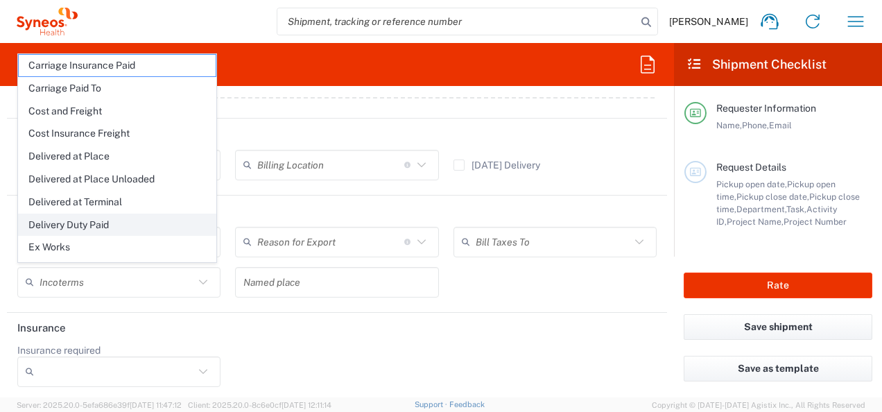
click at [153, 222] on span "Delivery Duty Paid" at bounding box center [117, 225] width 197 height 22
type input "Sender/Shipper"
type input "Delivery Duty Paid"
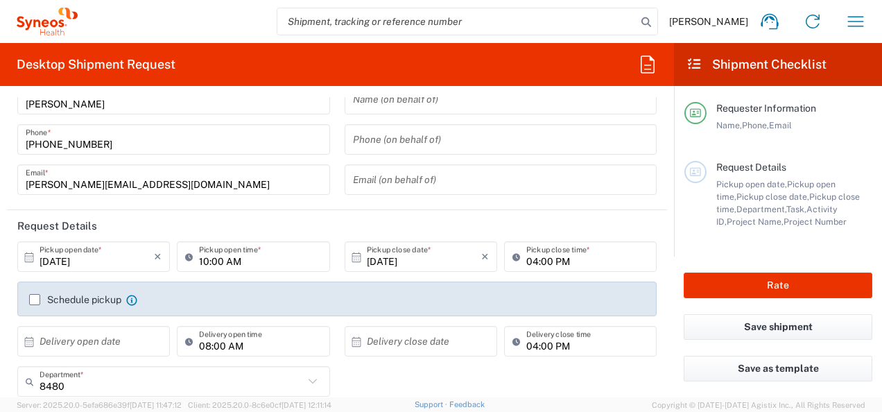
scroll to position [0, 0]
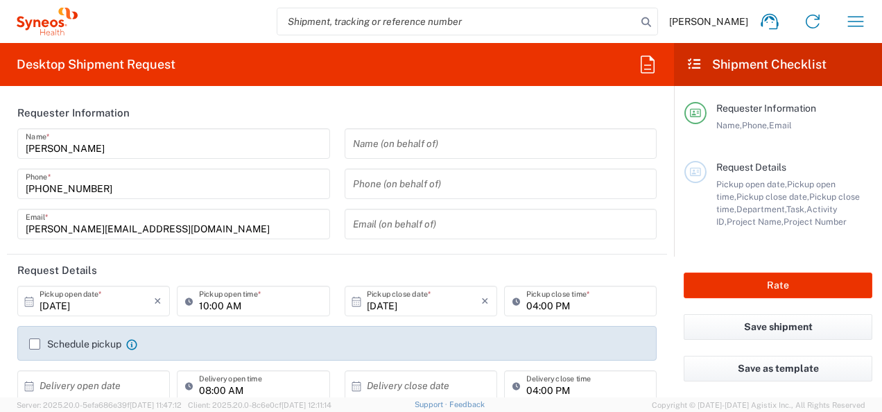
click at [36, 347] on label "Schedule pickup" at bounding box center [75, 343] width 92 height 11
click at [35, 344] on input "Schedule pickup" at bounding box center [35, 344] width 0 height 0
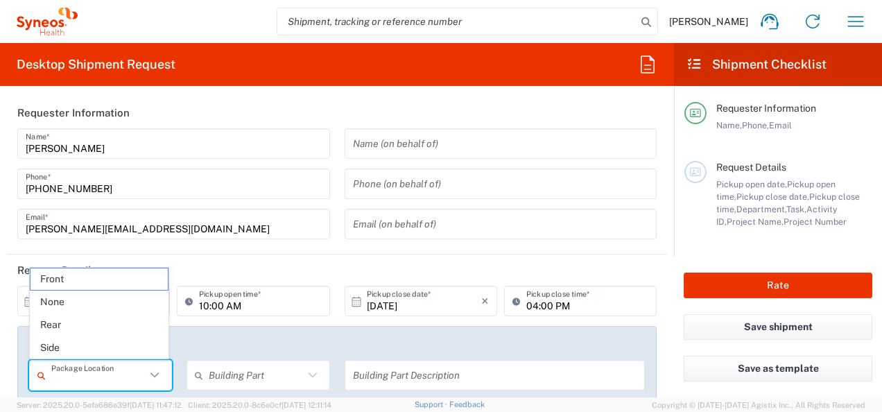
click at [80, 376] on input "text" at bounding box center [98, 375] width 94 height 24
click at [93, 276] on span "Front" at bounding box center [100, 279] width 138 height 22
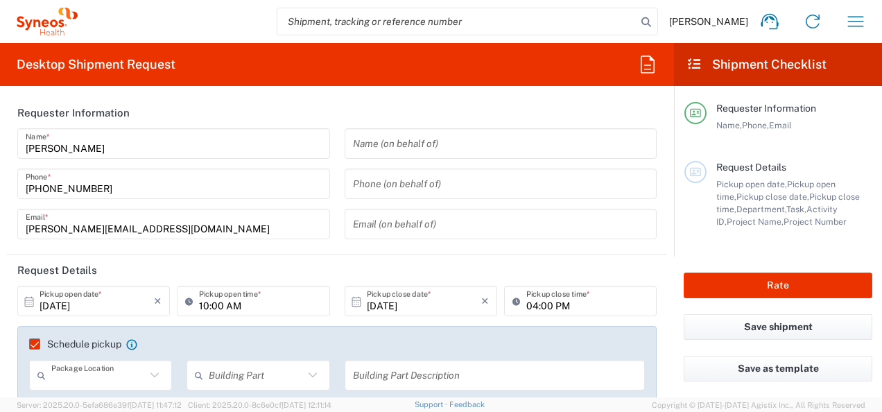
type input "Front"
click at [241, 395] on div "Building Part Apartment Building Department Floor Room Suite" at bounding box center [258, 380] width 157 height 40
click at [248, 375] on input "text" at bounding box center [256, 375] width 94 height 24
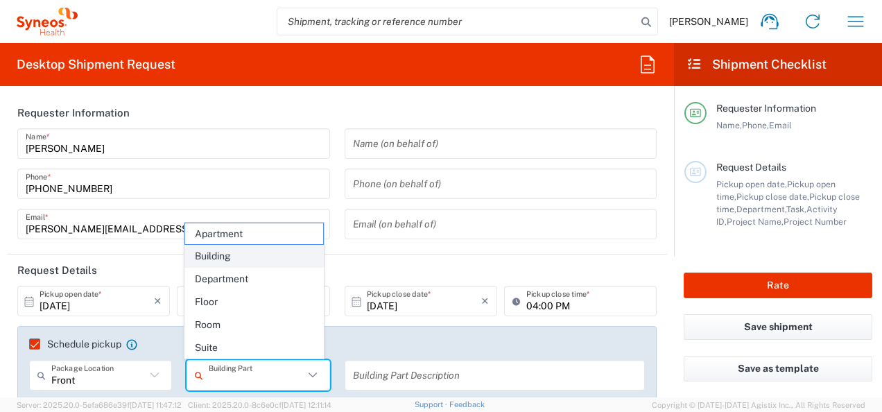
click at [275, 251] on span "Building" at bounding box center [254, 257] width 138 height 22
type input "Building"
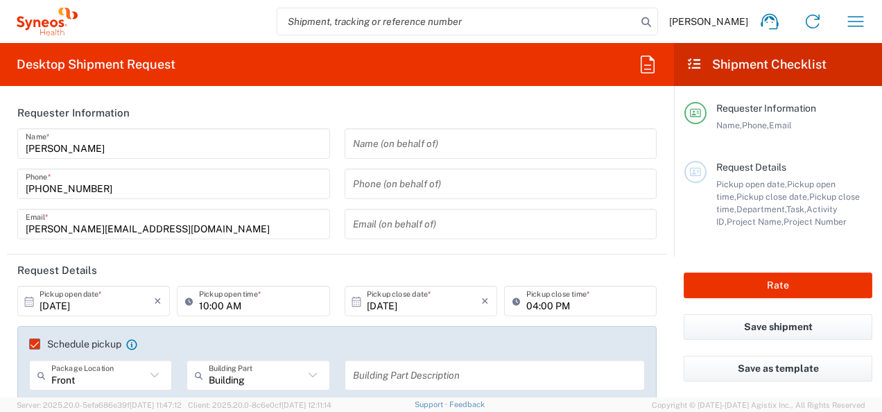
click at [381, 373] on input "text" at bounding box center [495, 375] width 284 height 24
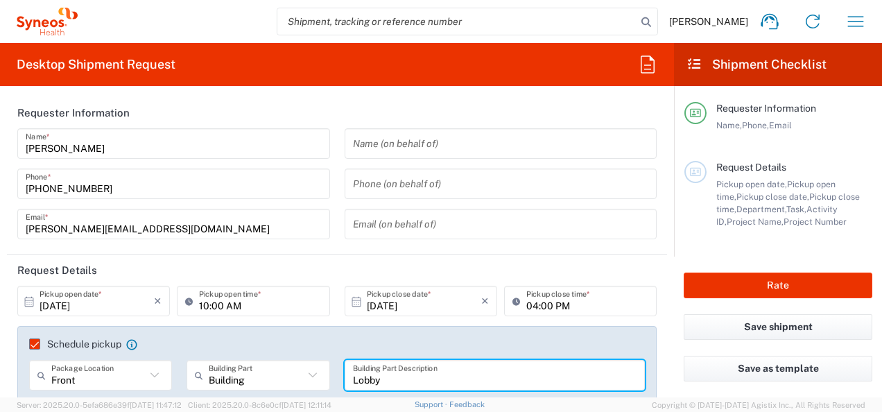
type input "Lobby"
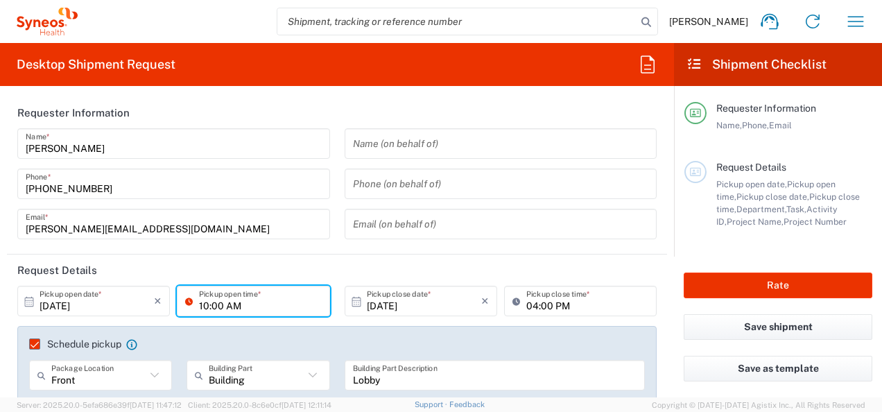
click at [202, 305] on input "10:00 AM" at bounding box center [260, 301] width 122 height 24
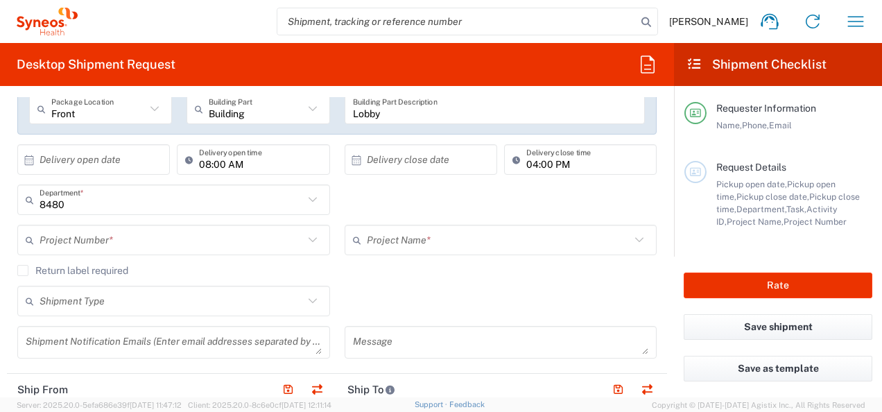
scroll to position [259, 0]
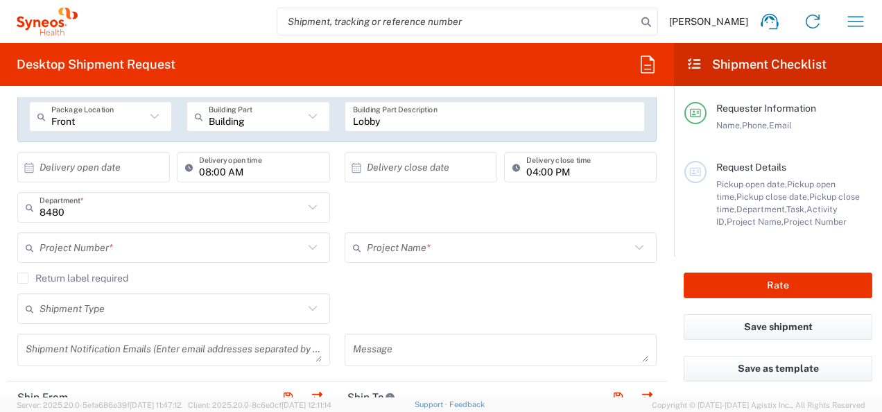
type input "12:00 AM"
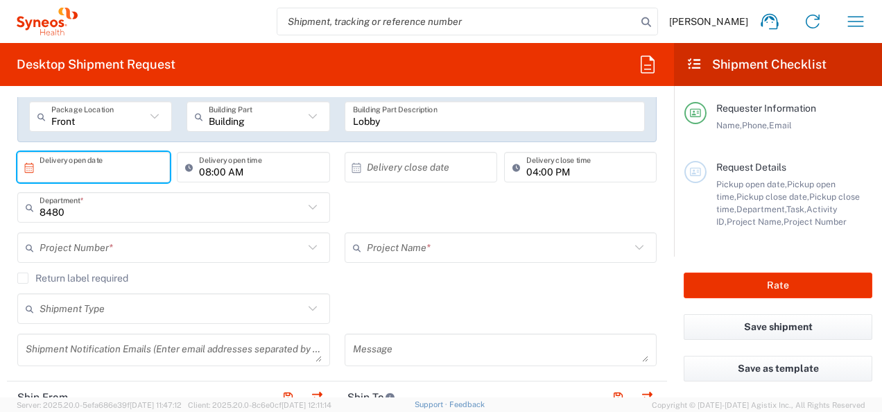
click at [119, 168] on input "text" at bounding box center [97, 167] width 114 height 24
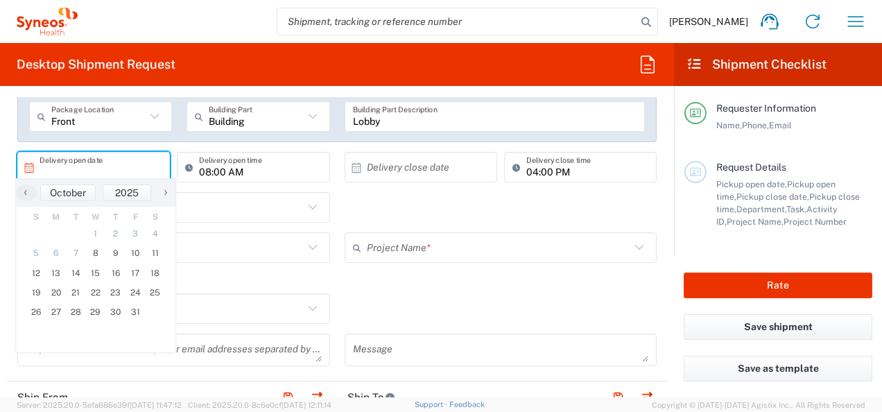
click at [119, 168] on input "text" at bounding box center [97, 167] width 114 height 24
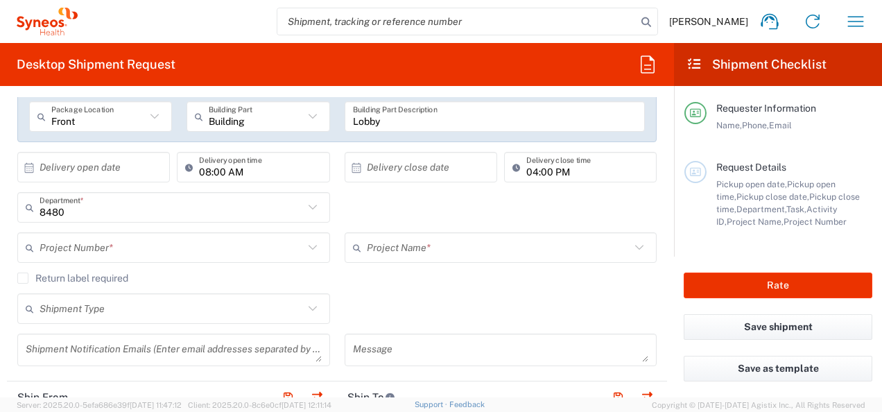
click at [119, 168] on input "text" at bounding box center [97, 167] width 114 height 24
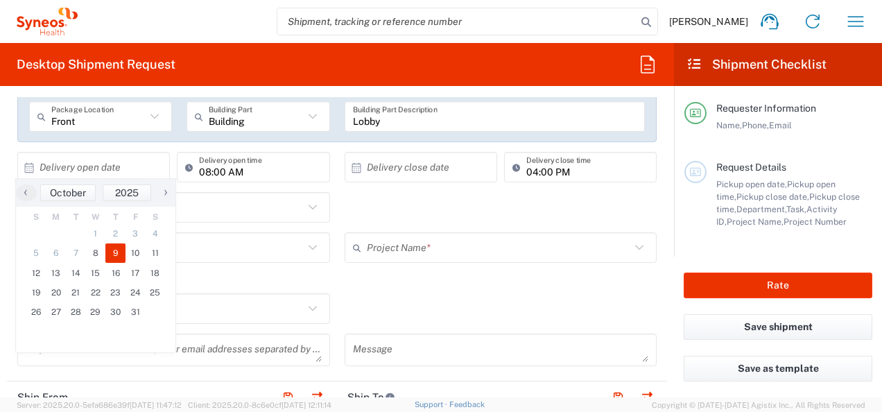
click at [110, 249] on span "9" at bounding box center [115, 252] width 20 height 19
type input "[DATE]"
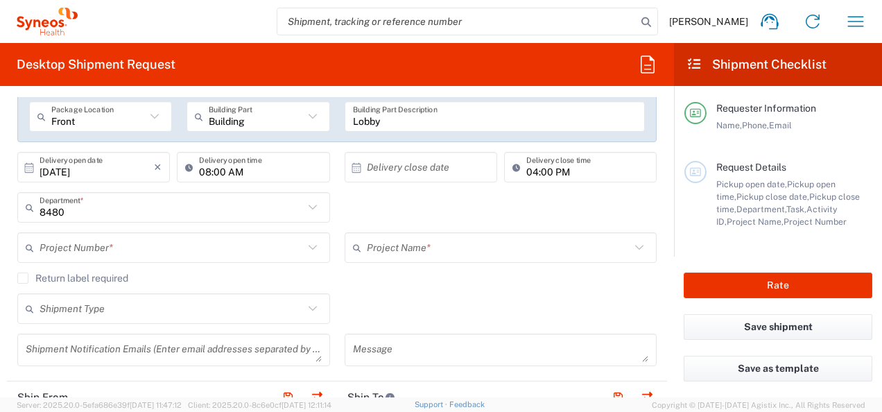
click at [370, 166] on input "text" at bounding box center [424, 167] width 114 height 24
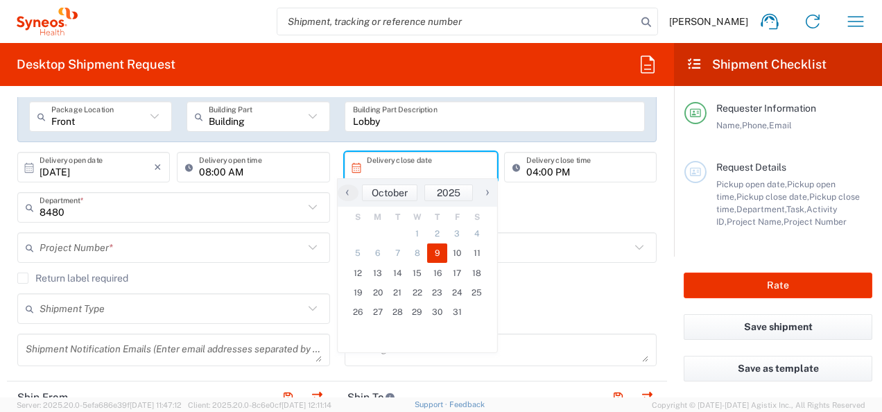
click at [439, 252] on span "9" at bounding box center [437, 252] width 20 height 19
type input "[DATE]"
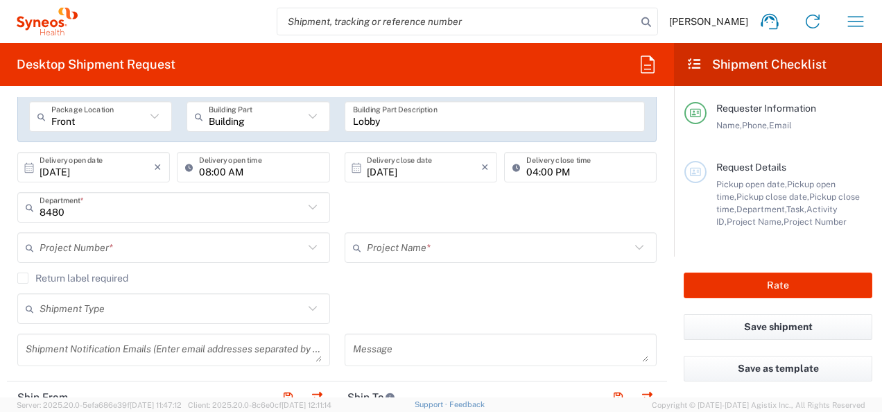
click at [526, 170] on input "04:00 PM" at bounding box center [587, 167] width 122 height 24
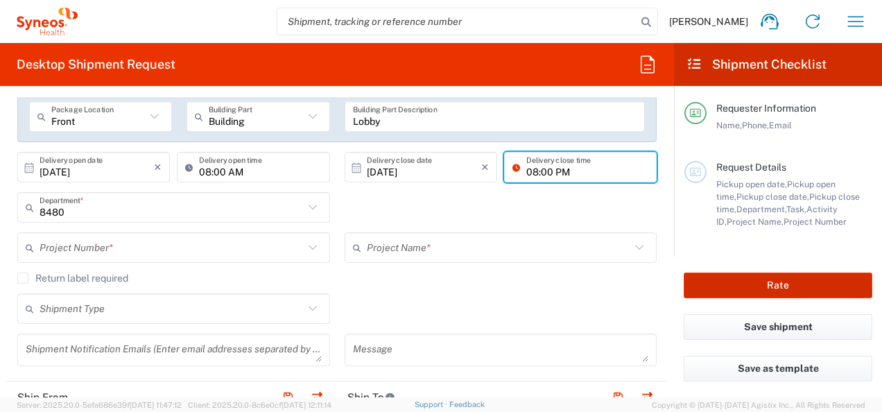
type input "08:00 PM"
click at [741, 289] on button "Rate" at bounding box center [778, 286] width 189 height 26
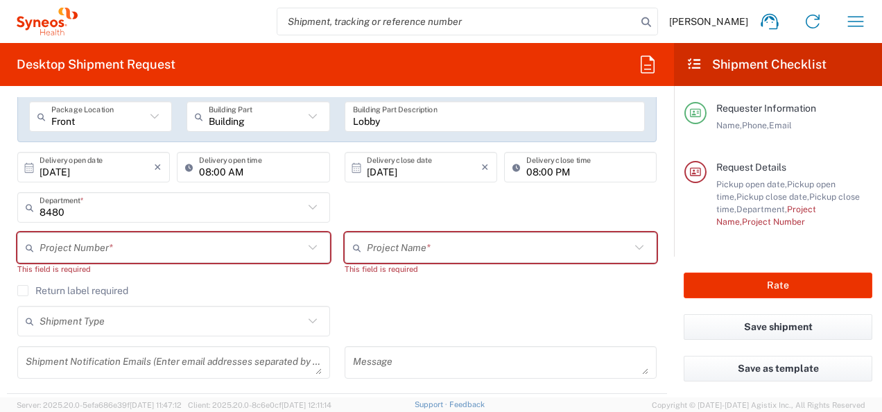
click at [293, 246] on input "text" at bounding box center [172, 248] width 264 height 24
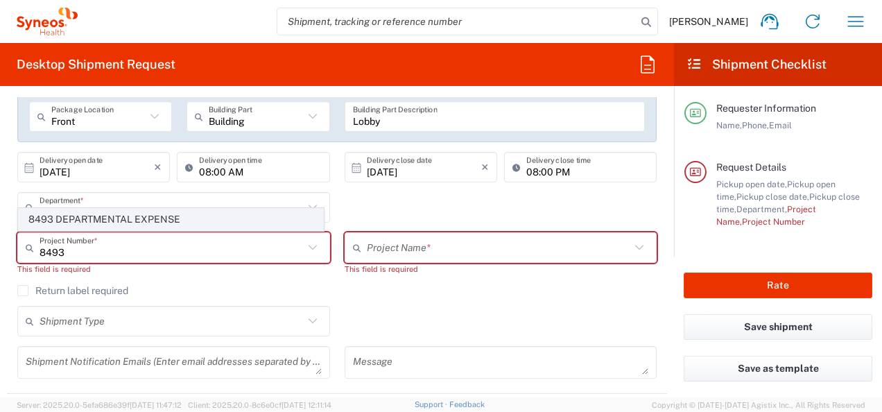
click at [110, 229] on span "8493 DEPARTMENTAL EXPENSE" at bounding box center [171, 220] width 304 height 22
type input "8493 DEPARTMENTAL EXPENSE"
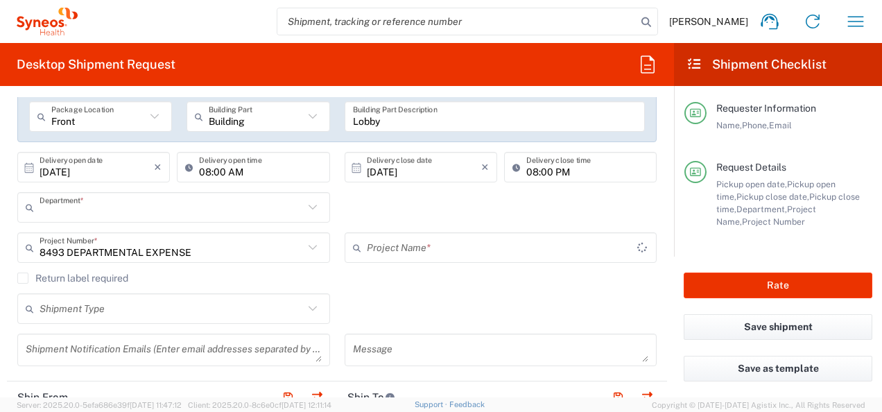
click at [88, 212] on input "text" at bounding box center [172, 208] width 264 height 24
type input "8493 DEPARTMENTAL EXPENSE"
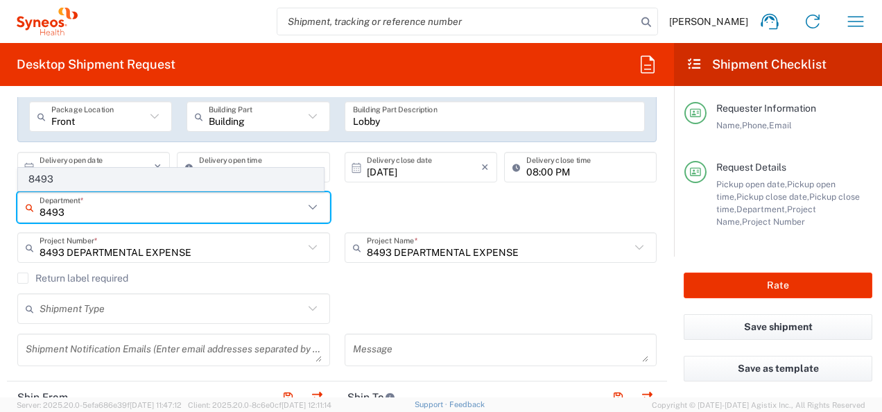
type input "8493"
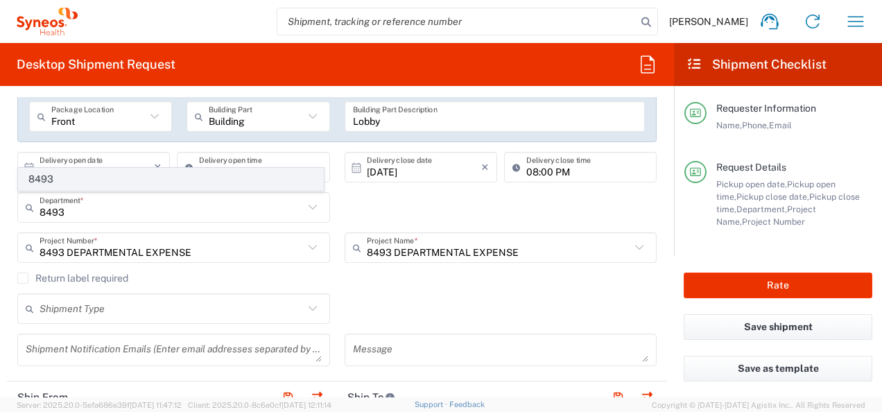
click at [61, 178] on span "8493" at bounding box center [171, 180] width 304 height 22
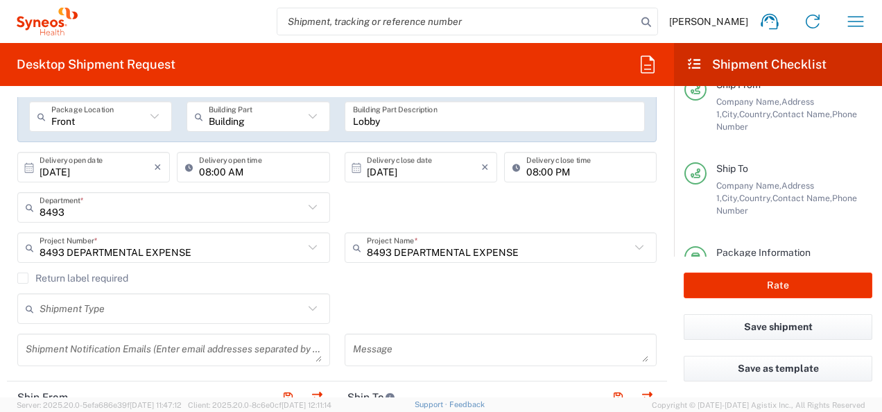
scroll to position [0, 0]
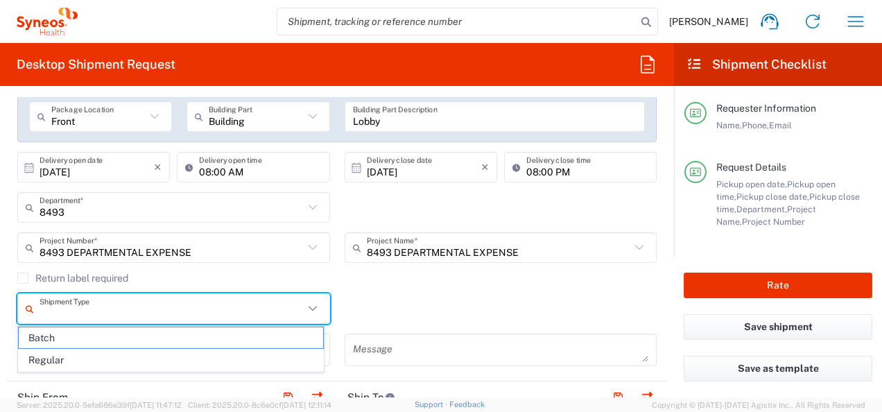
click at [284, 309] on input "text" at bounding box center [172, 309] width 264 height 24
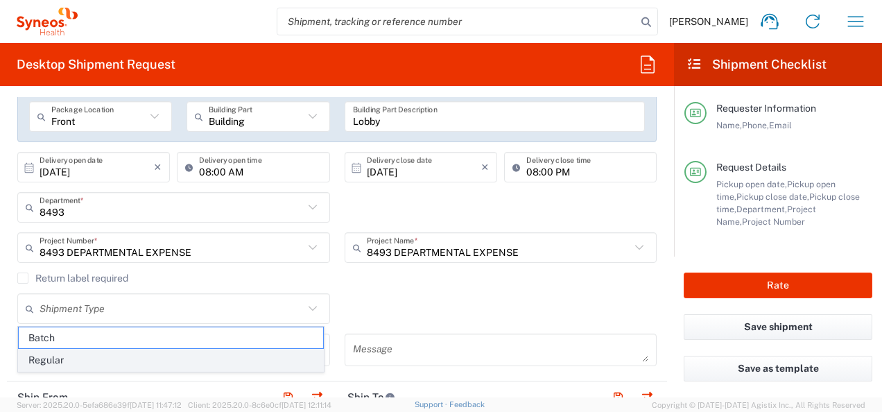
click at [209, 351] on span "Regular" at bounding box center [171, 361] width 304 height 22
type input "Regular"
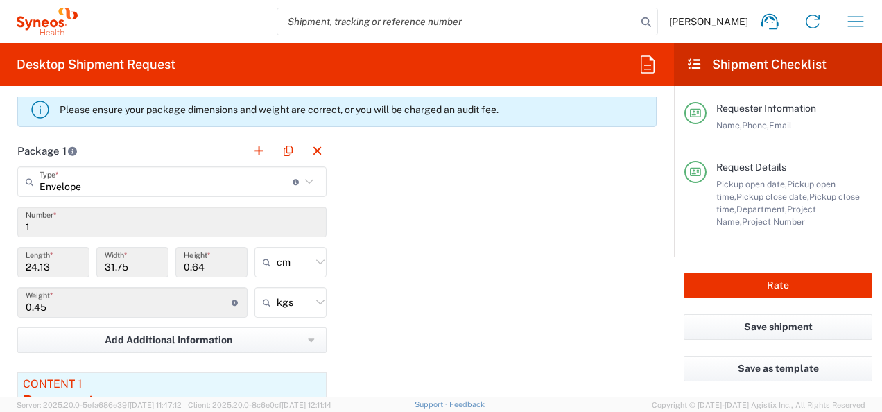
scroll to position [1286, 0]
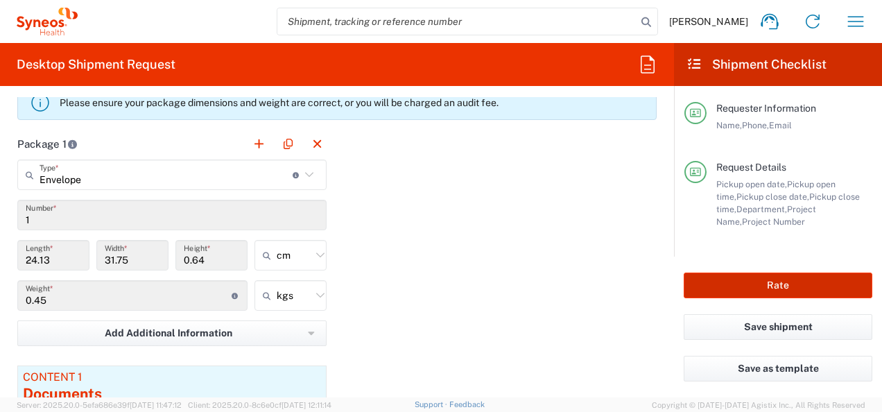
click at [772, 290] on button "Rate" at bounding box center [778, 286] width 189 height 26
type input "8493 DEPARTMENTAL EXPENSE"
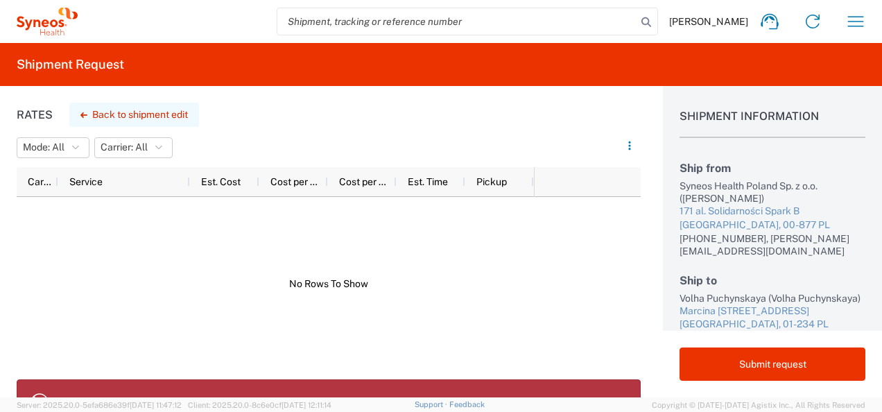
click at [159, 117] on button "Back to shipment edit" at bounding box center [134, 115] width 130 height 24
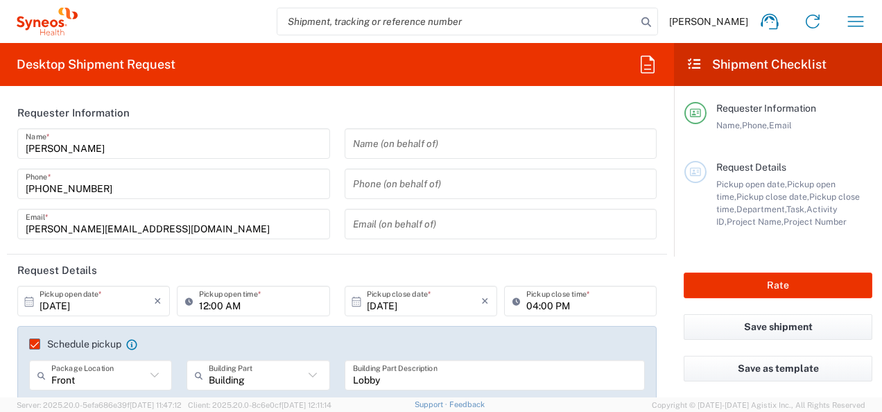
type input "8493 DEPARTMENTAL EXPENSE"
type input "Envelope"
type input "8493"
click at [199, 305] on input "12:00 AM" at bounding box center [260, 301] width 122 height 24
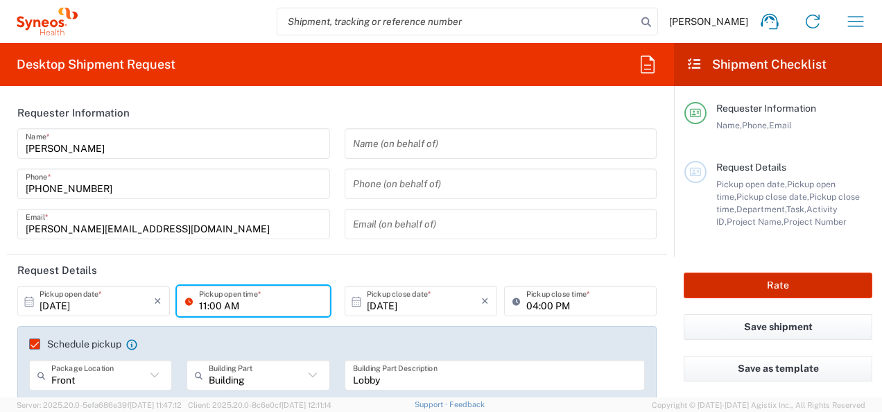
type input "11:00 AM"
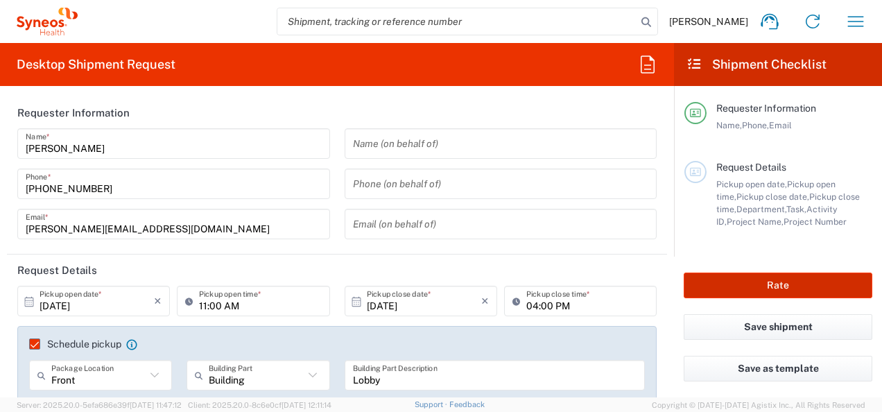
click at [728, 293] on button "Rate" at bounding box center [778, 286] width 189 height 26
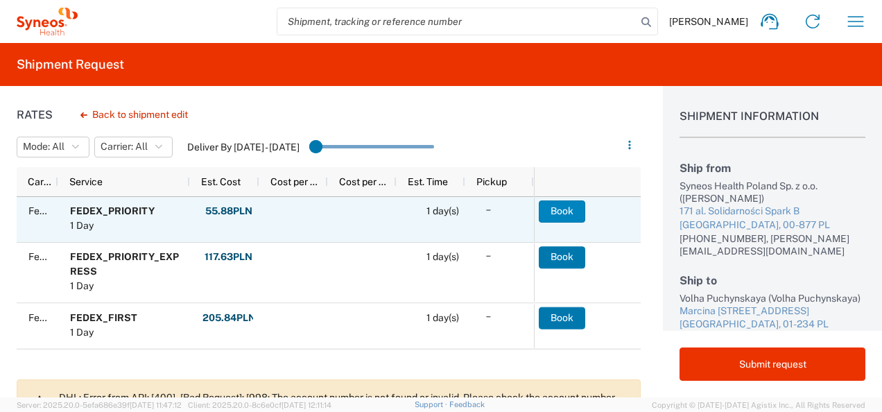
click at [565, 207] on button "Book" at bounding box center [562, 211] width 46 height 22
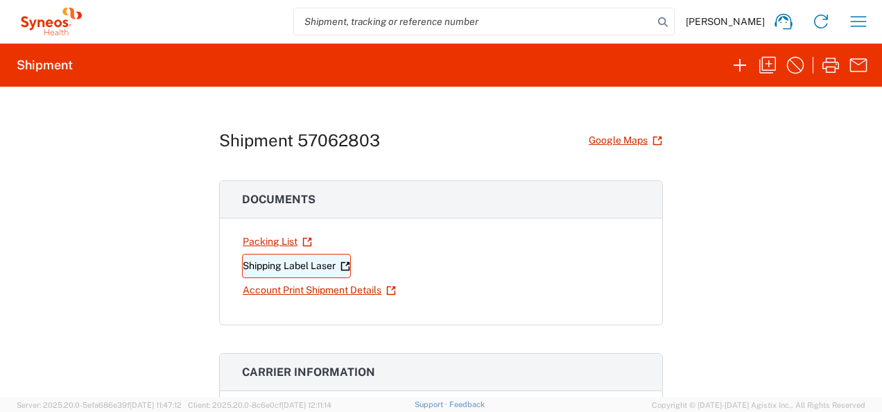
click at [322, 266] on link "Shipping Label Laser" at bounding box center [296, 266] width 109 height 24
